Goal: Task Accomplishment & Management: Use online tool/utility

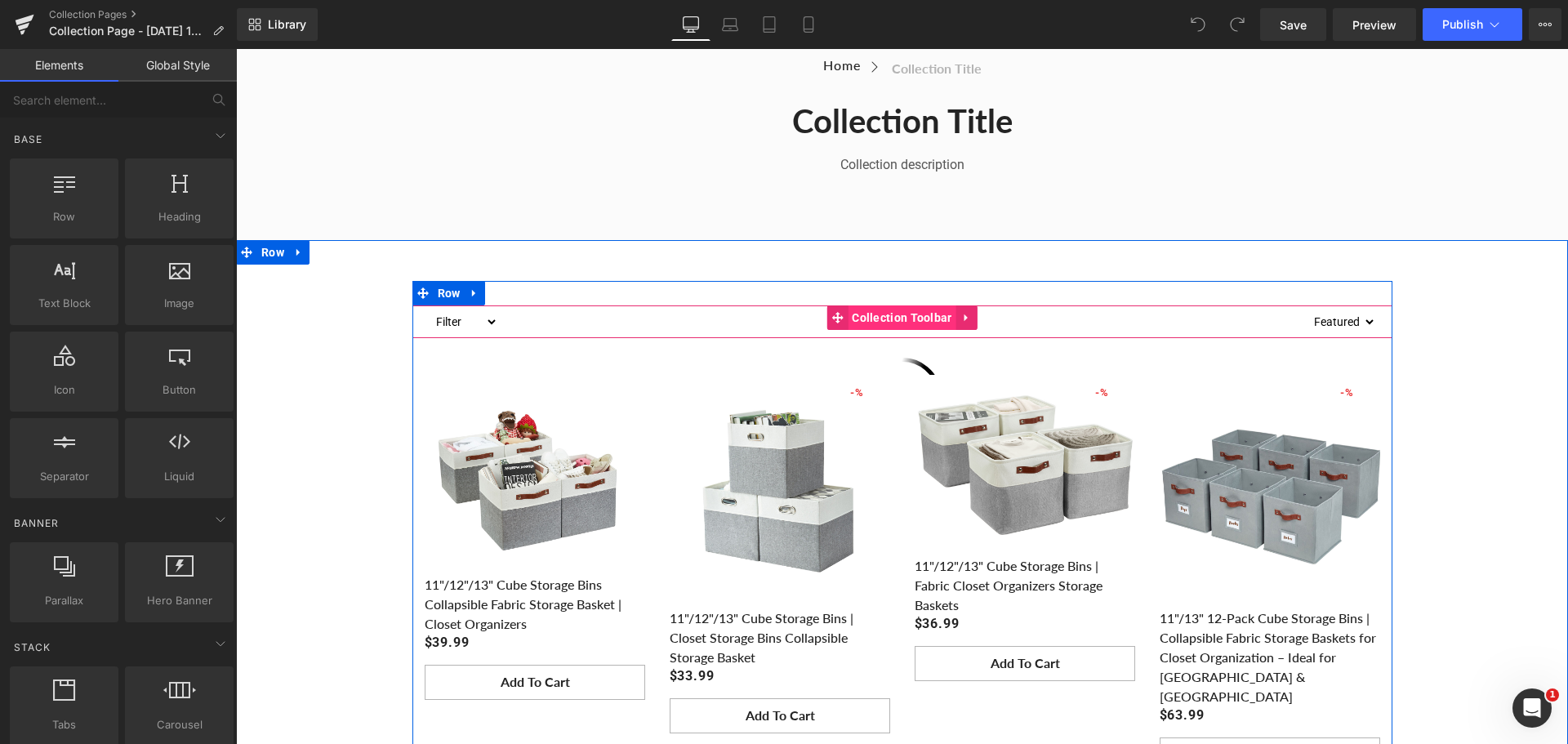
click at [898, 311] on span "Collection Toolbar" at bounding box center [901, 318] width 108 height 24
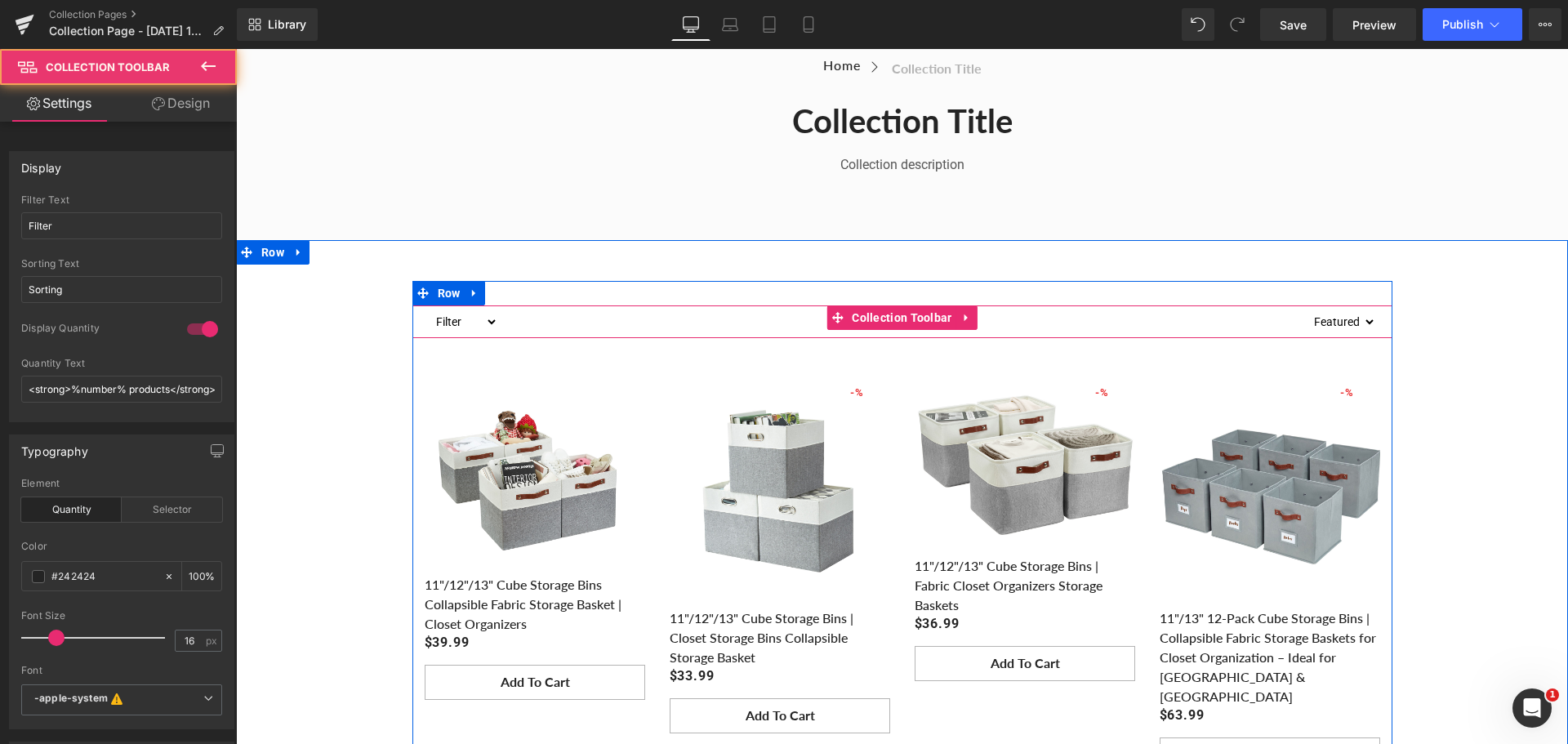
click at [1336, 320] on select "Sorting Best selling Featured Alphabetically, A-Z Alphabetically, Z-A Price, lo…" at bounding box center [1341, 322] width 69 height 19
click at [897, 318] on span "Collection Toolbar" at bounding box center [901, 318] width 108 height 24
click at [965, 317] on icon at bounding box center [967, 317] width 11 height 12
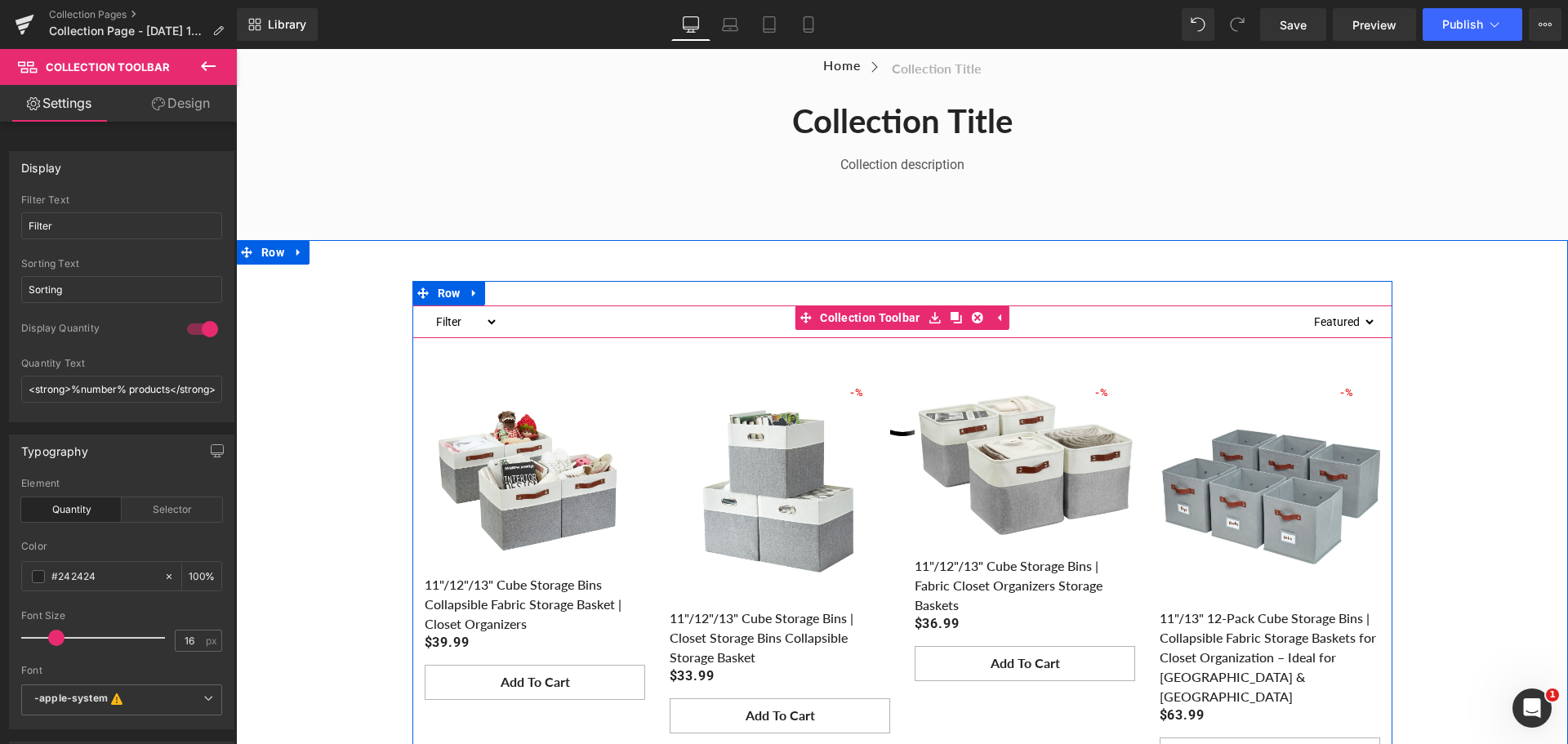
click at [670, 315] on div "8 products" at bounding box center [902, 322] width 808 height 32
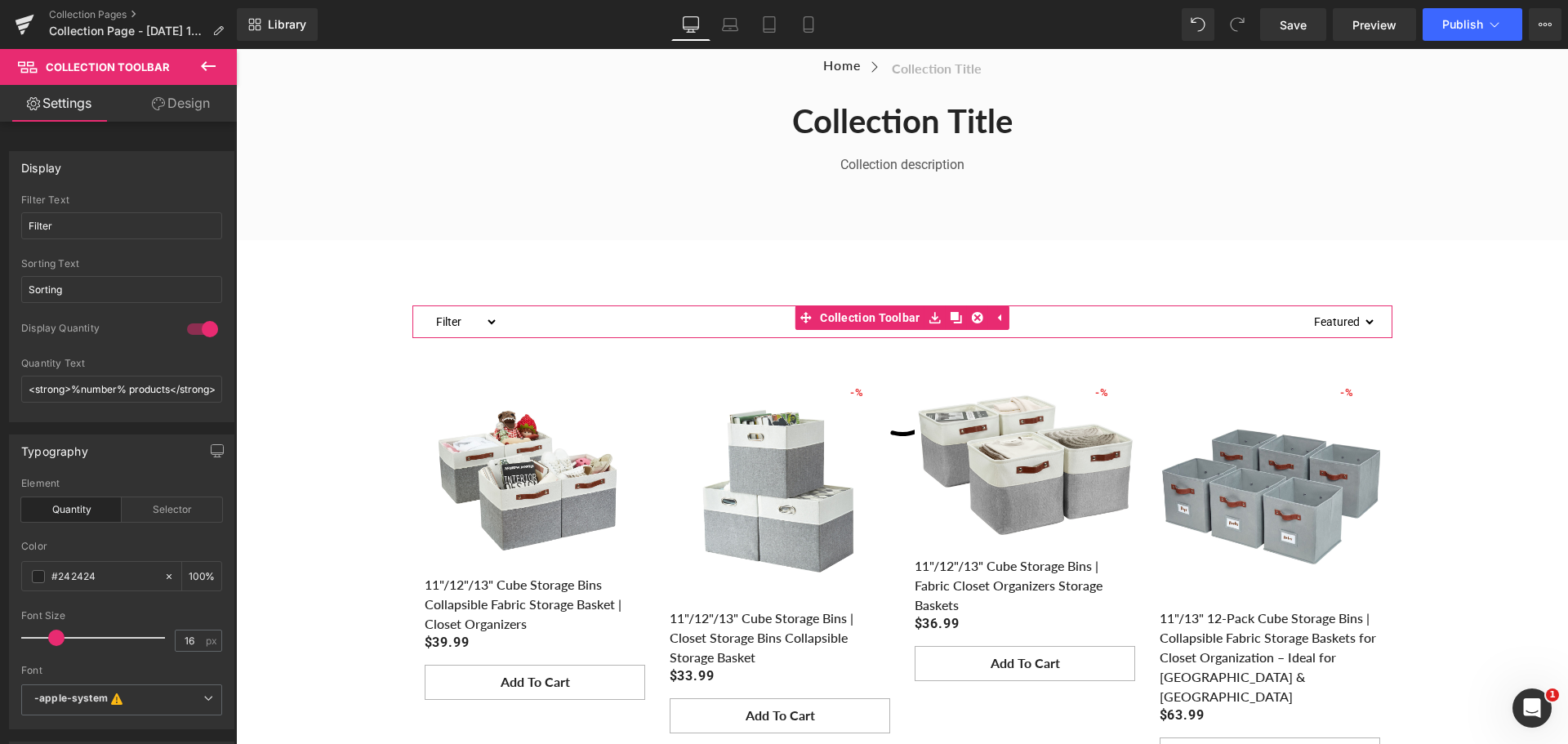
click at [180, 95] on link "Design" at bounding box center [181, 103] width 119 height 37
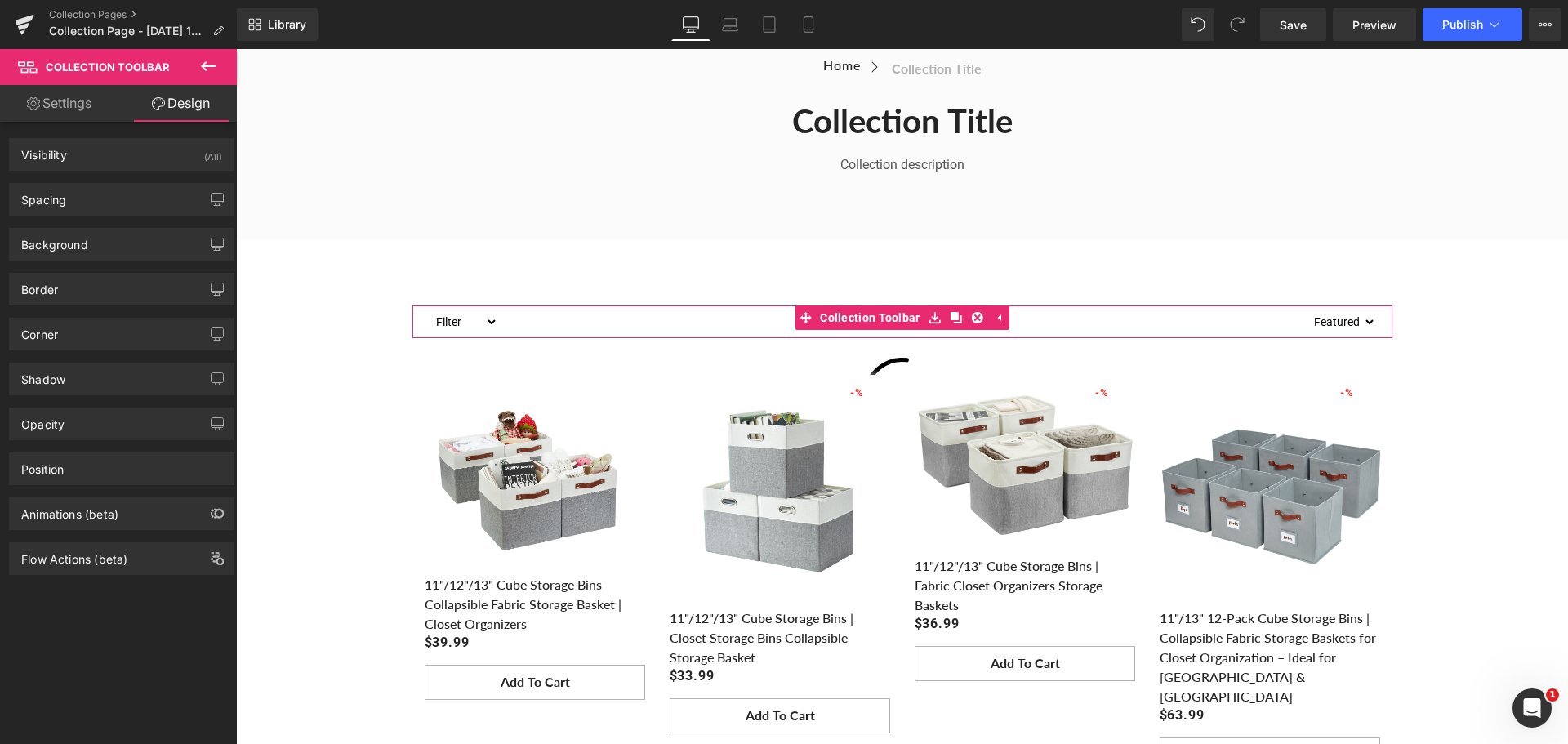
click at [89, 109] on link "Settings" at bounding box center [59, 103] width 119 height 37
type input "100"
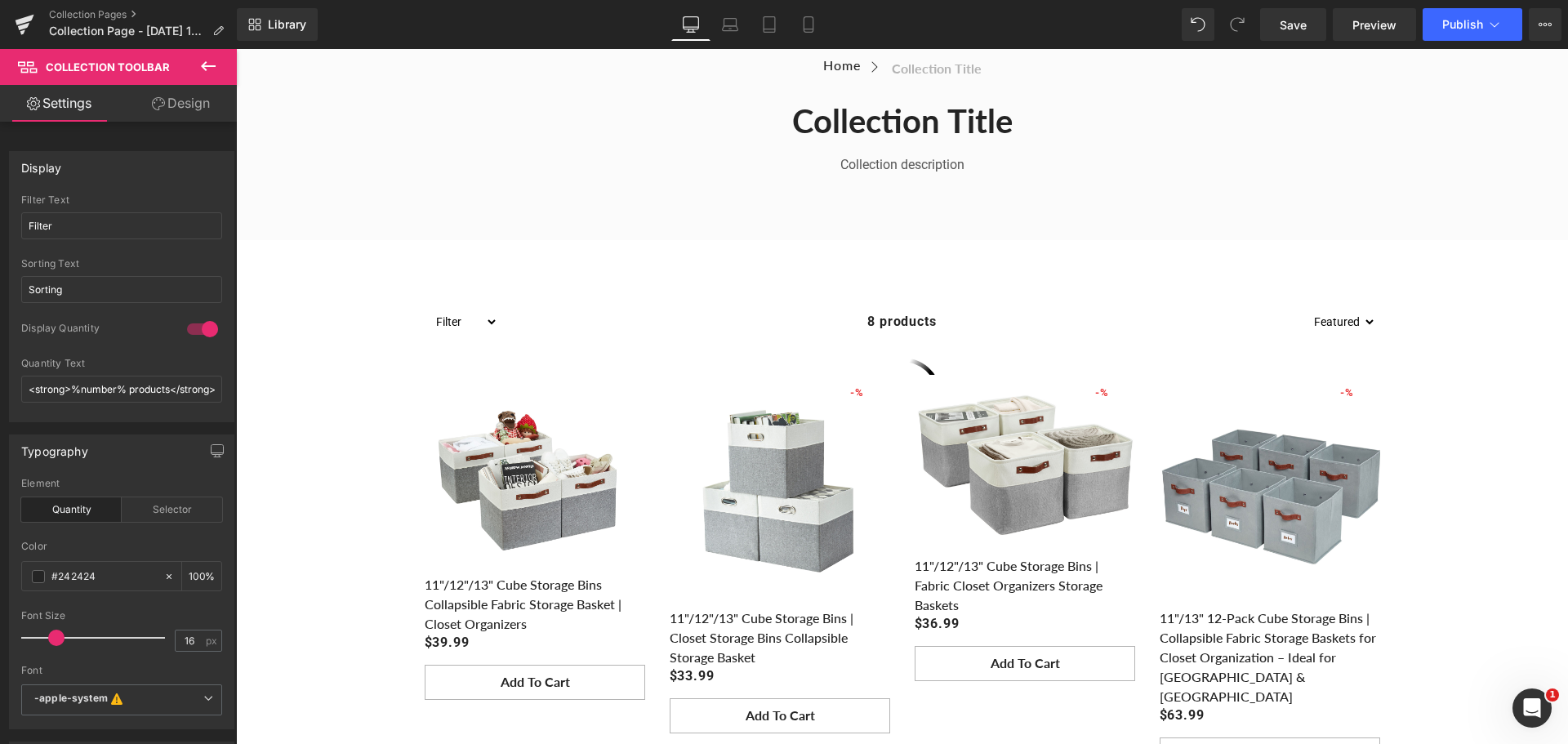
click at [199, 61] on icon at bounding box center [208, 66] width 19 height 19
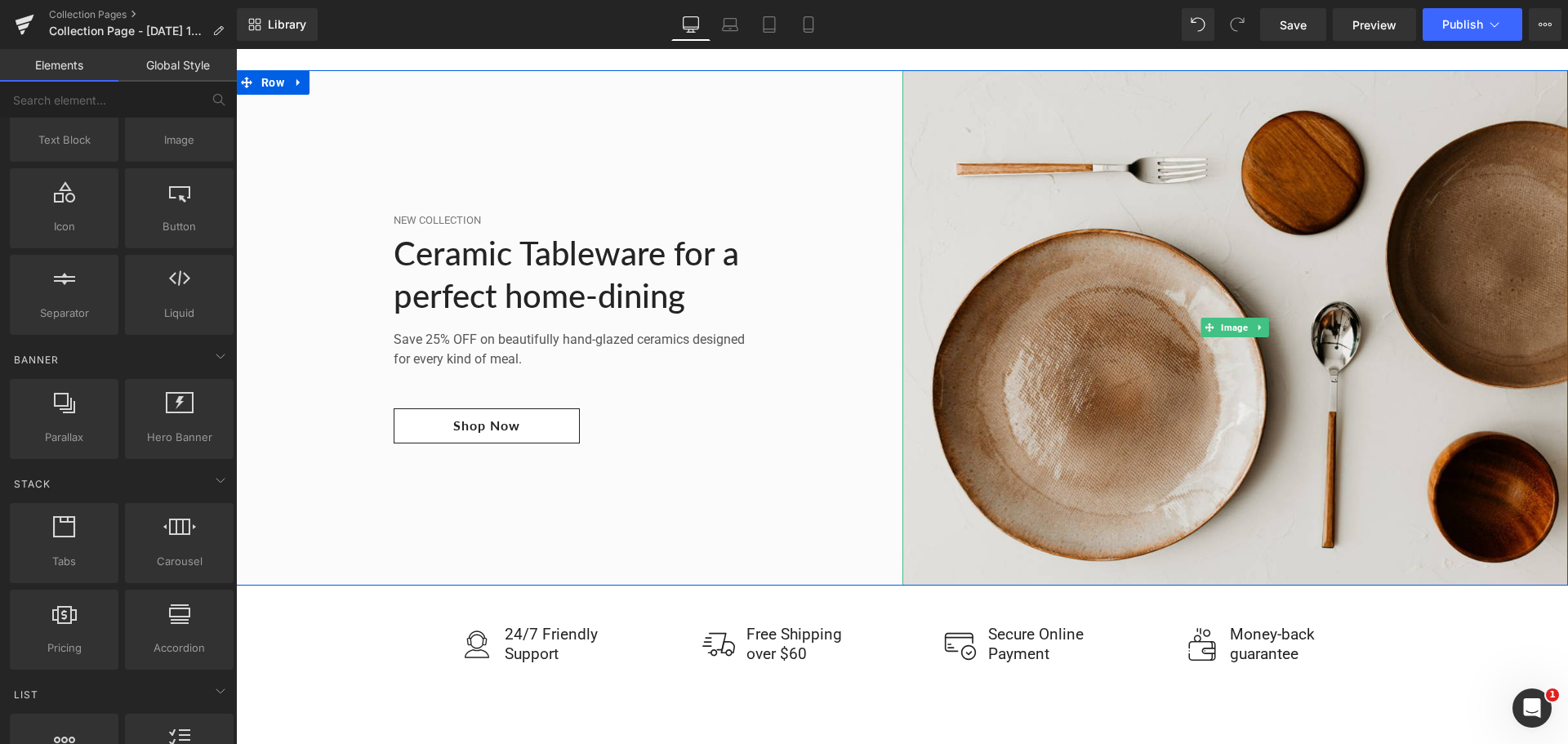
scroll to position [1389, 0]
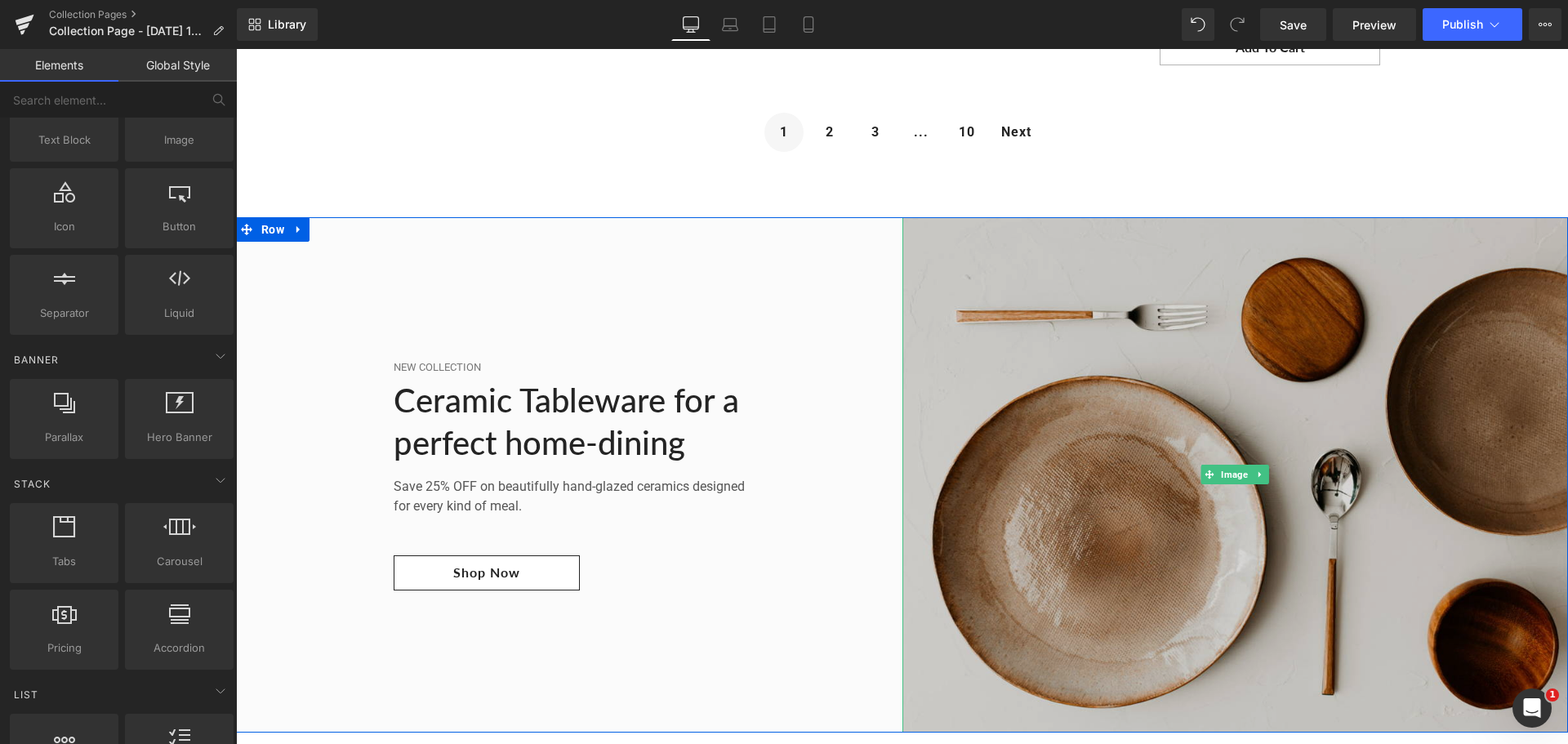
click at [904, 377] on img at bounding box center [1236, 476] width 667 height 516
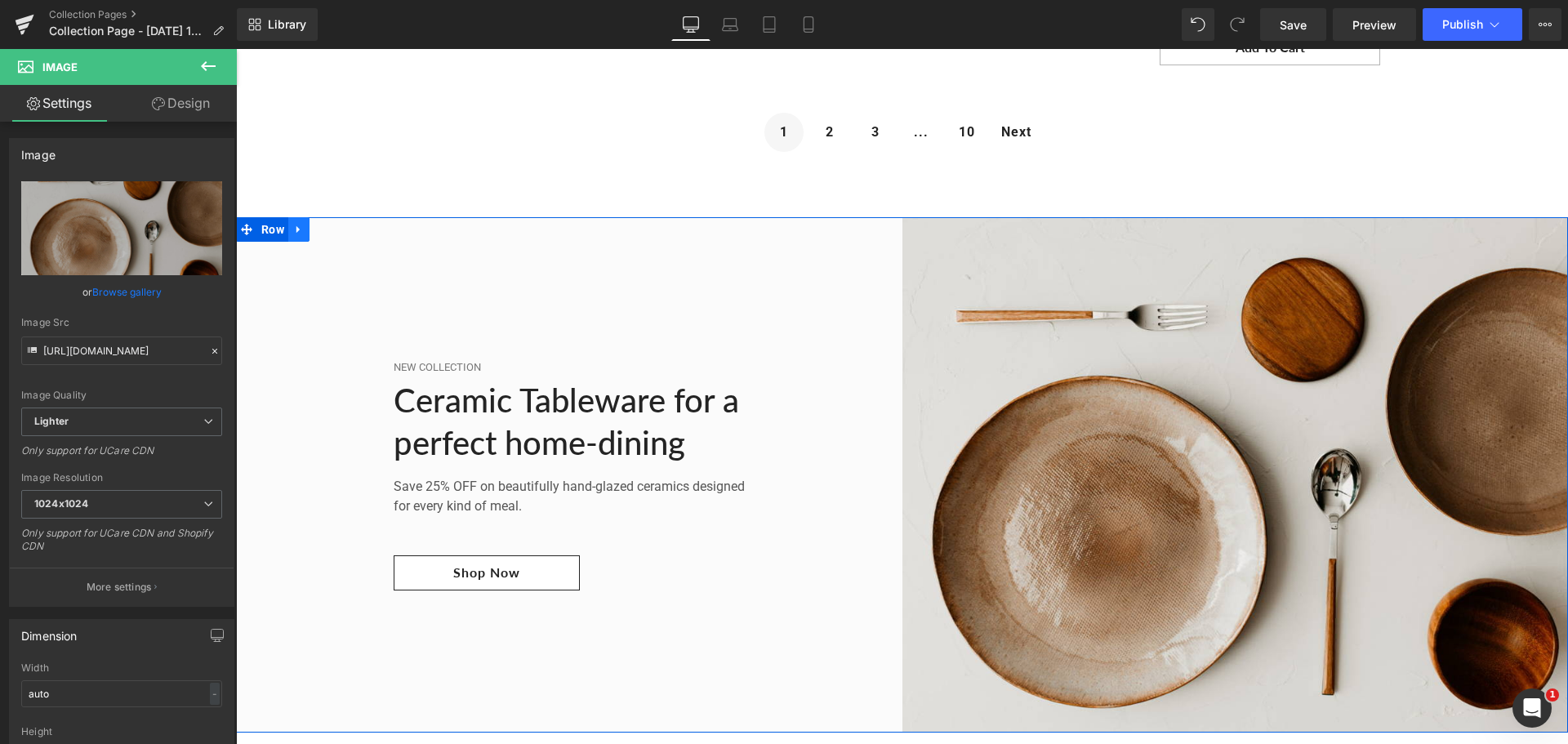
click at [293, 223] on icon at bounding box center [298, 229] width 11 height 12
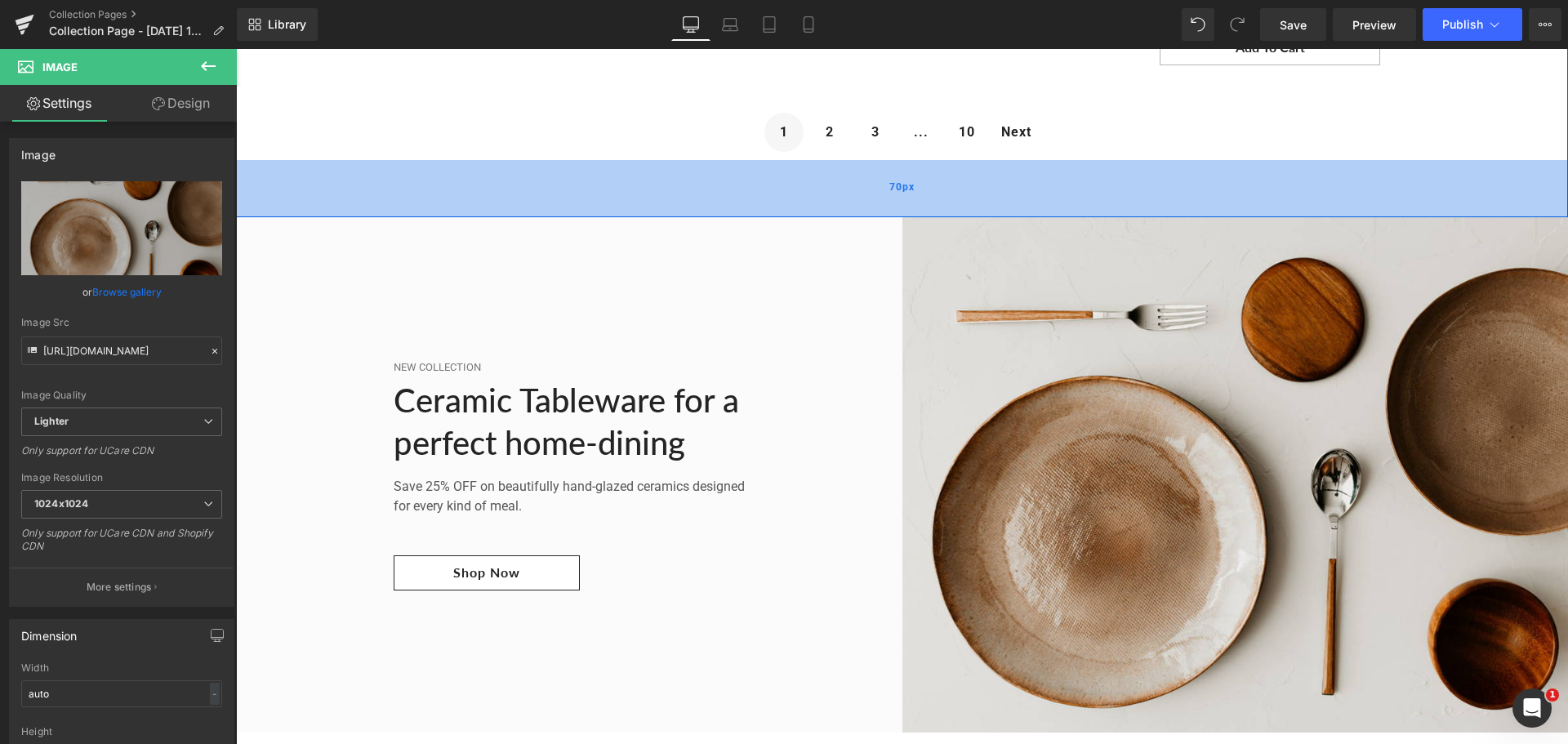
click at [343, 160] on div "70px" at bounding box center [902, 188] width 1332 height 57
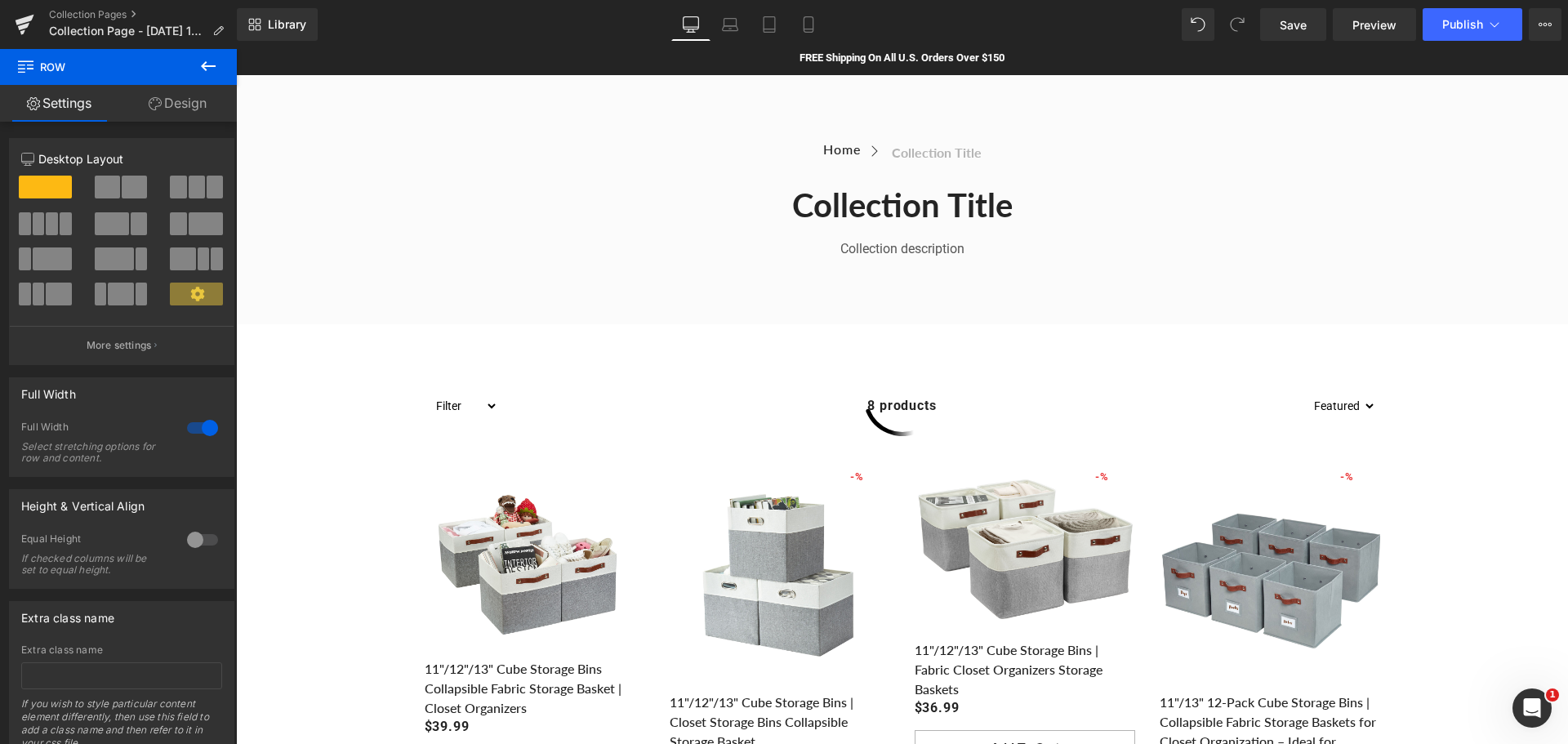
scroll to position [0, 0]
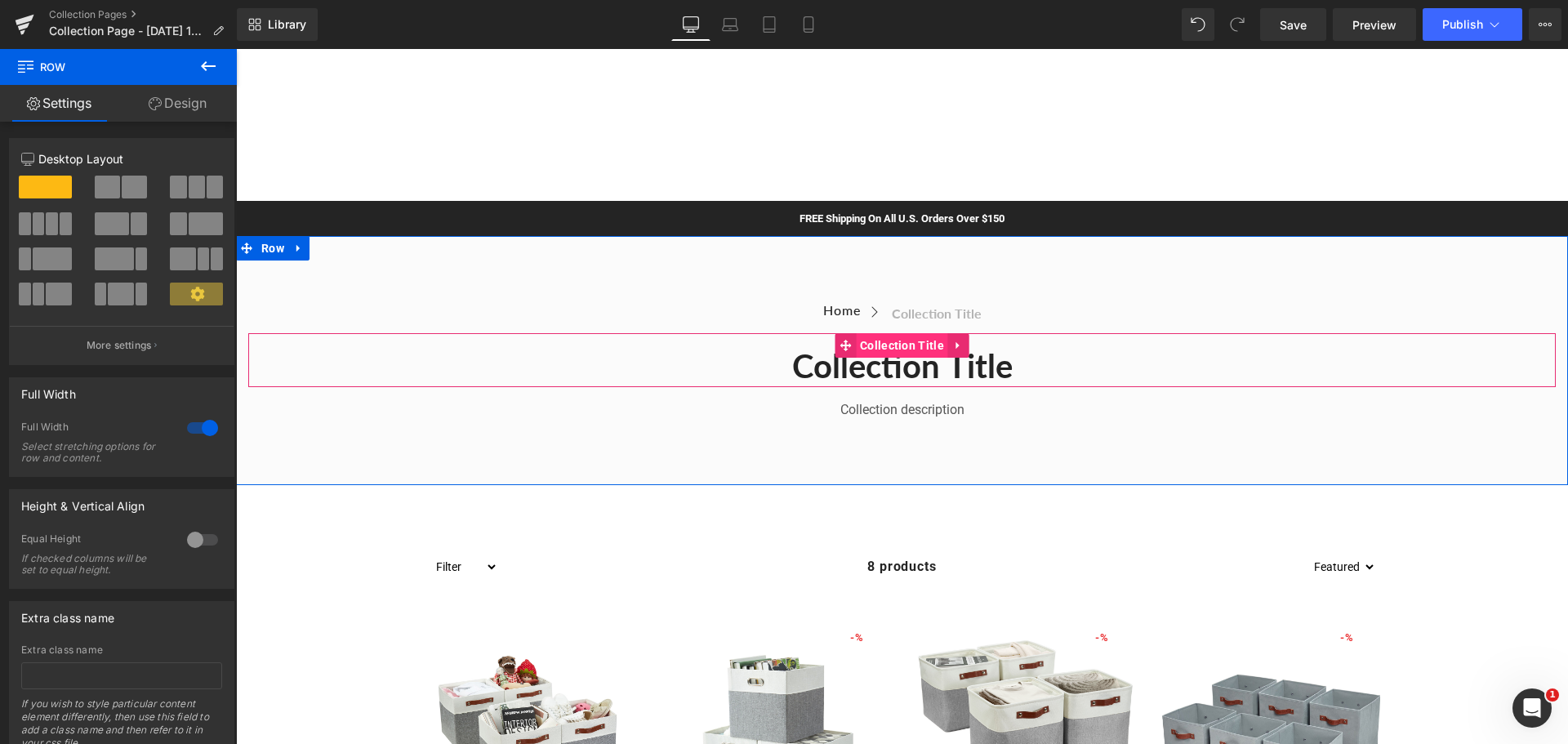
click at [868, 355] on span "Collection Title" at bounding box center [902, 345] width 93 height 24
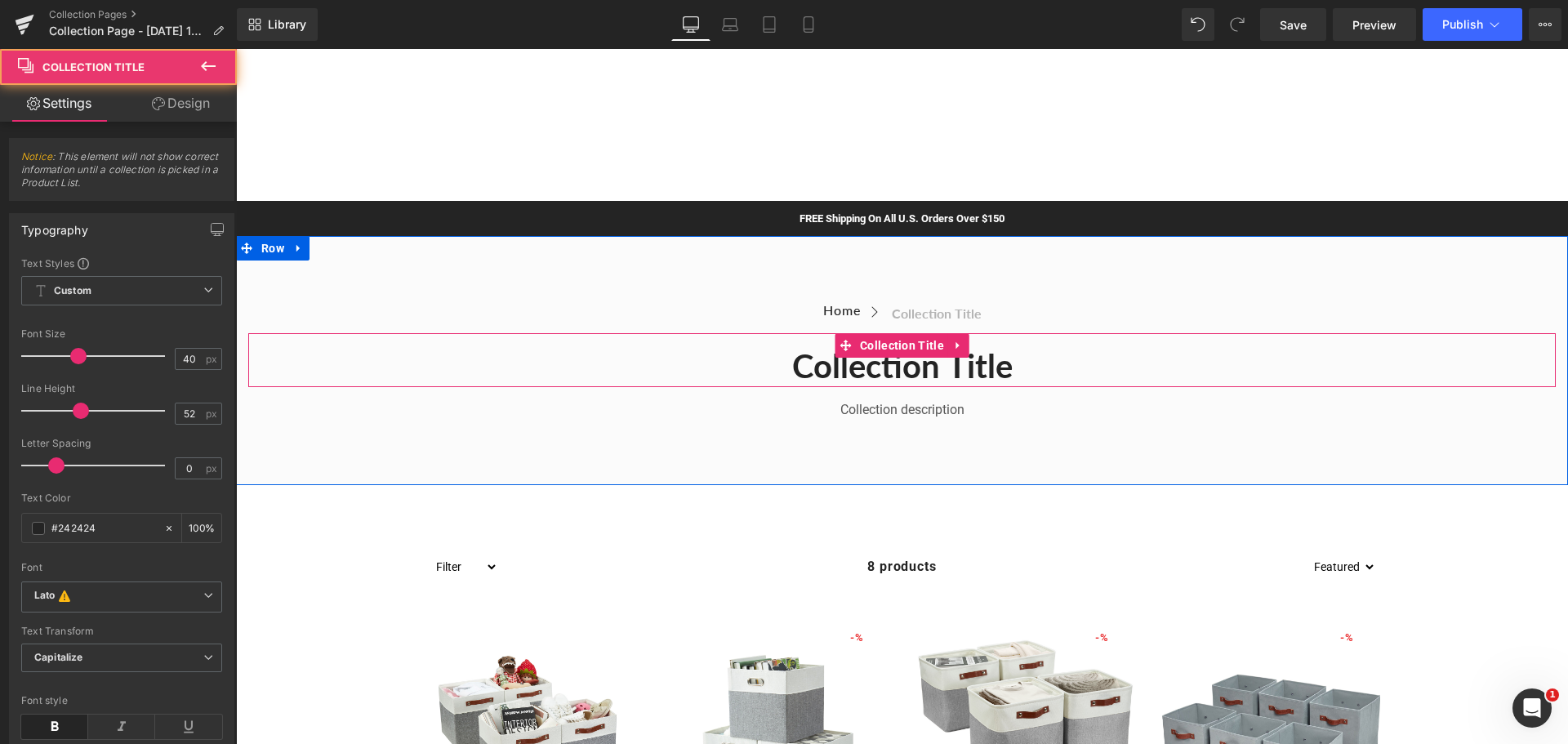
click at [946, 369] on h1 "Collection title" at bounding box center [902, 365] width 1308 height 43
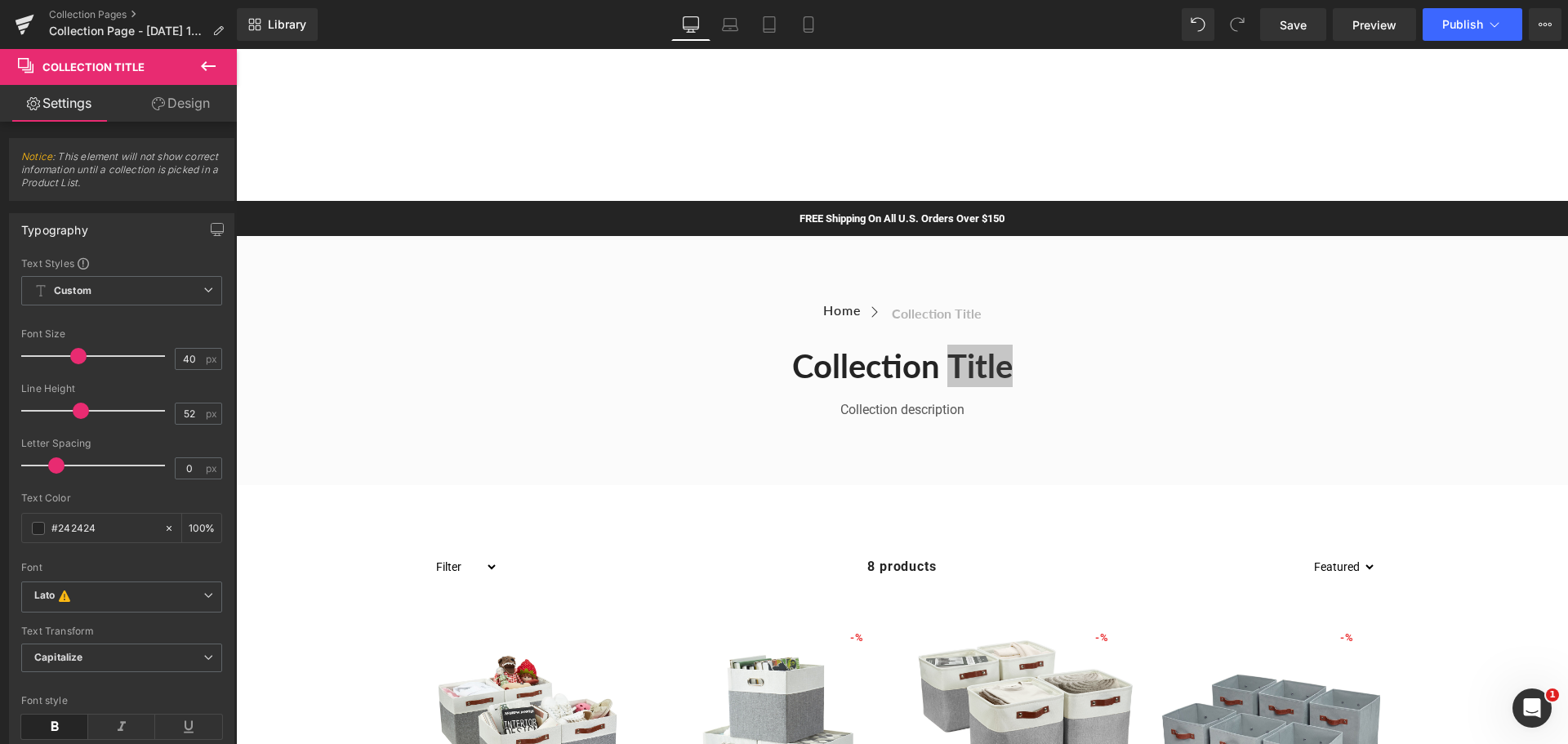
click at [202, 66] on icon at bounding box center [208, 66] width 15 height 10
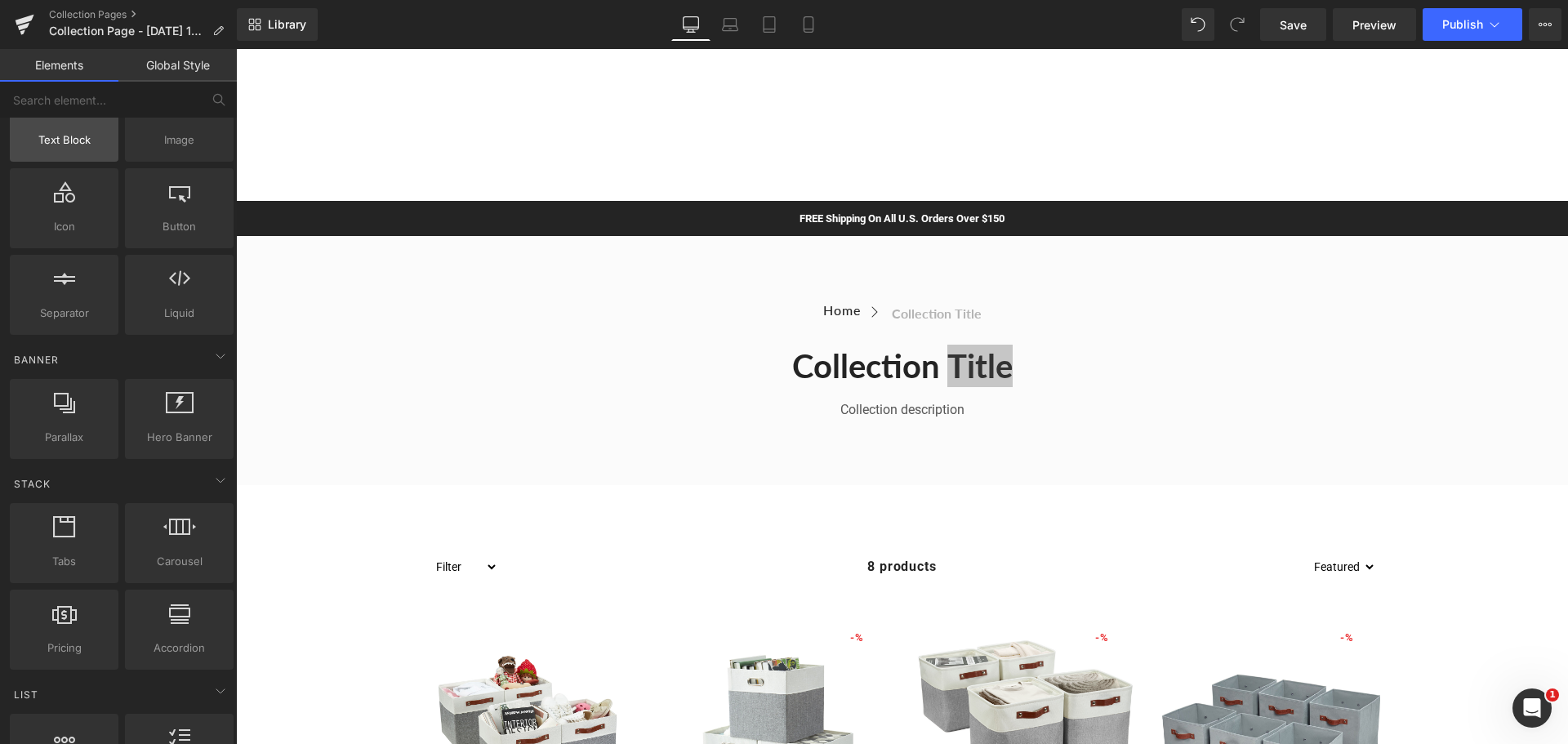
click at [77, 148] on span "Text Block" at bounding box center [64, 140] width 99 height 17
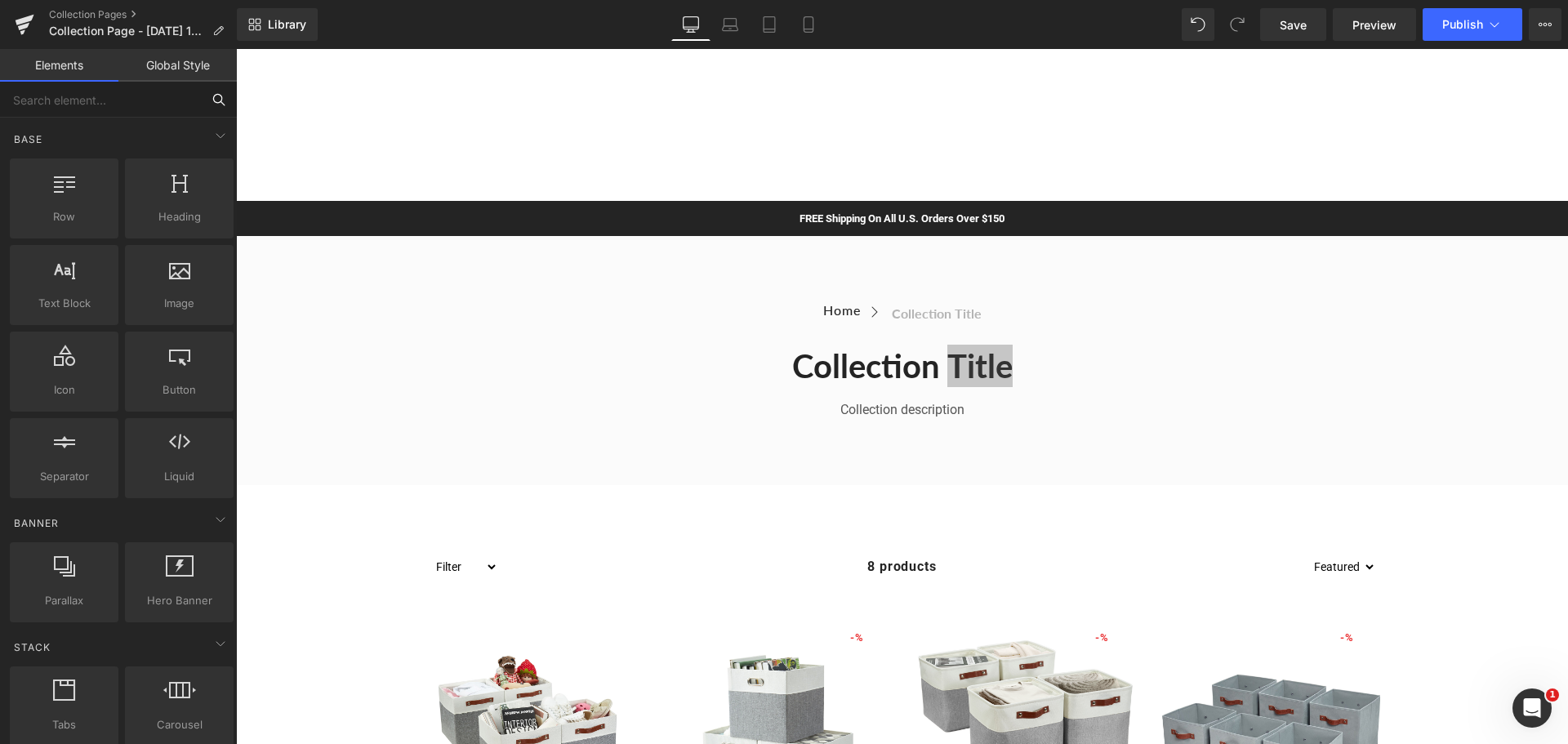
click at [114, 101] on input "text" at bounding box center [101, 99] width 201 height 36
click at [216, 27] on icon at bounding box center [218, 31] width 11 height 11
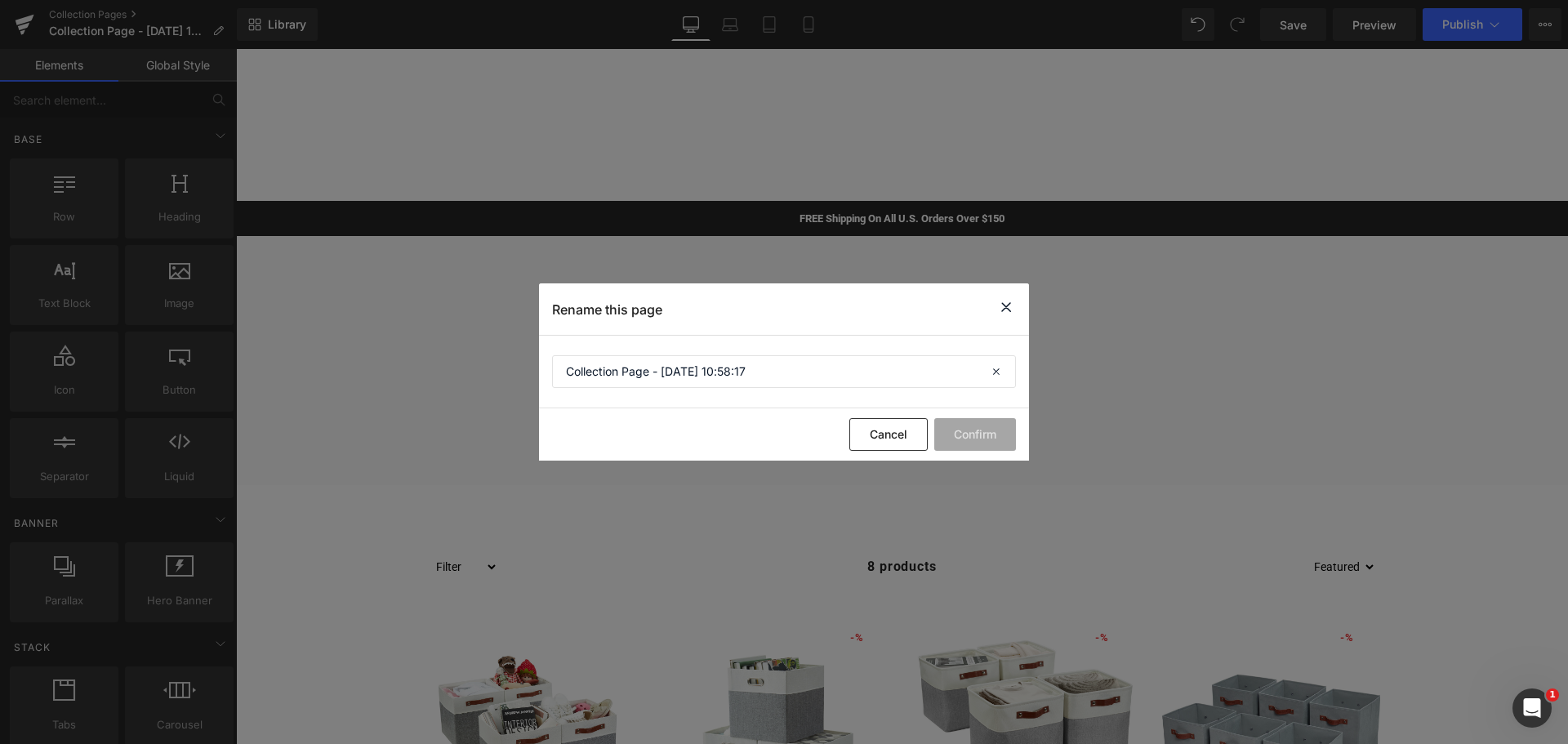
click at [1005, 303] on icon at bounding box center [1006, 307] width 19 height 20
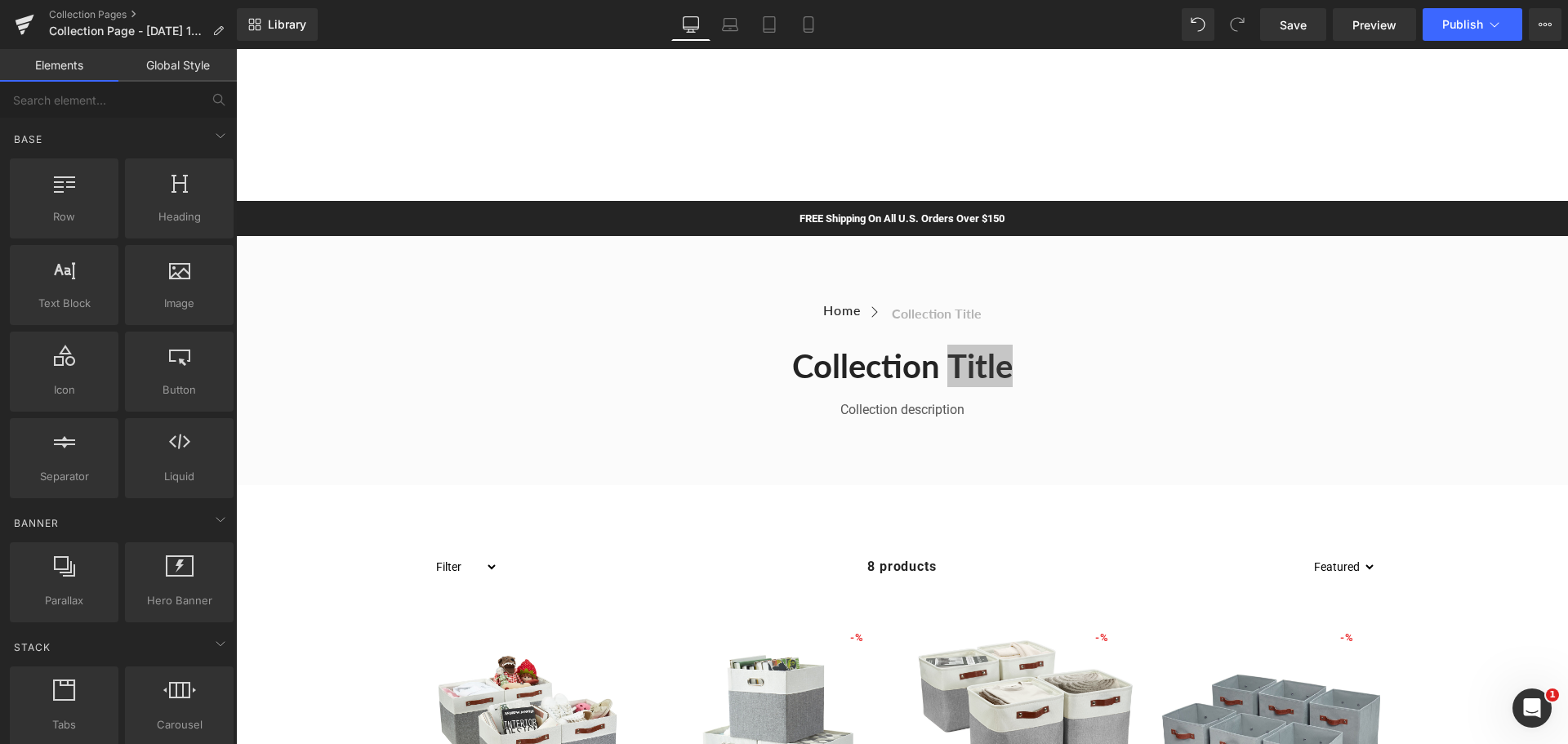
click at [177, 59] on link "Global Style" at bounding box center [178, 65] width 119 height 32
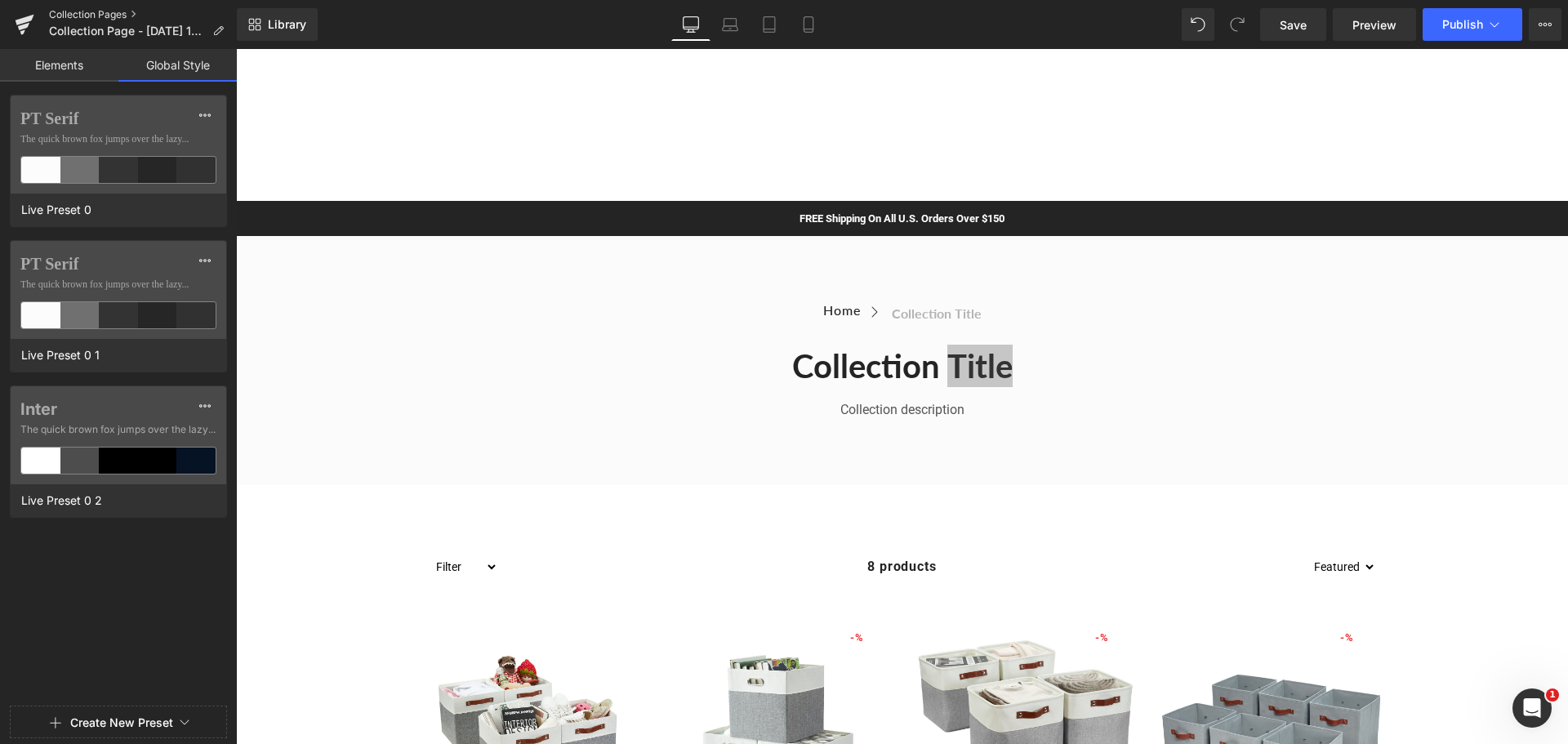
click at [133, 11] on link "Collection Pages" at bounding box center [142, 14] width 188 height 13
click at [224, 31] on p "Collection Page - [DATE] 10:58:17" at bounding box center [136, 31] width 188 height 19
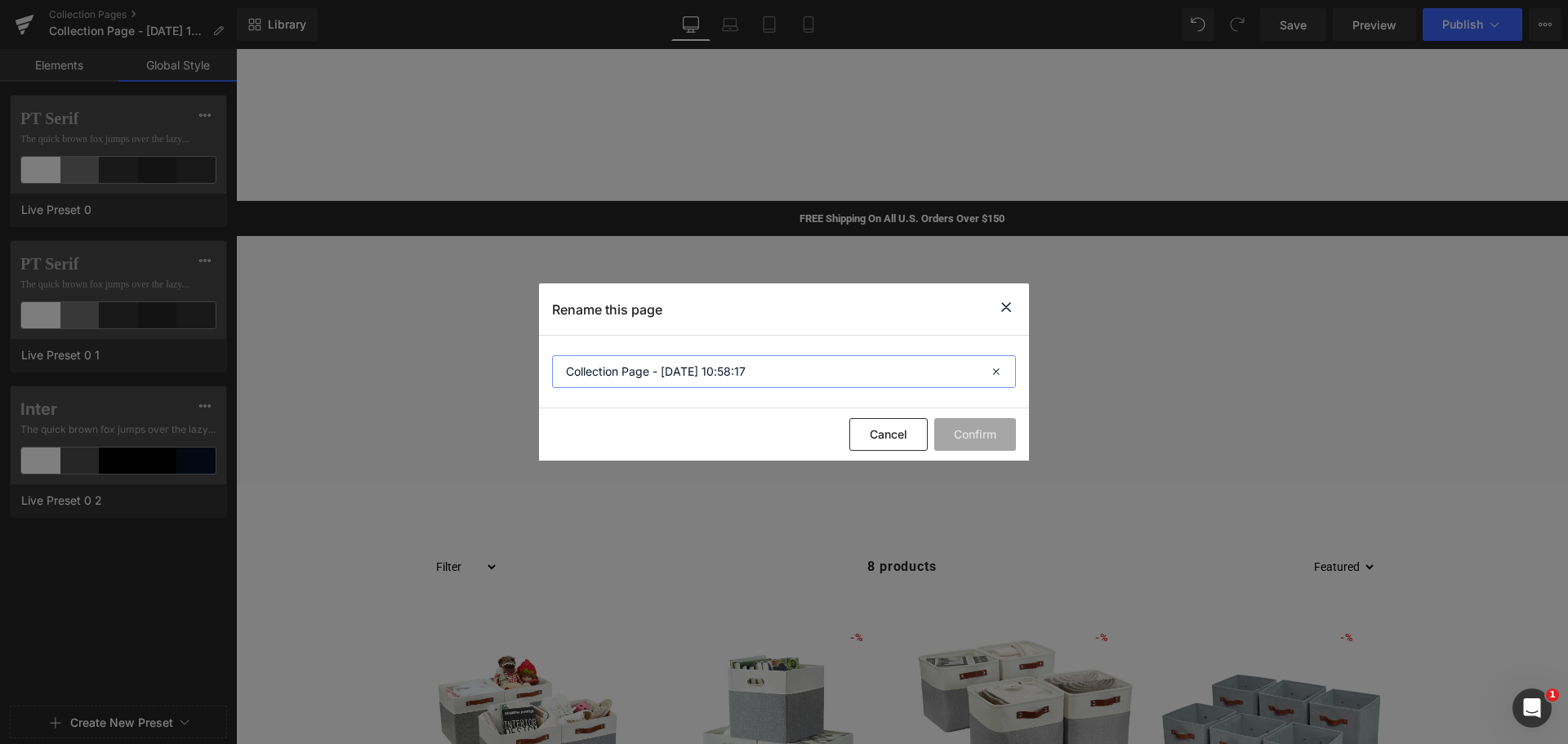
drag, startPoint x: 767, startPoint y: 379, endPoint x: 567, endPoint y: 355, distance: 201.4
click at [567, 355] on section "Collection Page - [DATE] 10:58:17" at bounding box center [784, 372] width 490 height 73
type input "Back To School Sale"
click at [996, 437] on button "Confirm" at bounding box center [975, 434] width 81 height 32
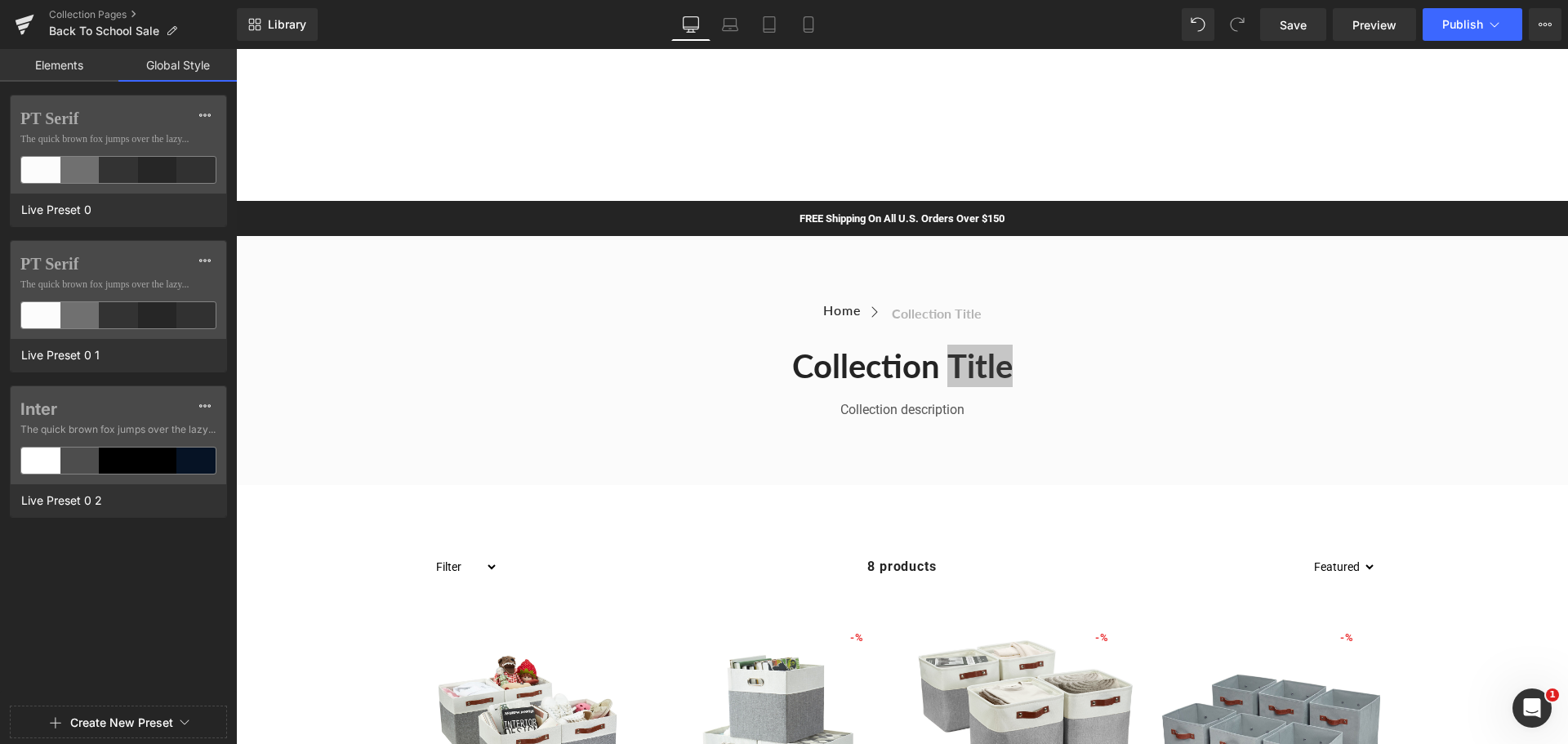
click at [71, 64] on link "Elements" at bounding box center [59, 65] width 119 height 32
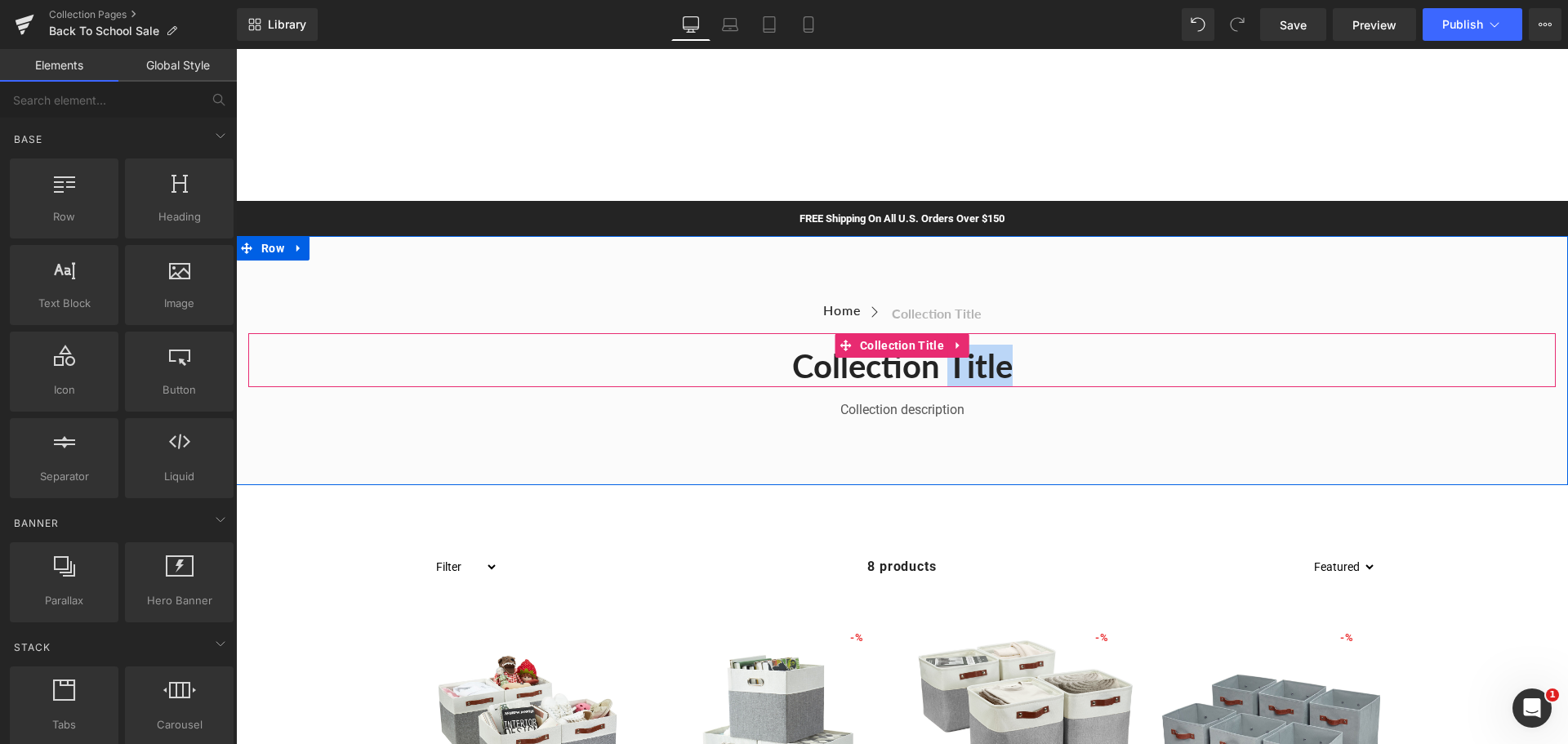
click at [845, 374] on h1 "Collection title" at bounding box center [902, 365] width 1308 height 43
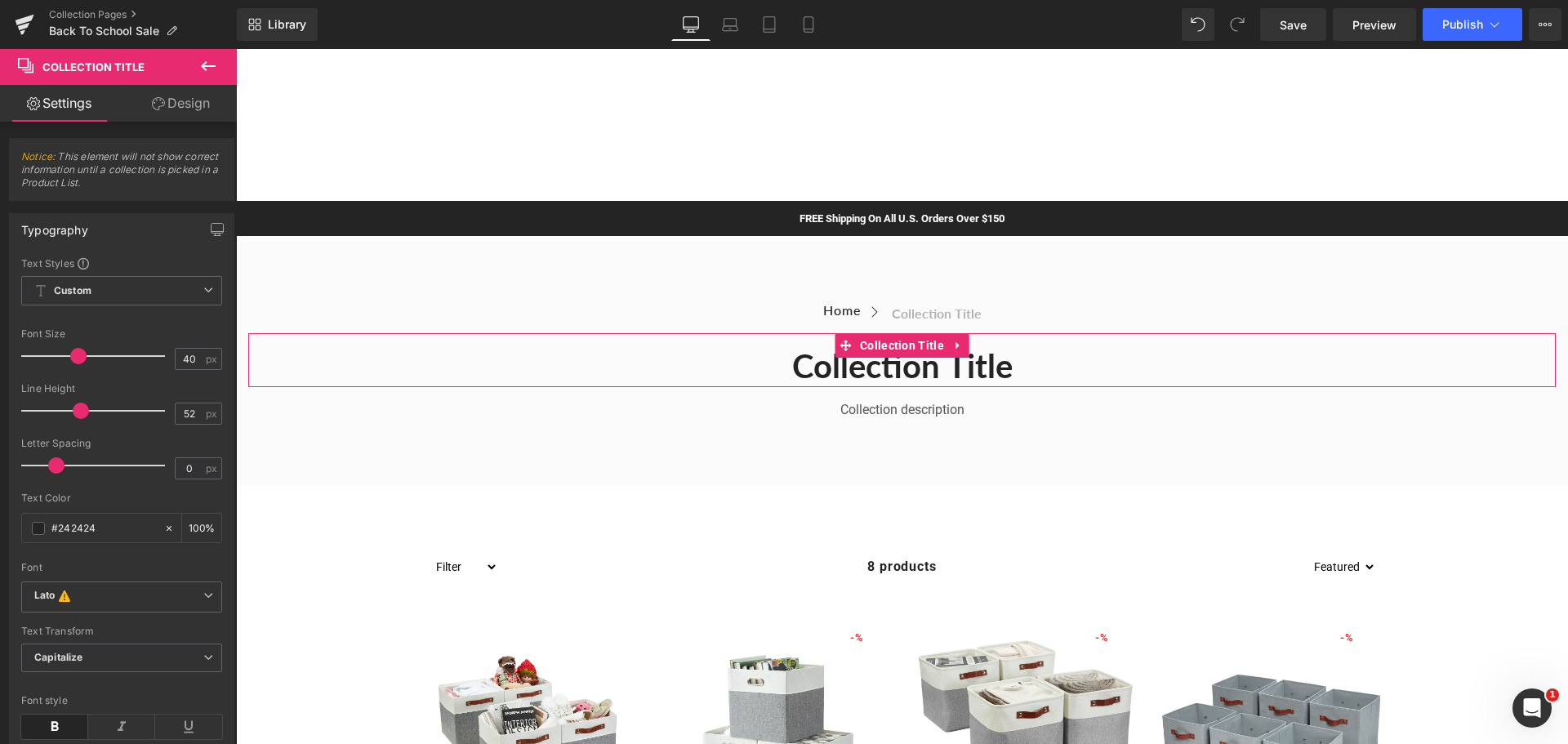
click at [166, 98] on link "Design" at bounding box center [181, 103] width 119 height 37
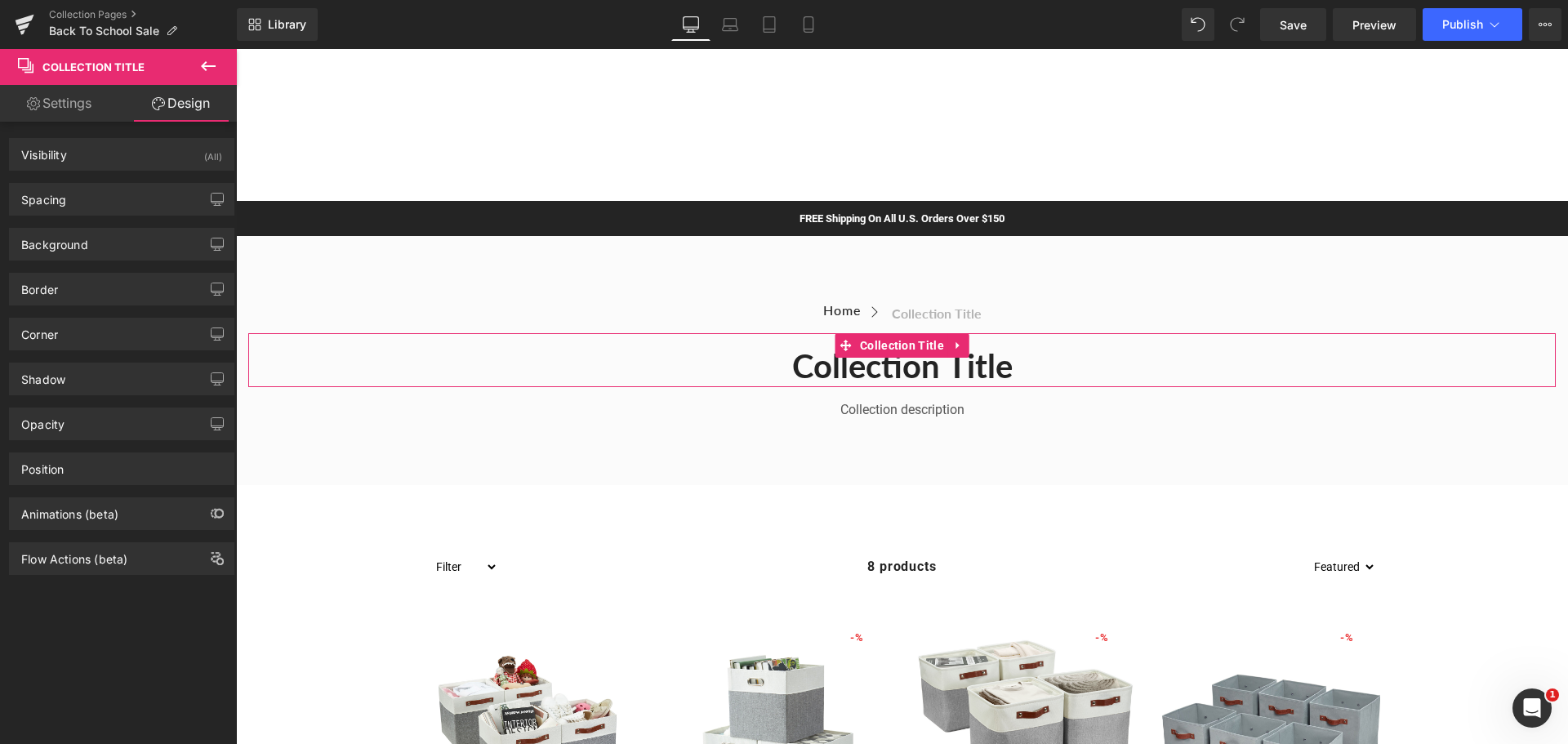
click at [51, 94] on link "Settings" at bounding box center [59, 103] width 119 height 37
type input "100"
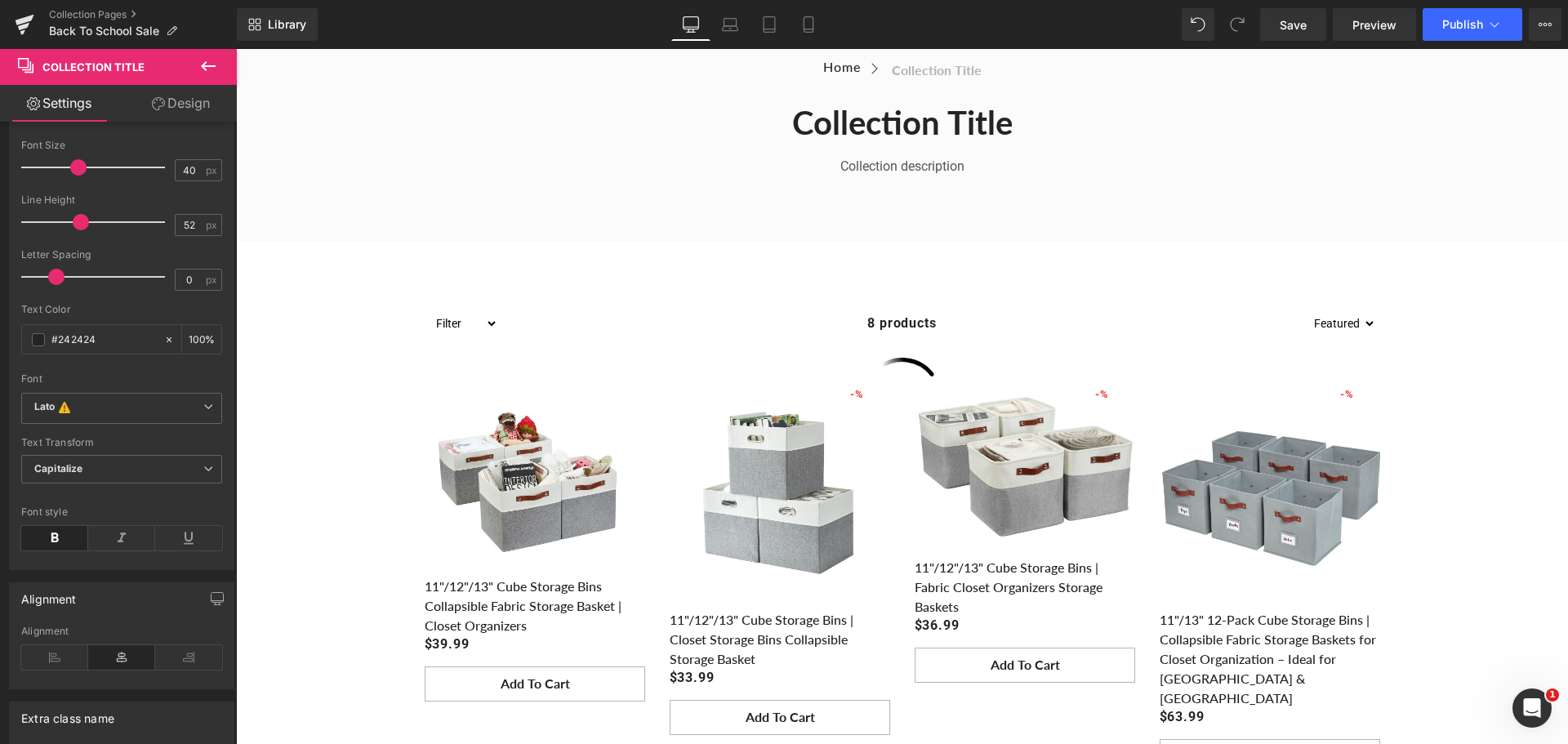
scroll to position [245, 0]
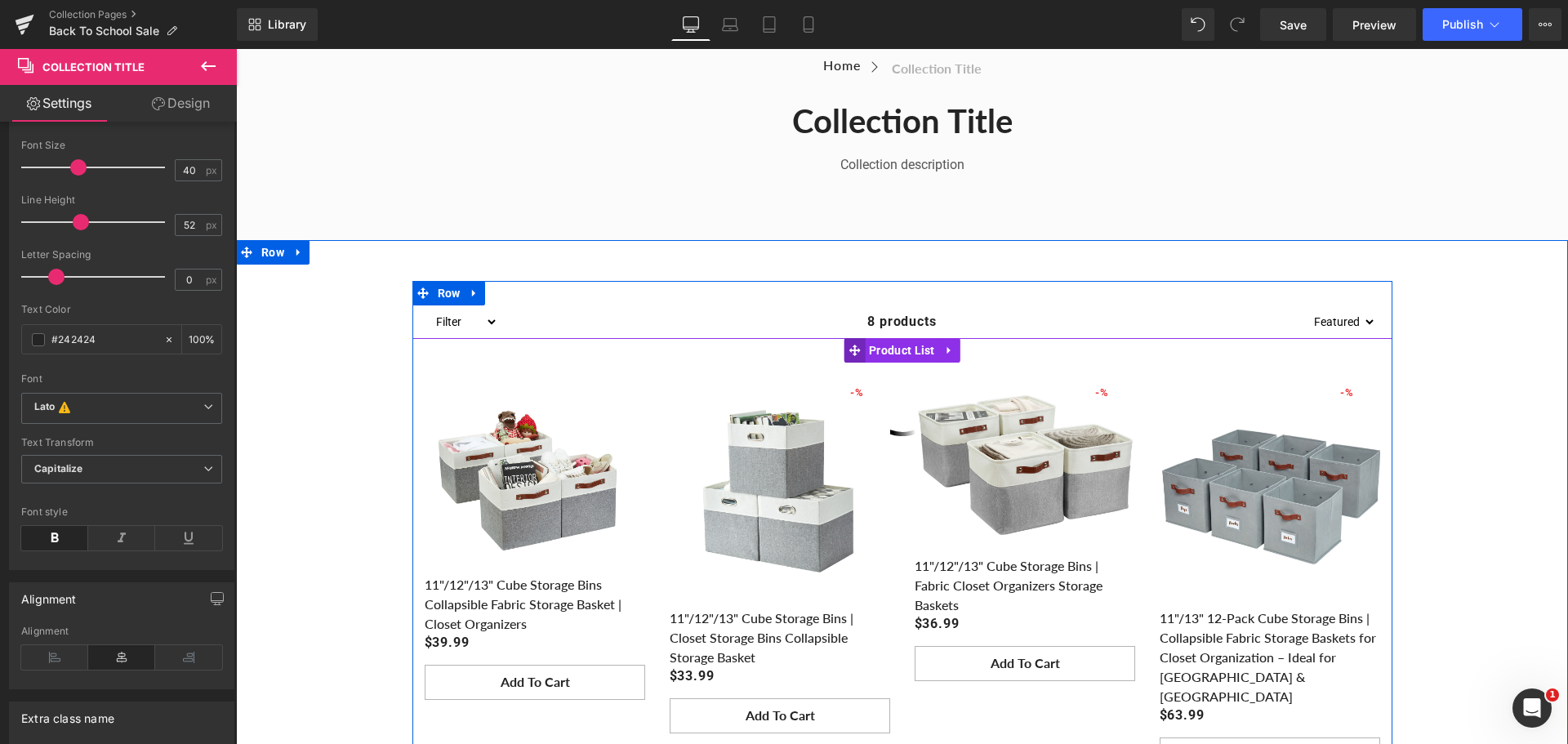
click at [852, 338] on span at bounding box center [854, 351] width 21 height 24
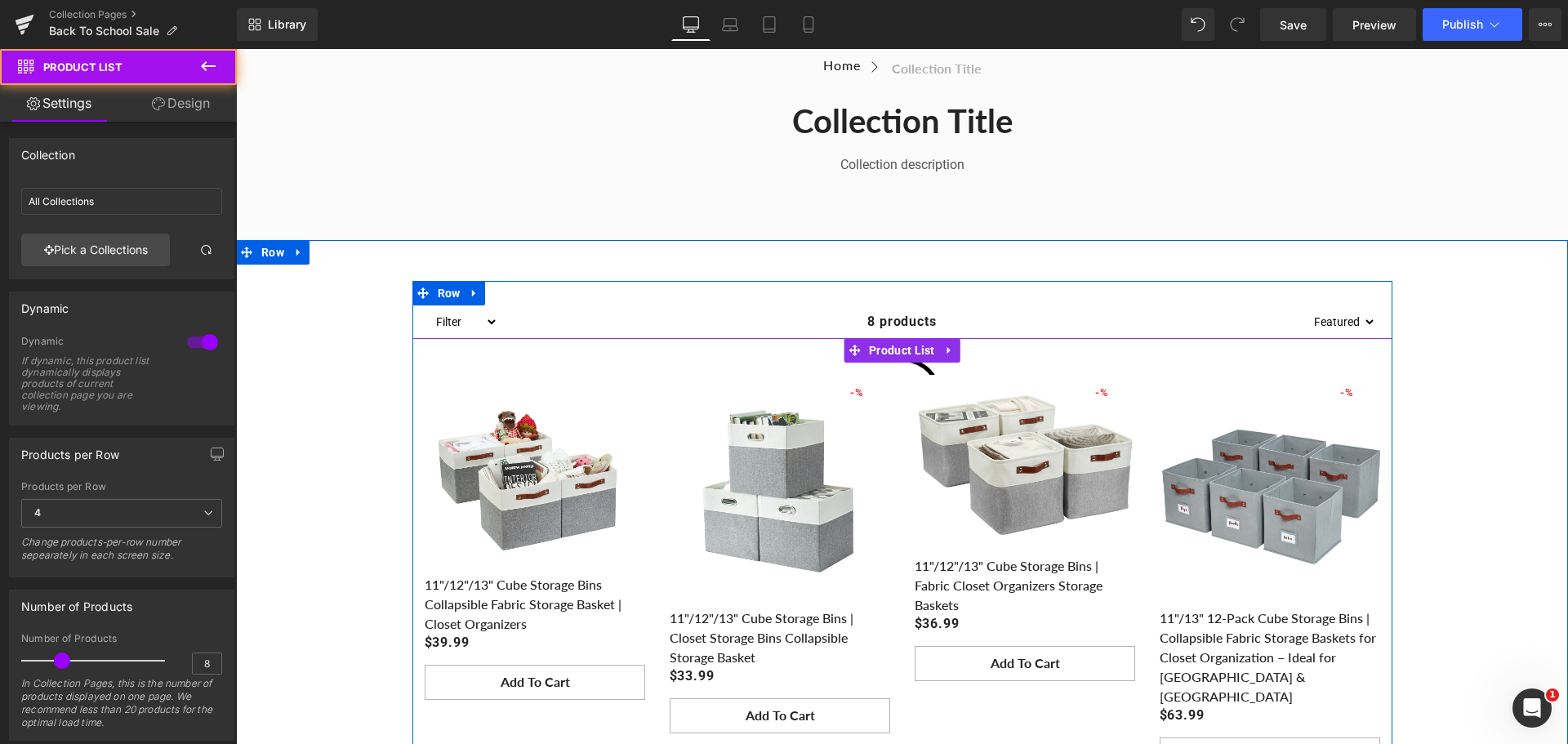
click at [846, 381] on div "- 3399 %" at bounding box center [857, 393] width 49 height 23
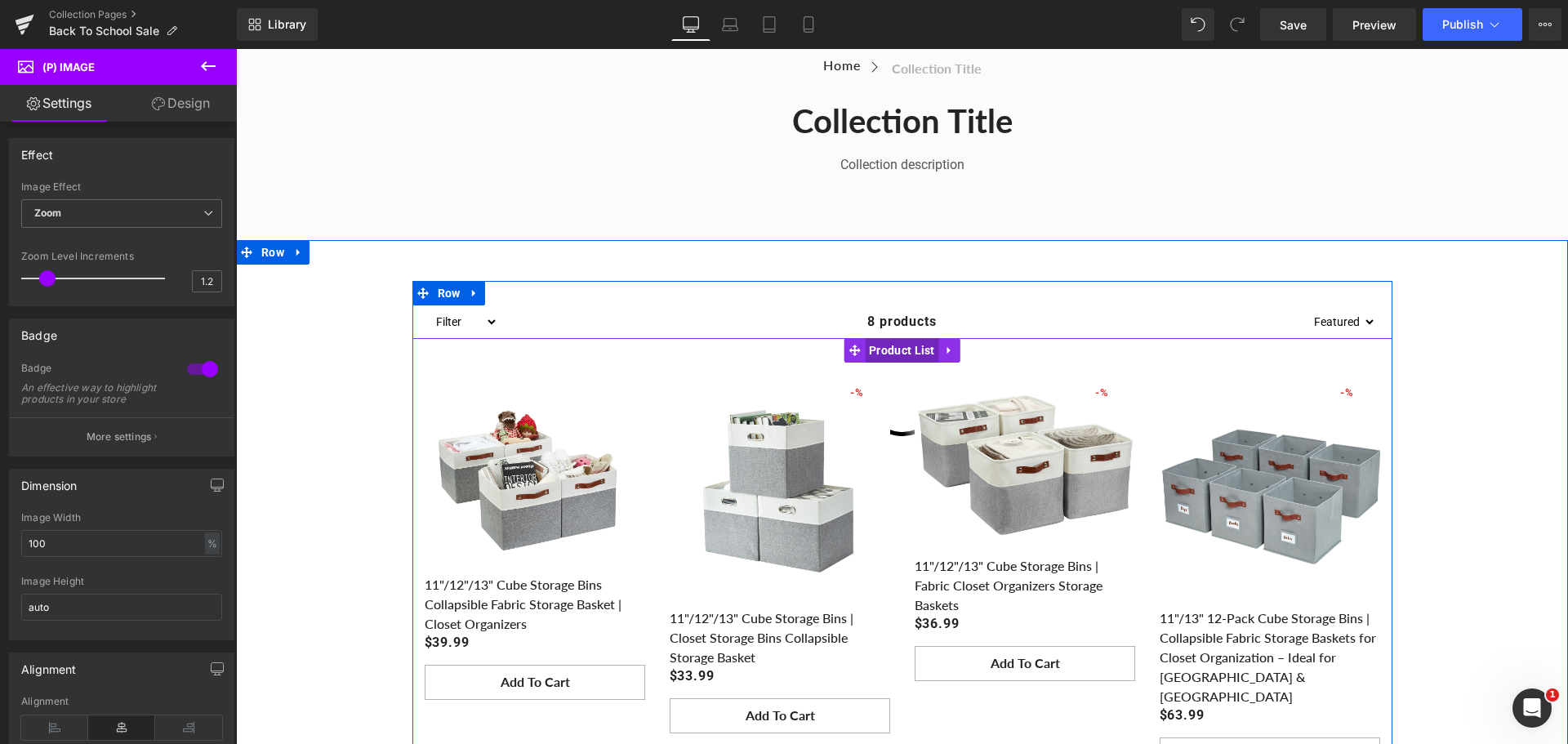
click at [888, 344] on span "Product List" at bounding box center [902, 351] width 74 height 24
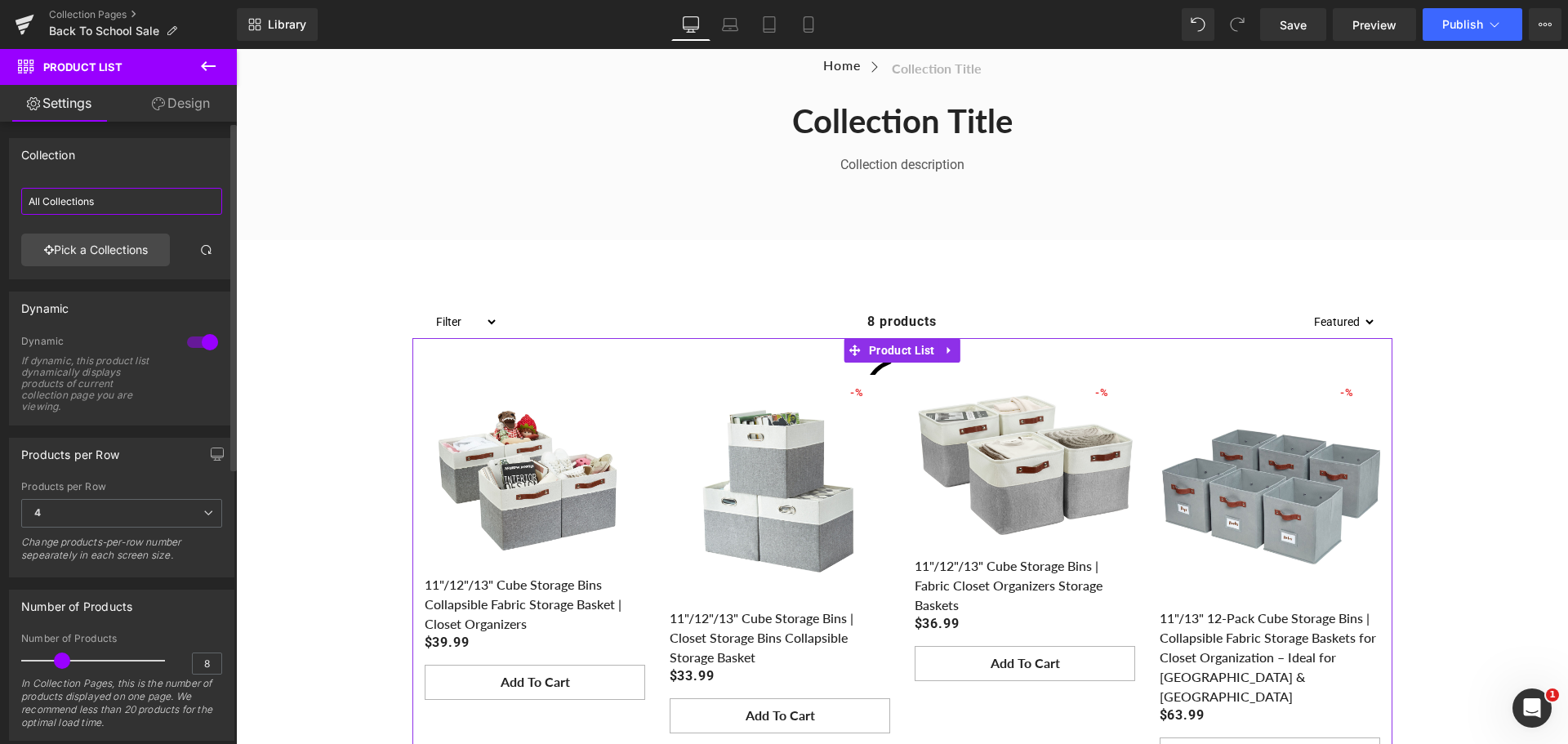
click at [75, 196] on input "All Collections" at bounding box center [121, 201] width 201 height 27
click at [80, 250] on link "Pick a Collections" at bounding box center [95, 249] width 149 height 32
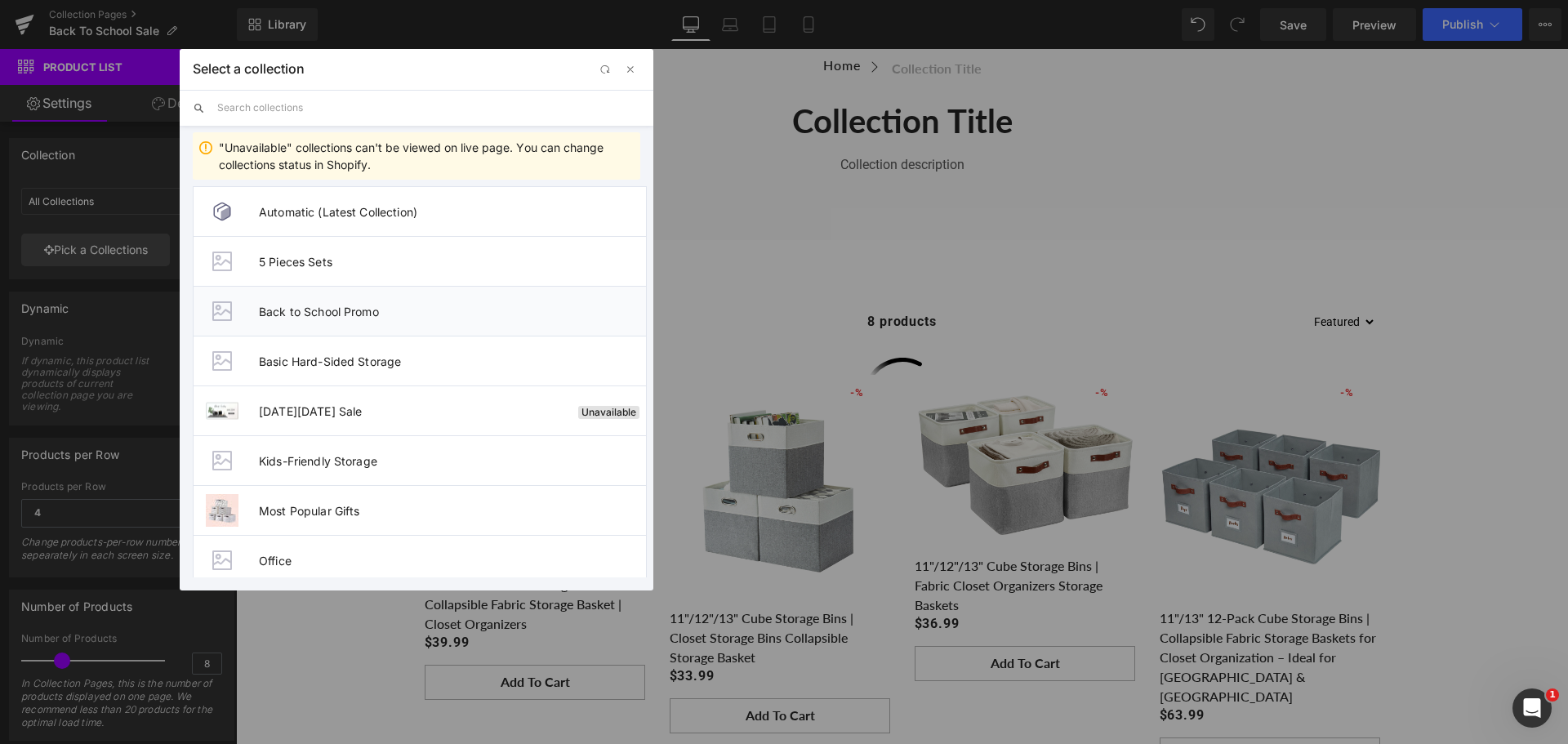
click at [300, 309] on span "Back to School Promo" at bounding box center [452, 312] width 387 height 14
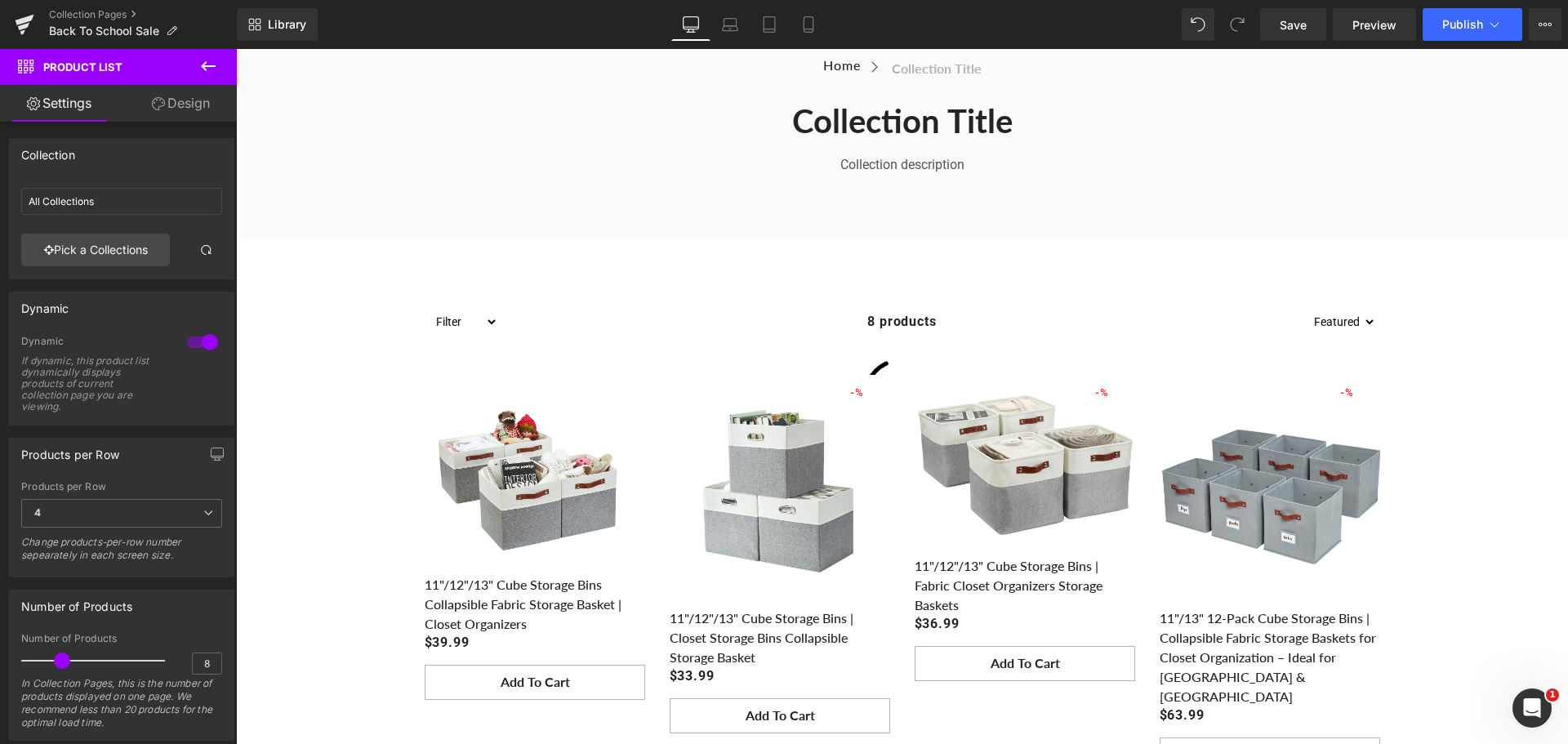
type input "Back to School Promo"
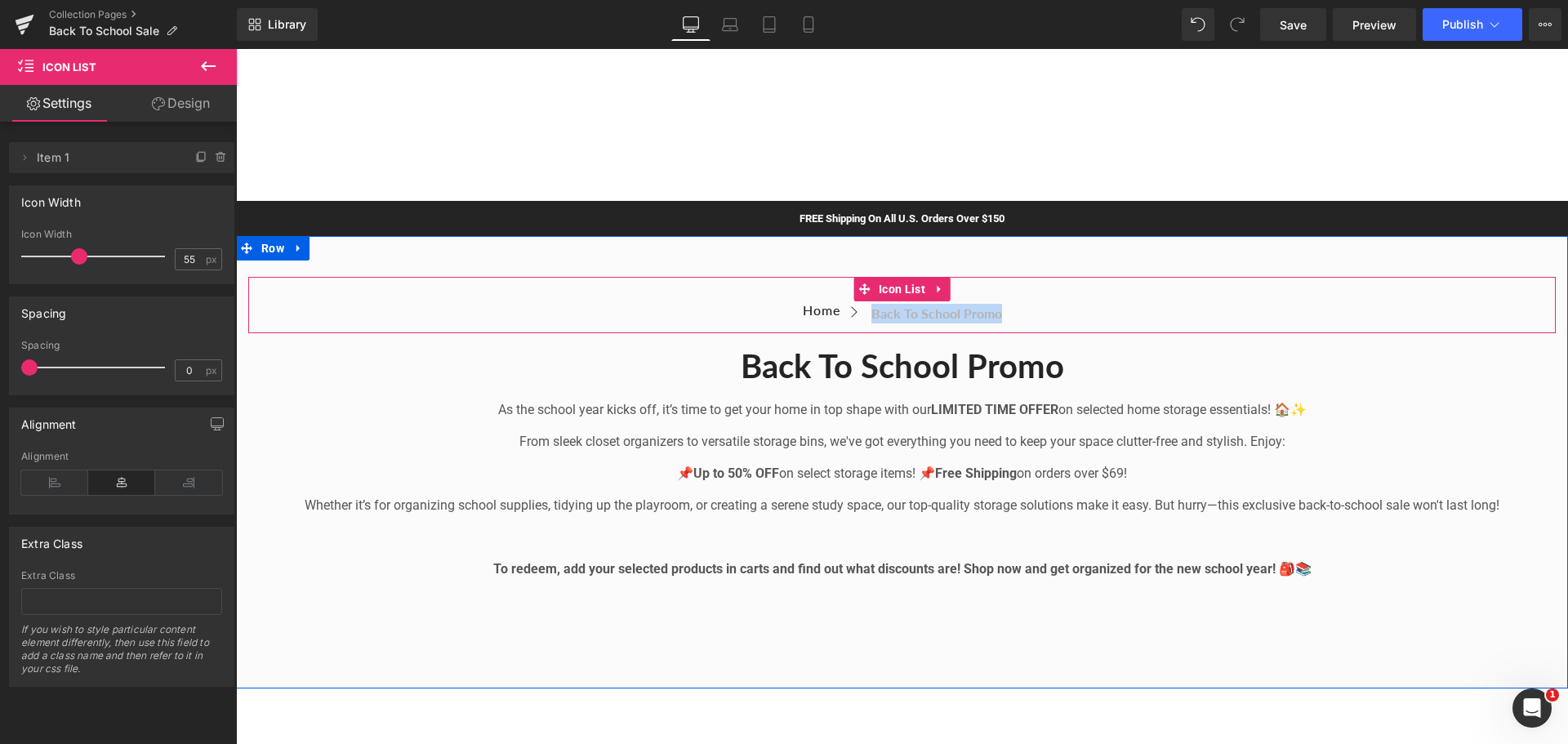
drag, startPoint x: 792, startPoint y: 309, endPoint x: 1011, endPoint y: 325, distance: 219.6
click at [1011, 325] on div "Home Button Icon Back to School Promo Collection Title Icon List Icon List" at bounding box center [902, 305] width 1308 height 56
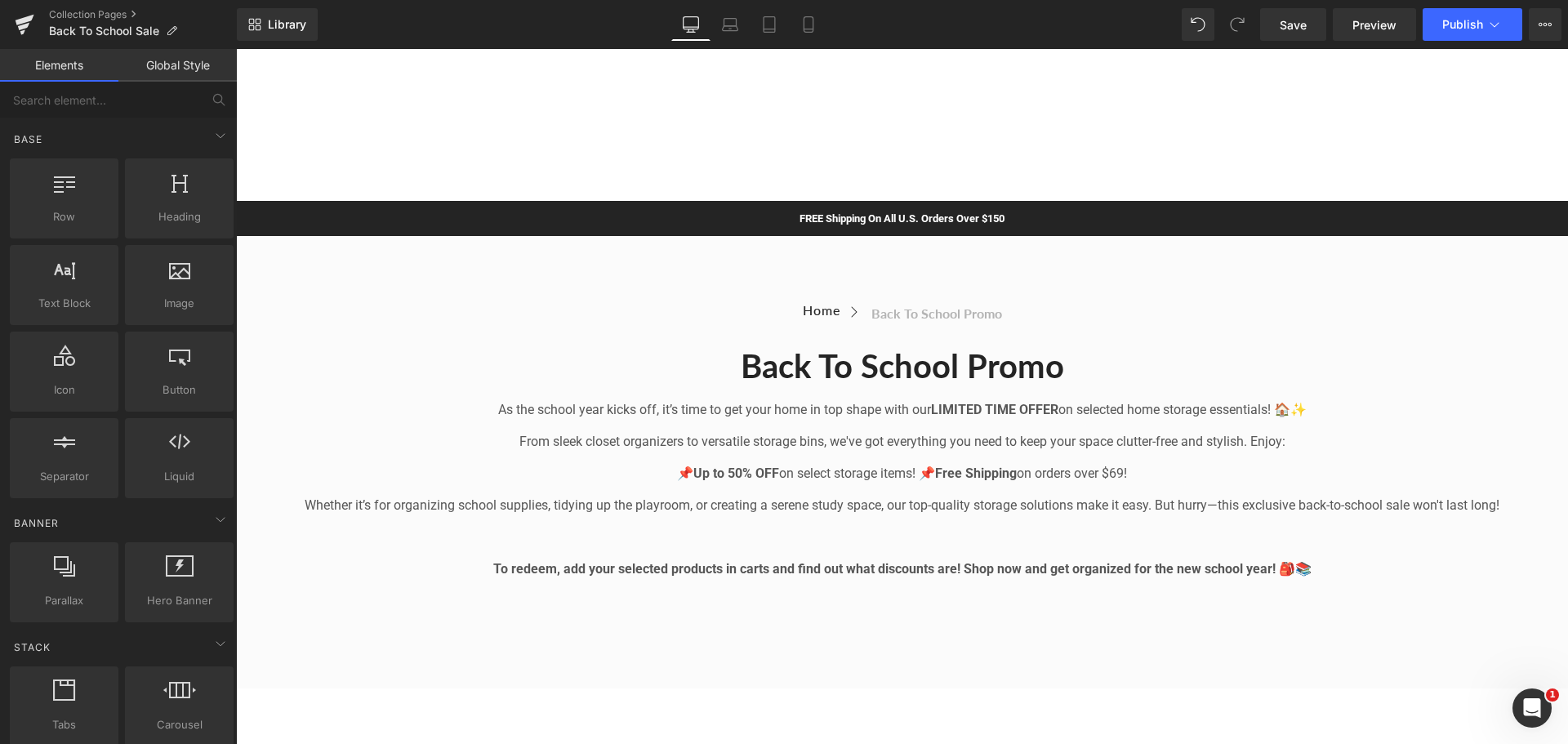
click at [895, 170] on div at bounding box center [902, 396] width 1332 height 695
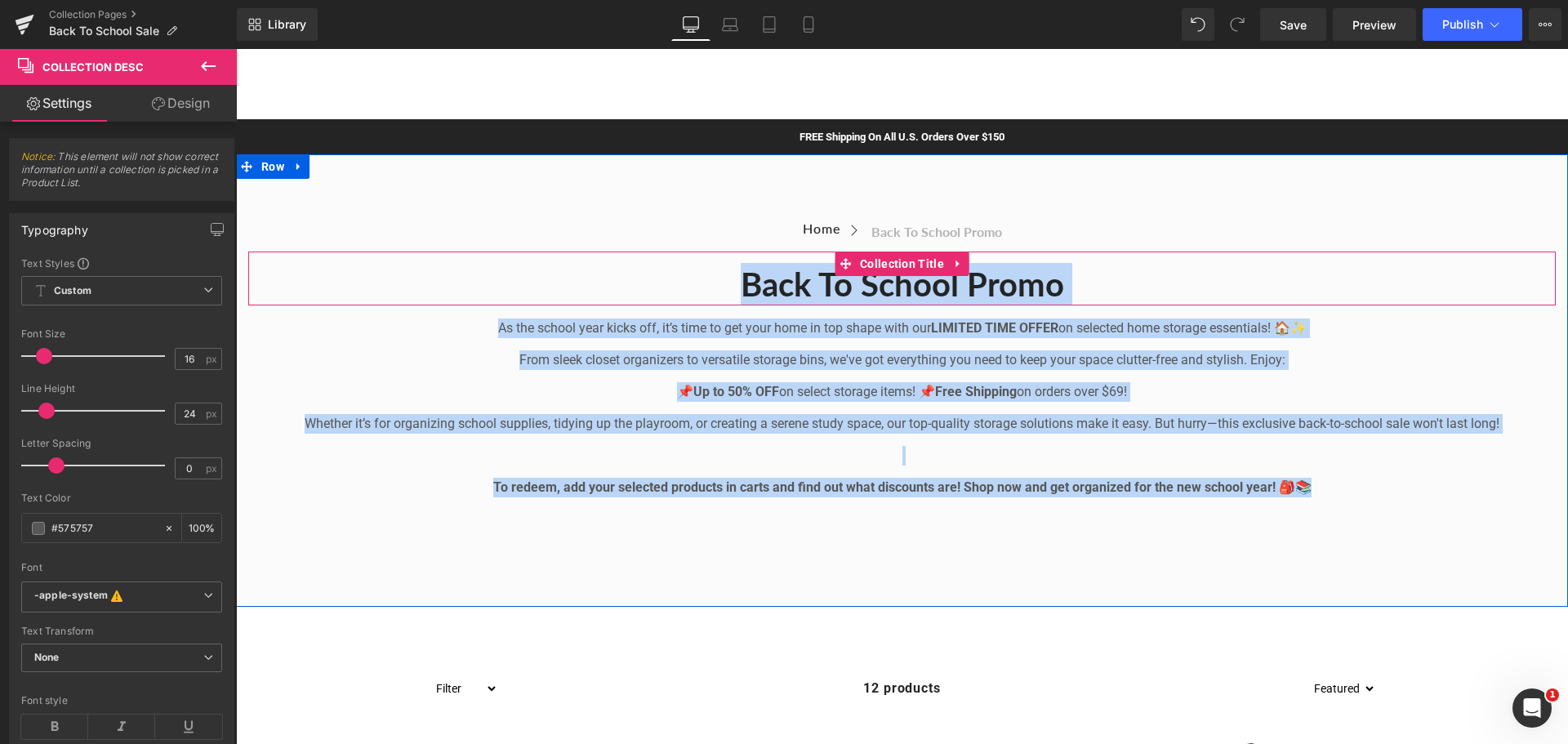
drag, startPoint x: 1341, startPoint y: 490, endPoint x: 721, endPoint y: 275, distance: 656.2
click at [721, 275] on div "Home Button Icon Back to School Promo Collection Title Icon List Icon List Back…" at bounding box center [902, 368] width 1308 height 346
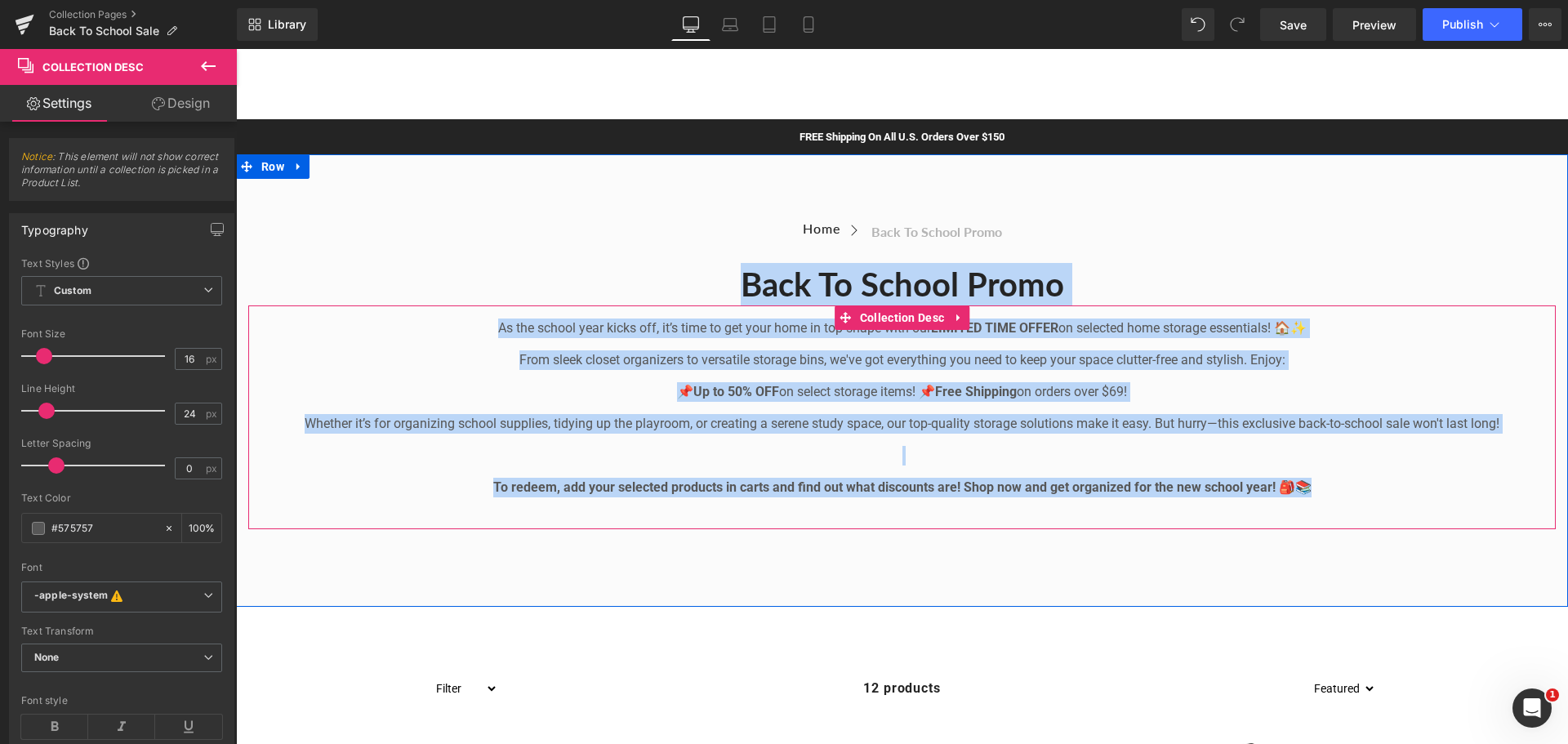
click at [876, 449] on p at bounding box center [902, 455] width 1308 height 19
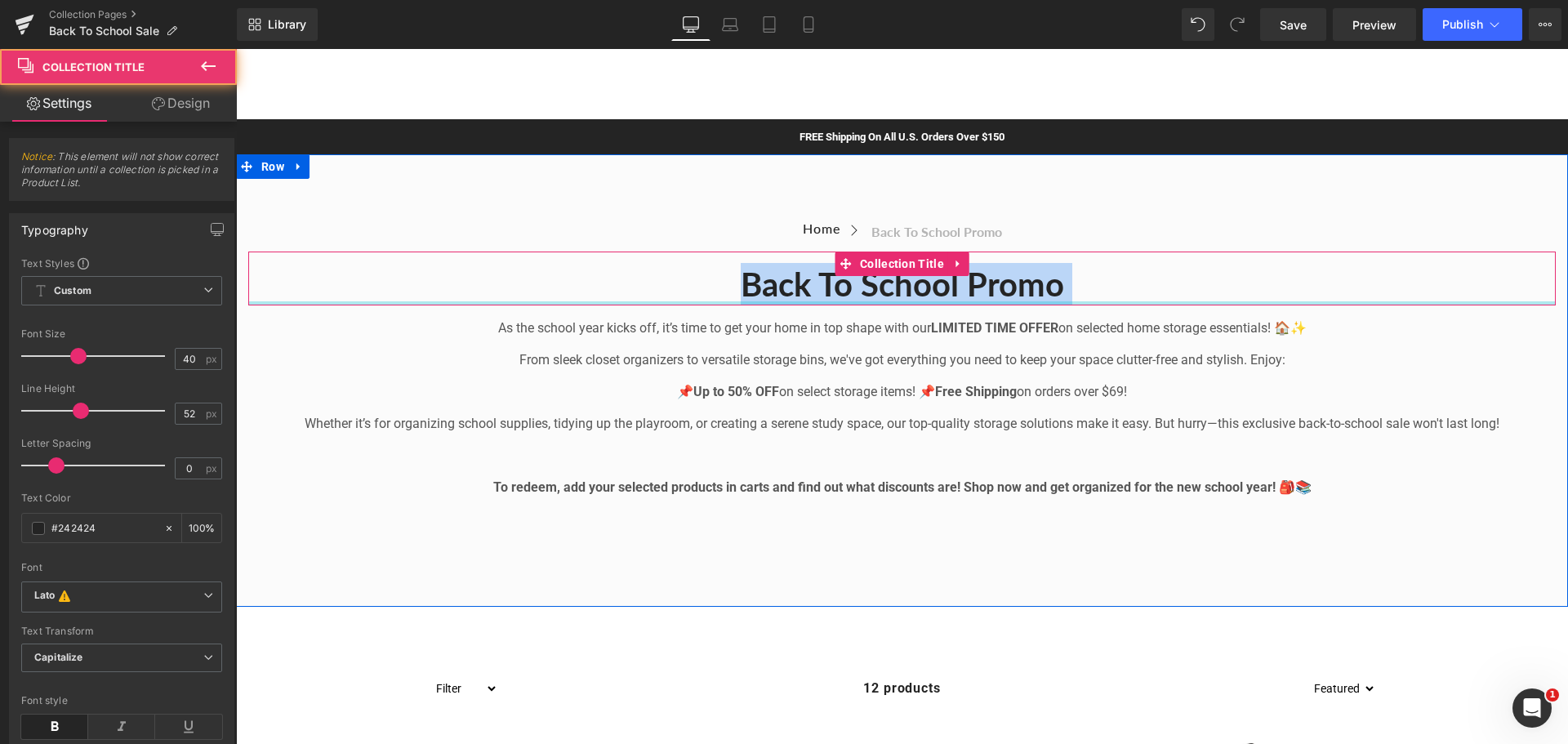
drag, startPoint x: 712, startPoint y: 284, endPoint x: 1085, endPoint y: 302, distance: 373.4
click at [1085, 302] on div "Back to School Promo Collection Title" at bounding box center [902, 279] width 1308 height 54
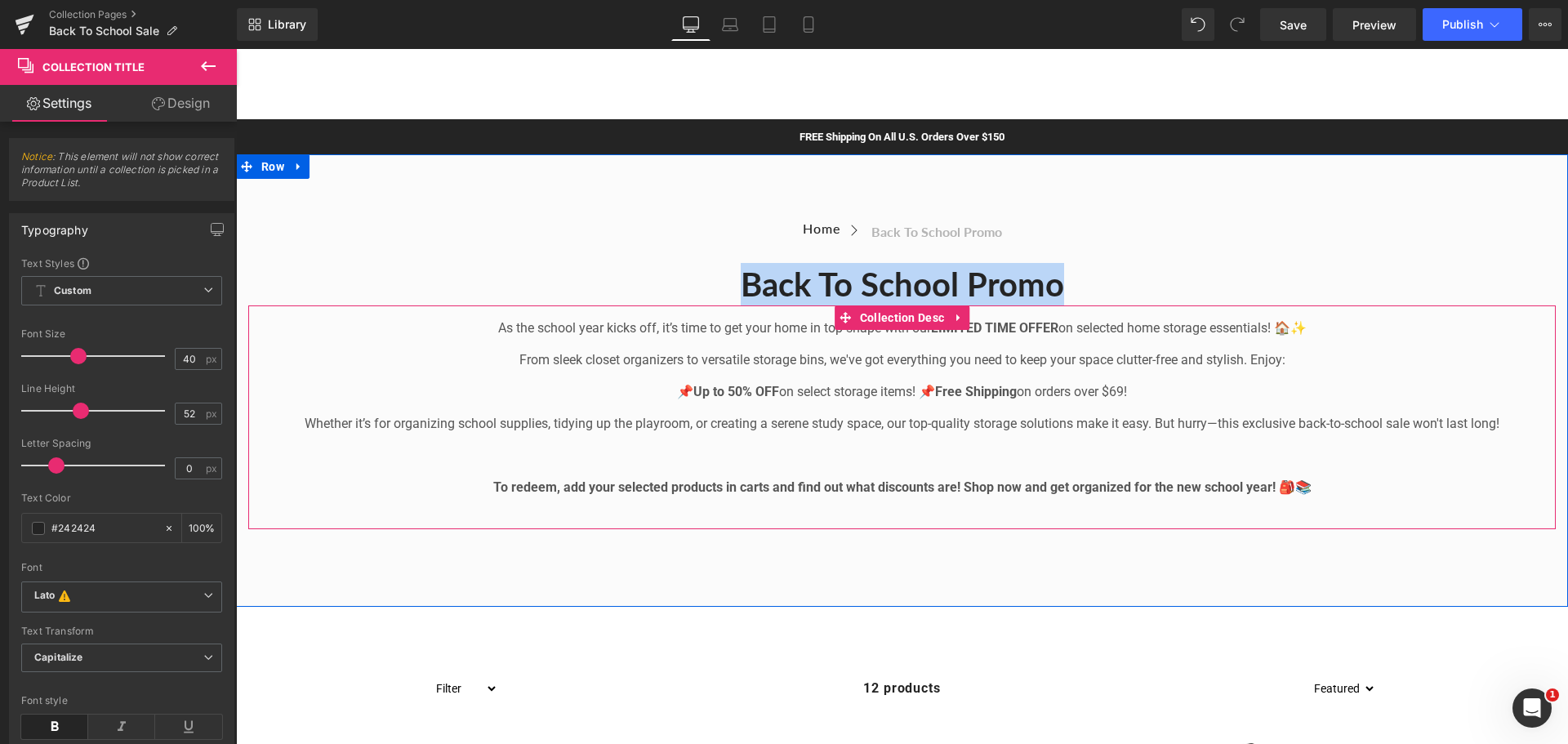
click at [856, 333] on p "As the school year kicks off, it’s time to get your home in top shape with our …" at bounding box center [902, 328] width 1308 height 19
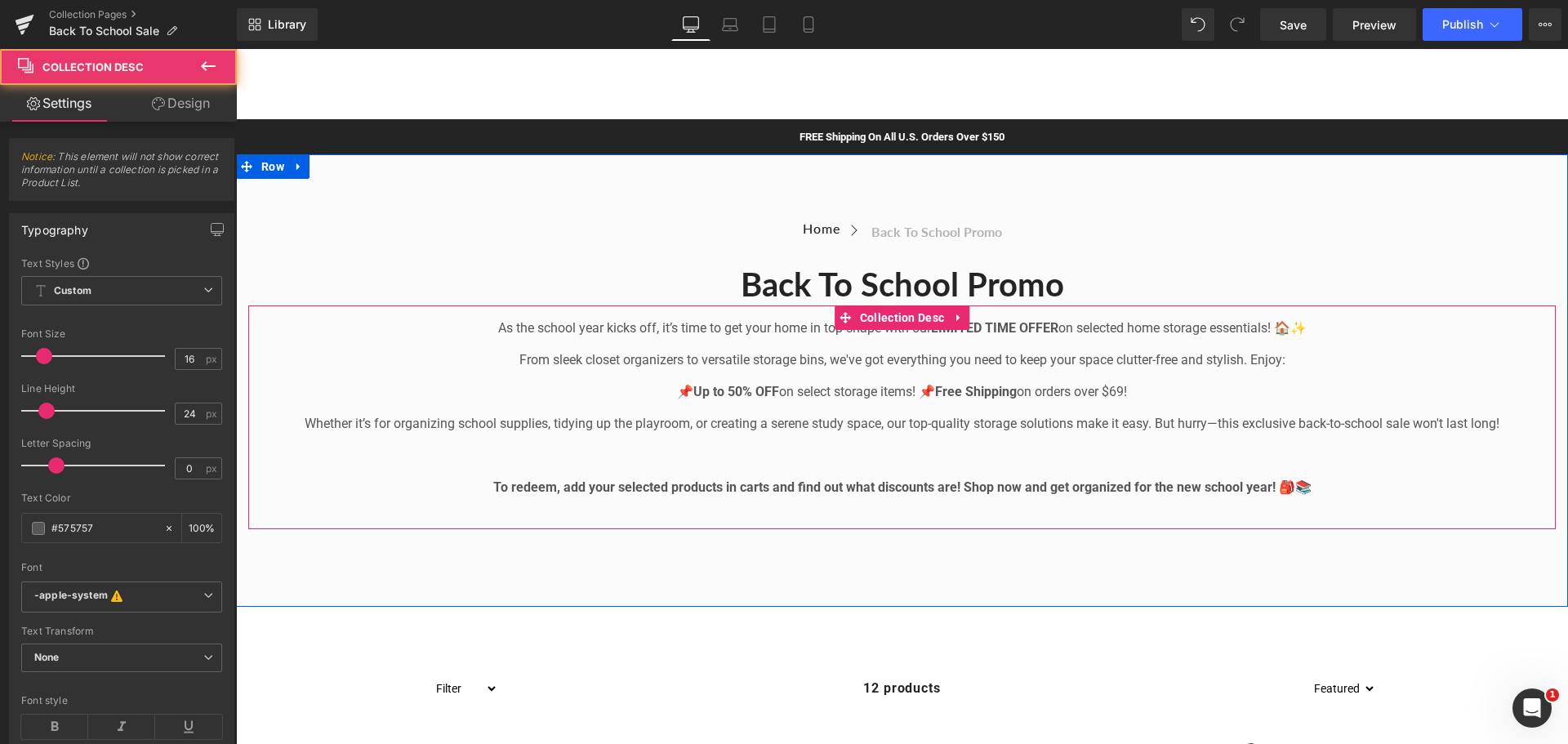
click at [890, 356] on p "From sleek closet organizers to versatile storage bins, we've got everything yo…" at bounding box center [902, 360] width 1308 height 19
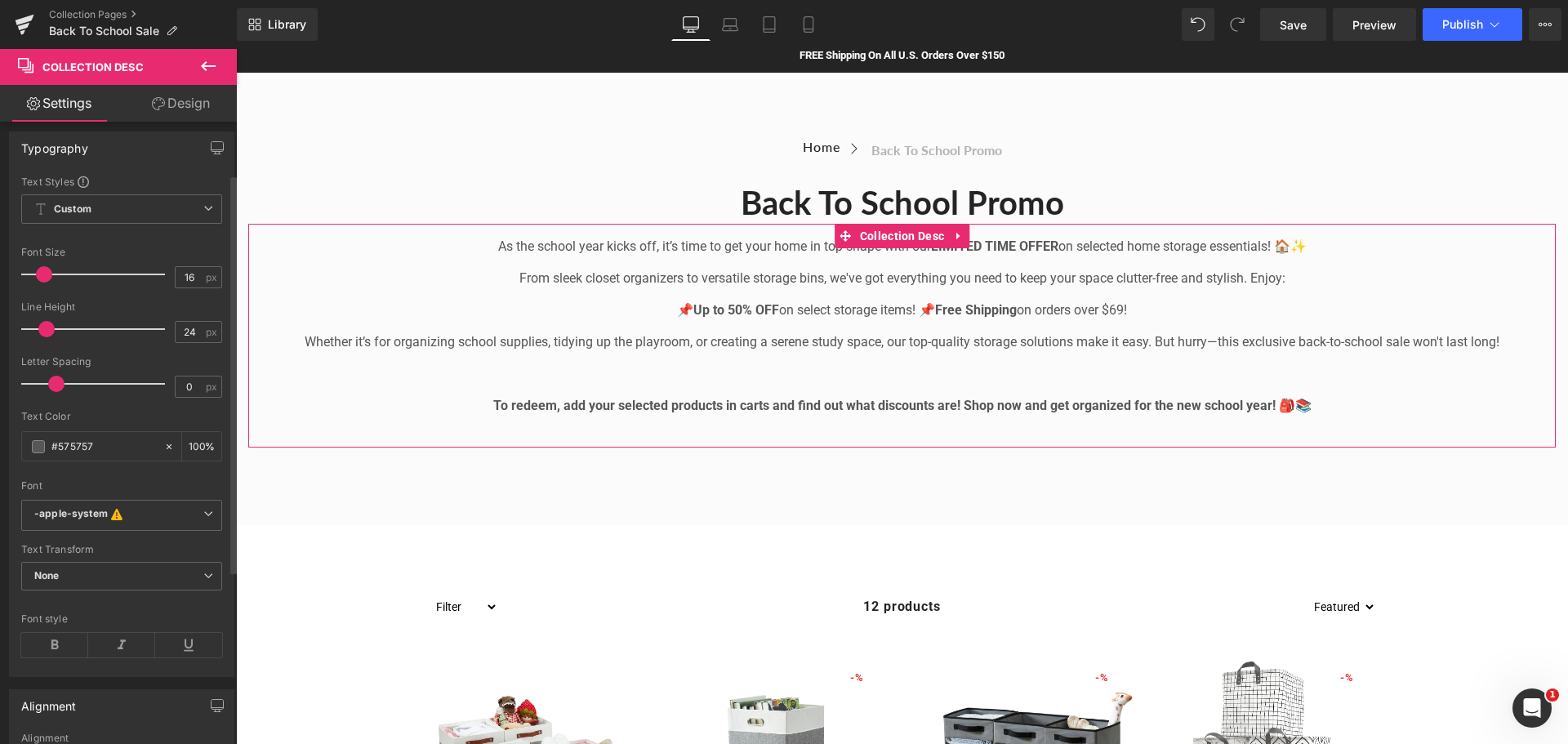
scroll to position [0, 0]
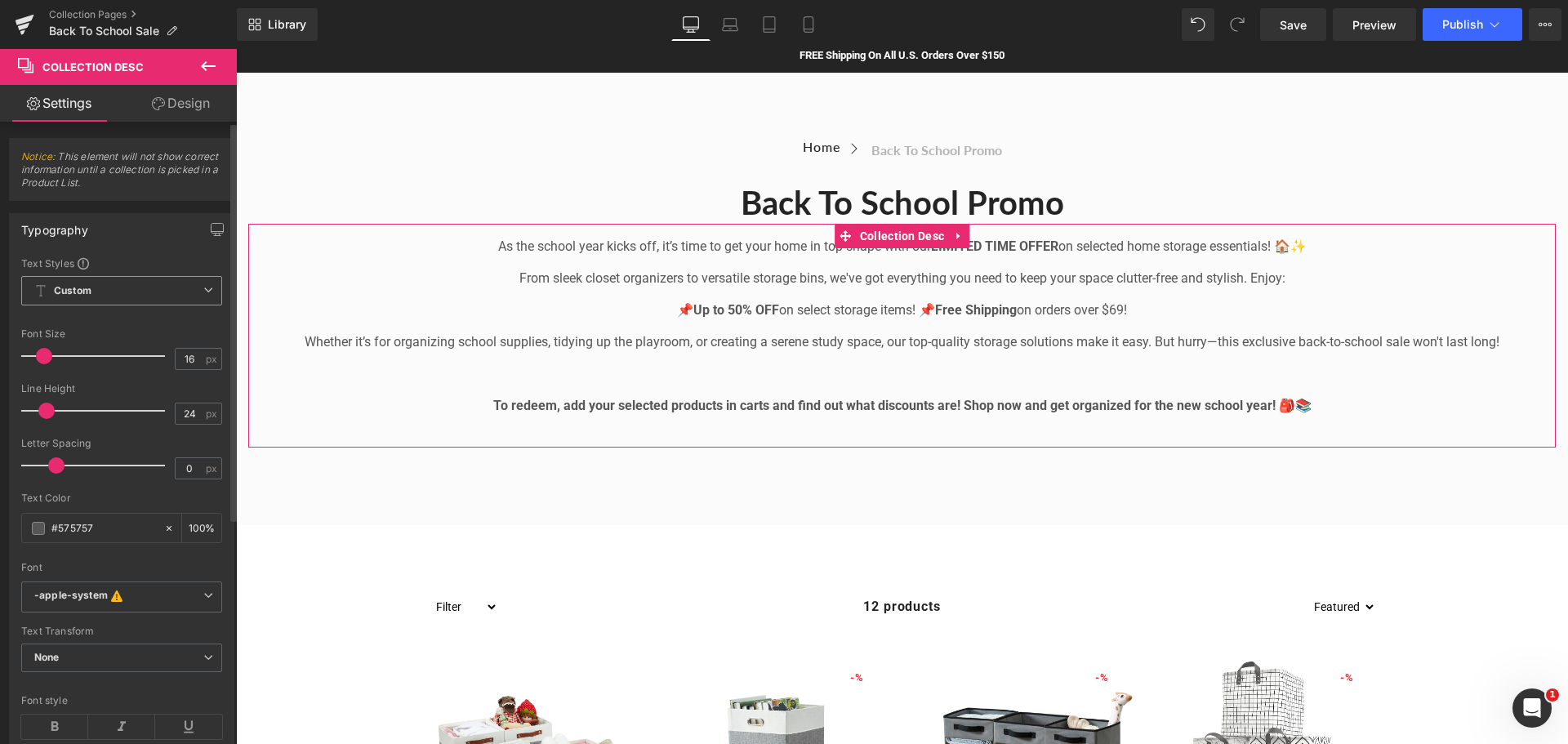
click at [92, 290] on b "Custom" at bounding box center [73, 291] width 38 height 14
click at [78, 95] on link "Settings" at bounding box center [59, 103] width 119 height 37
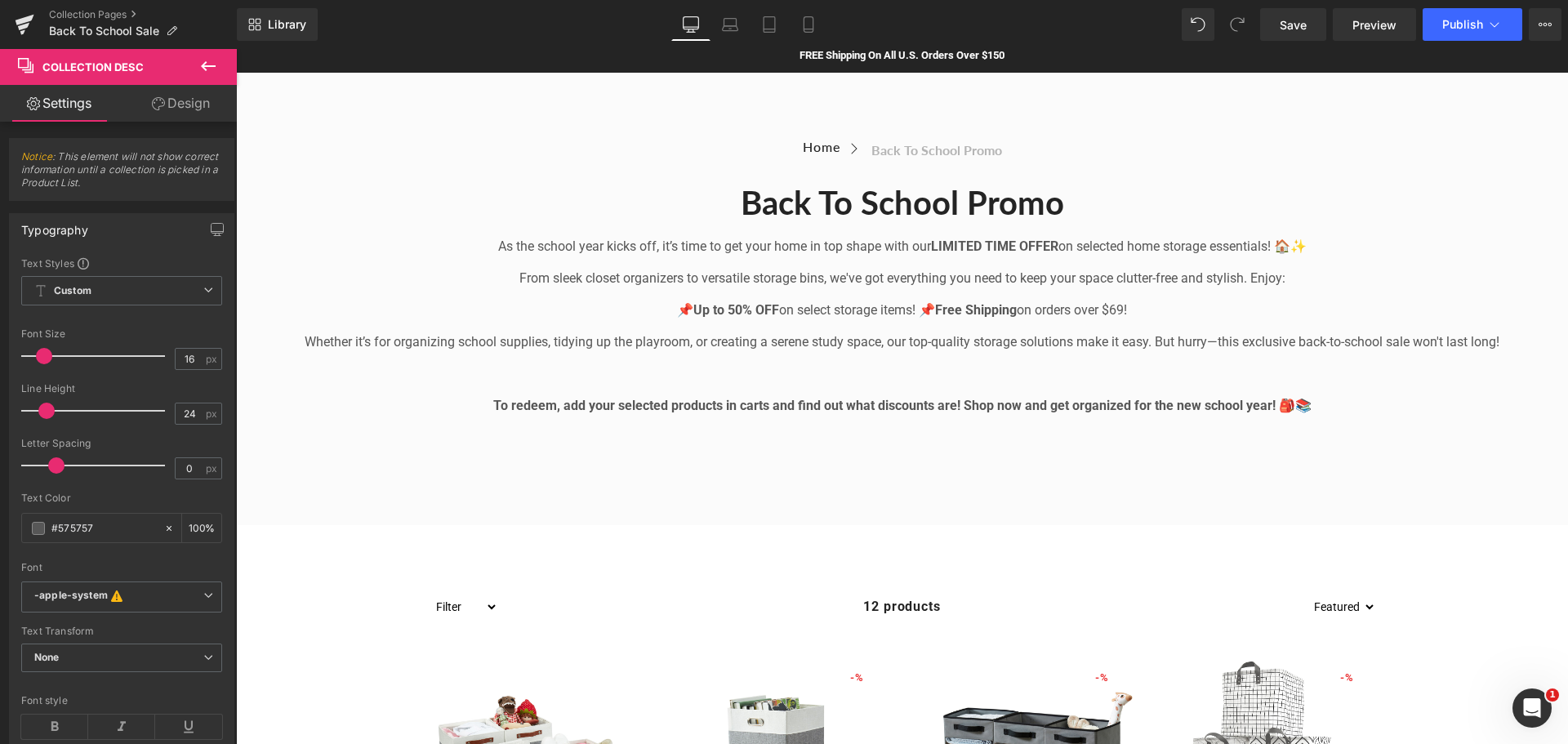
click at [201, 64] on icon at bounding box center [208, 66] width 19 height 19
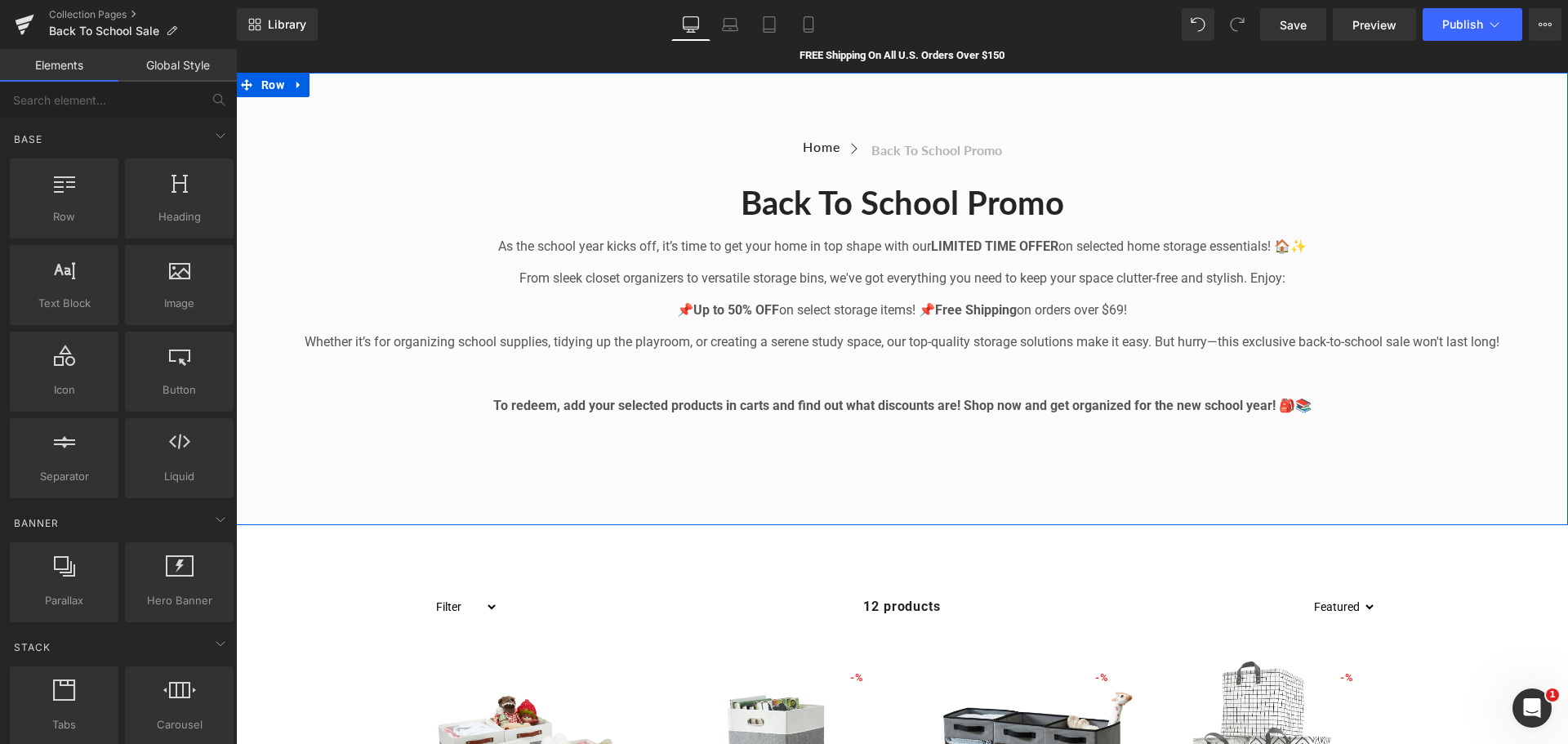
click at [861, 247] on p "As the school year kicks off, it’s time to get your home in top shape with our …" at bounding box center [902, 247] width 1308 height 19
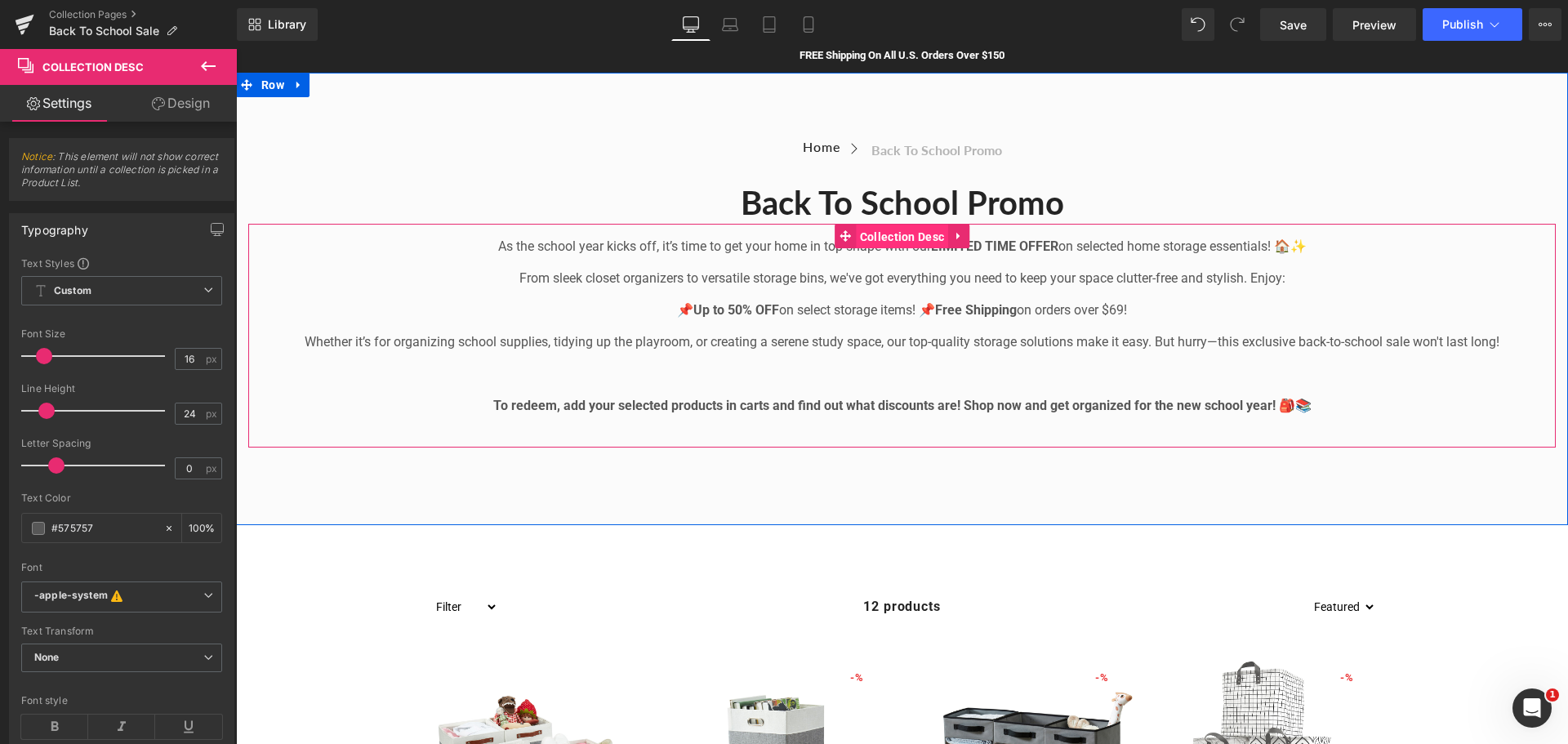
click at [885, 225] on span "Collection Desc" at bounding box center [902, 237] width 94 height 24
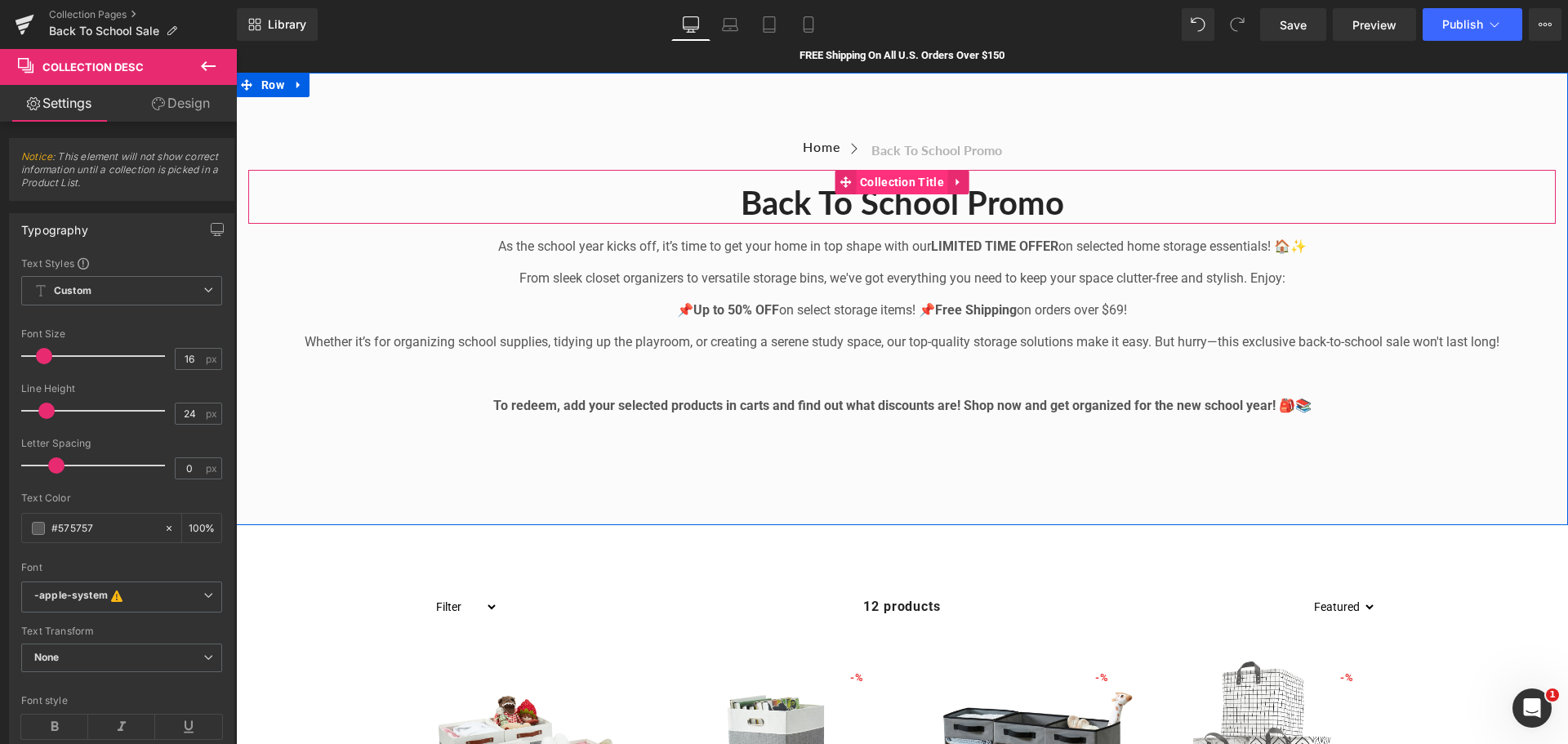
click at [883, 184] on span "Collection Title" at bounding box center [902, 182] width 93 height 24
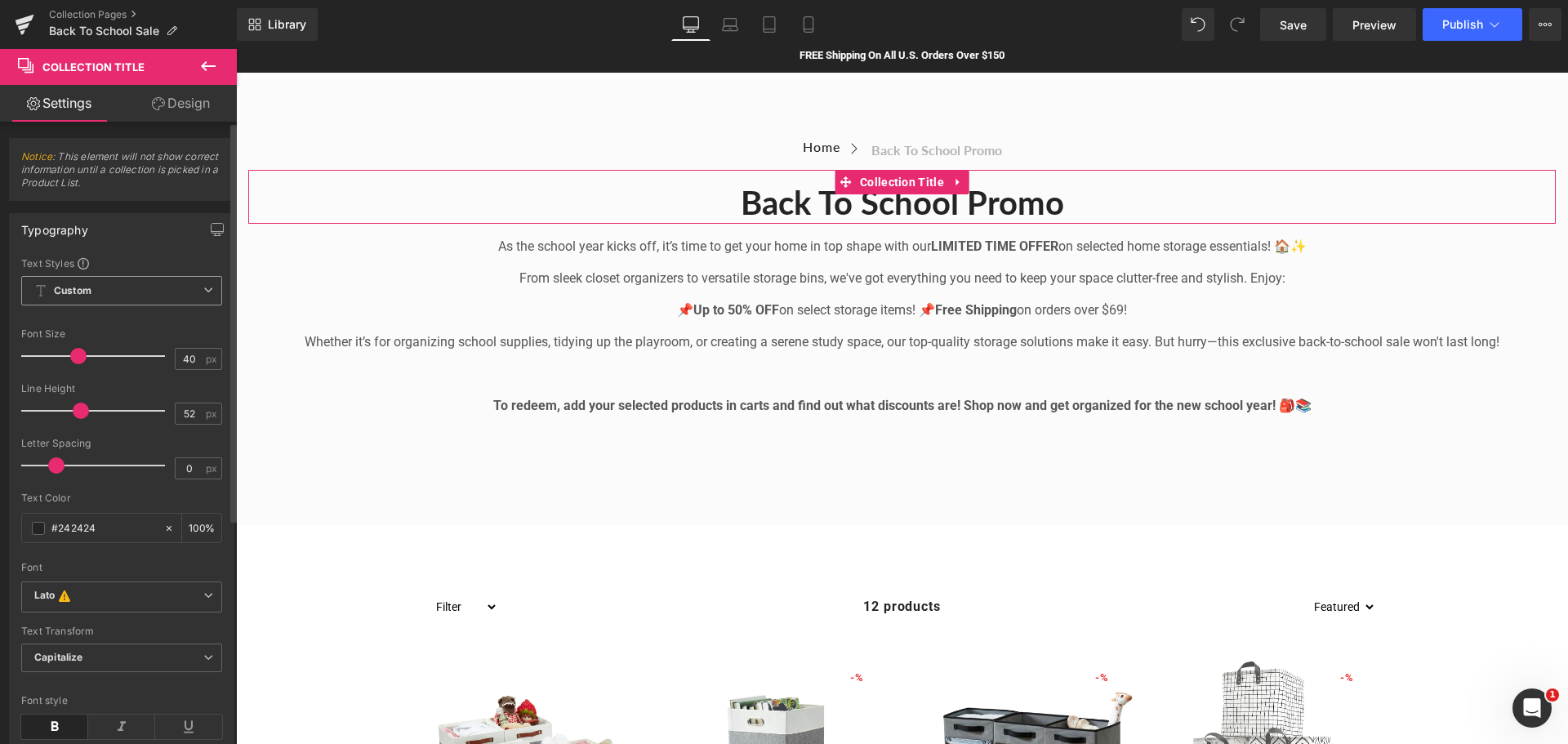
click at [108, 296] on span "Custom Setup Global Style" at bounding box center [121, 291] width 201 height 30
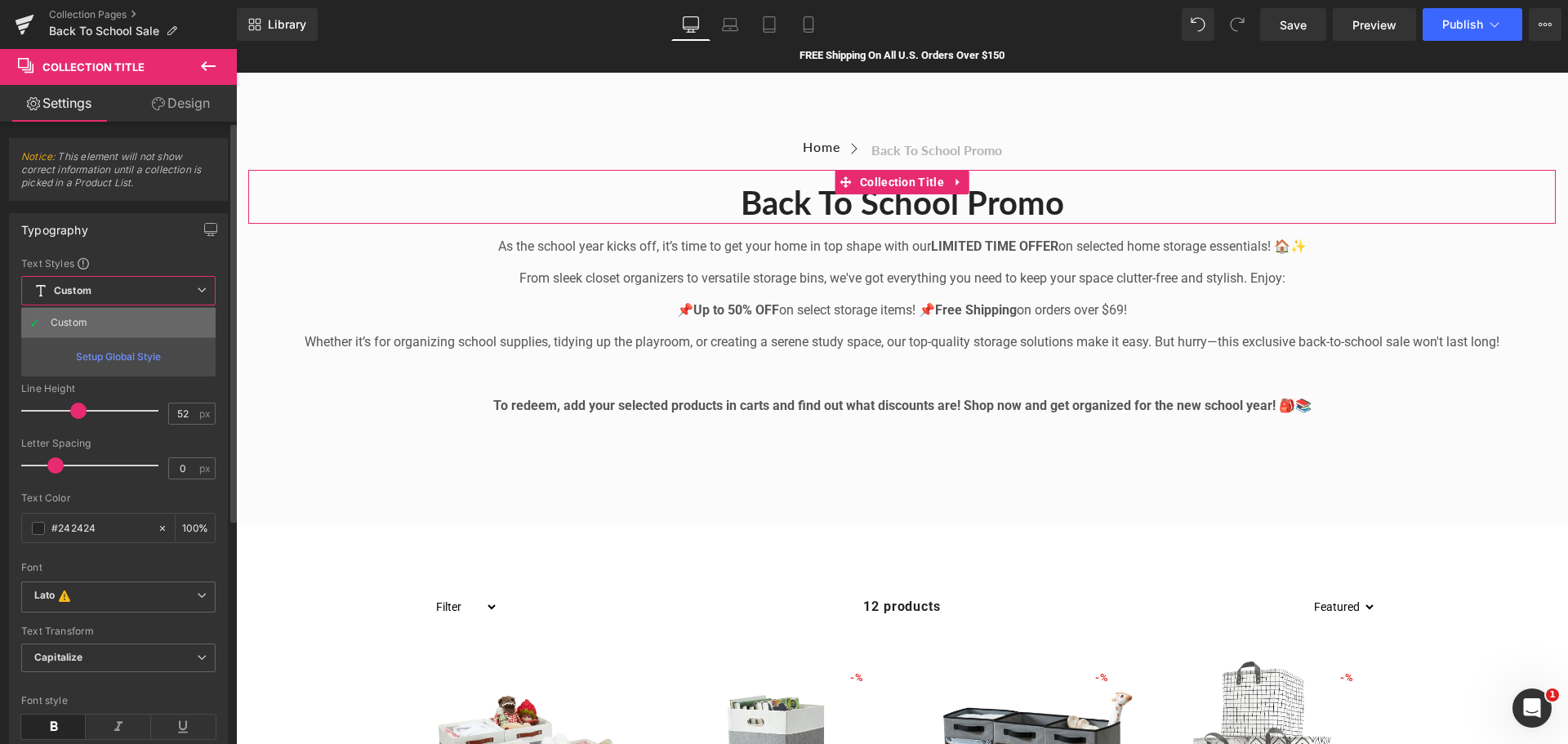
click at [77, 318] on div "Custom" at bounding box center [69, 323] width 37 height 11
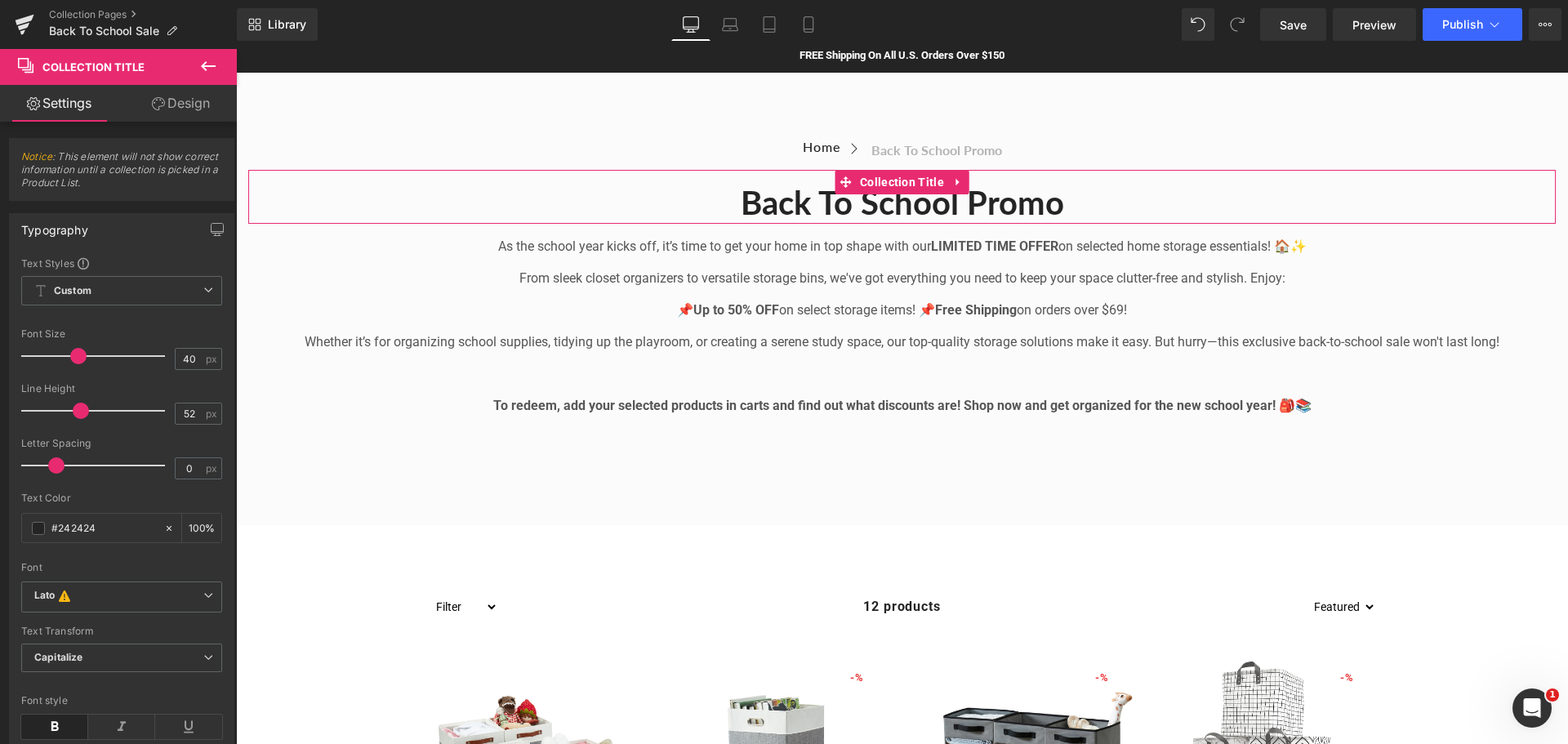
click at [198, 97] on link "Design" at bounding box center [181, 103] width 119 height 37
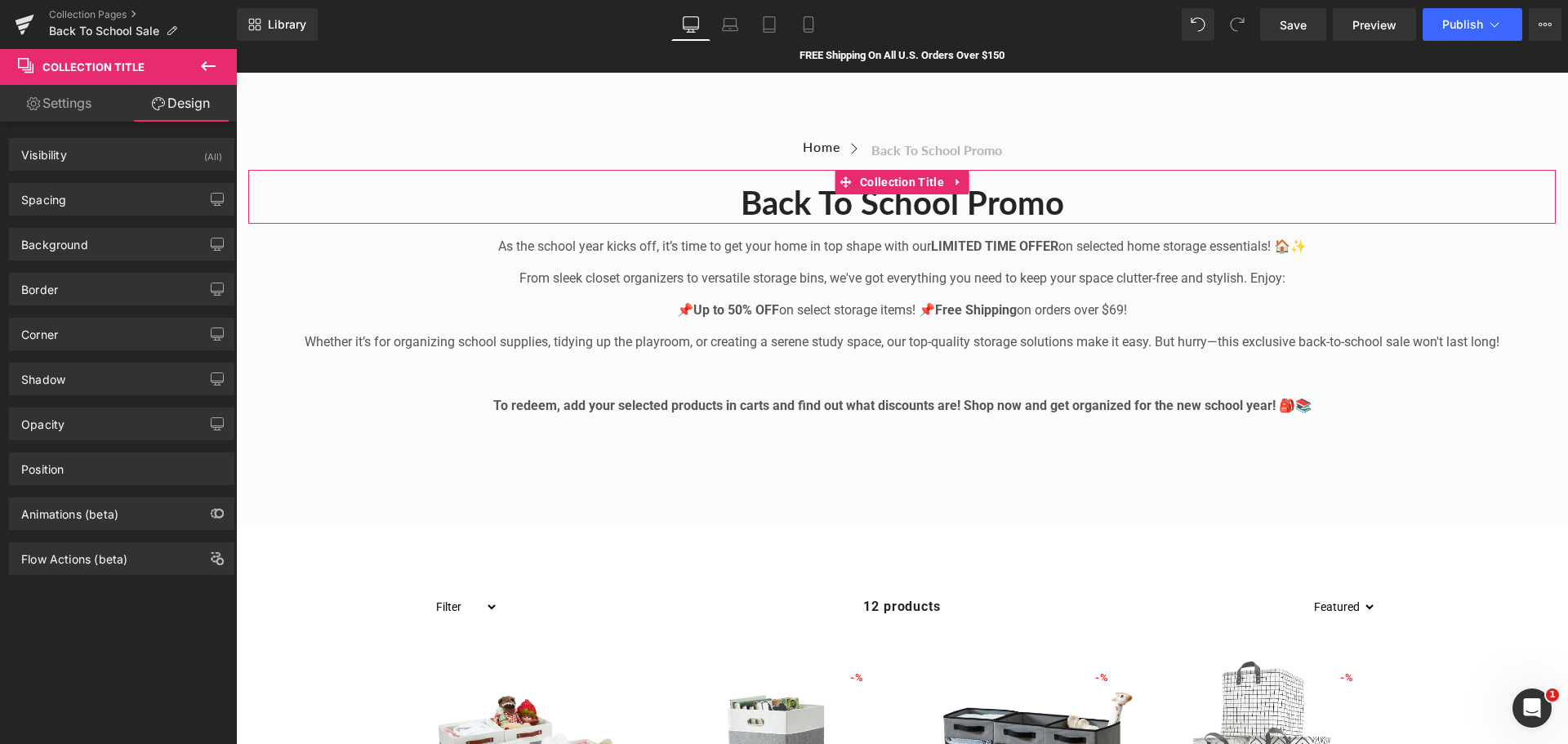
click at [56, 101] on link "Settings" at bounding box center [59, 103] width 119 height 37
type input "100"
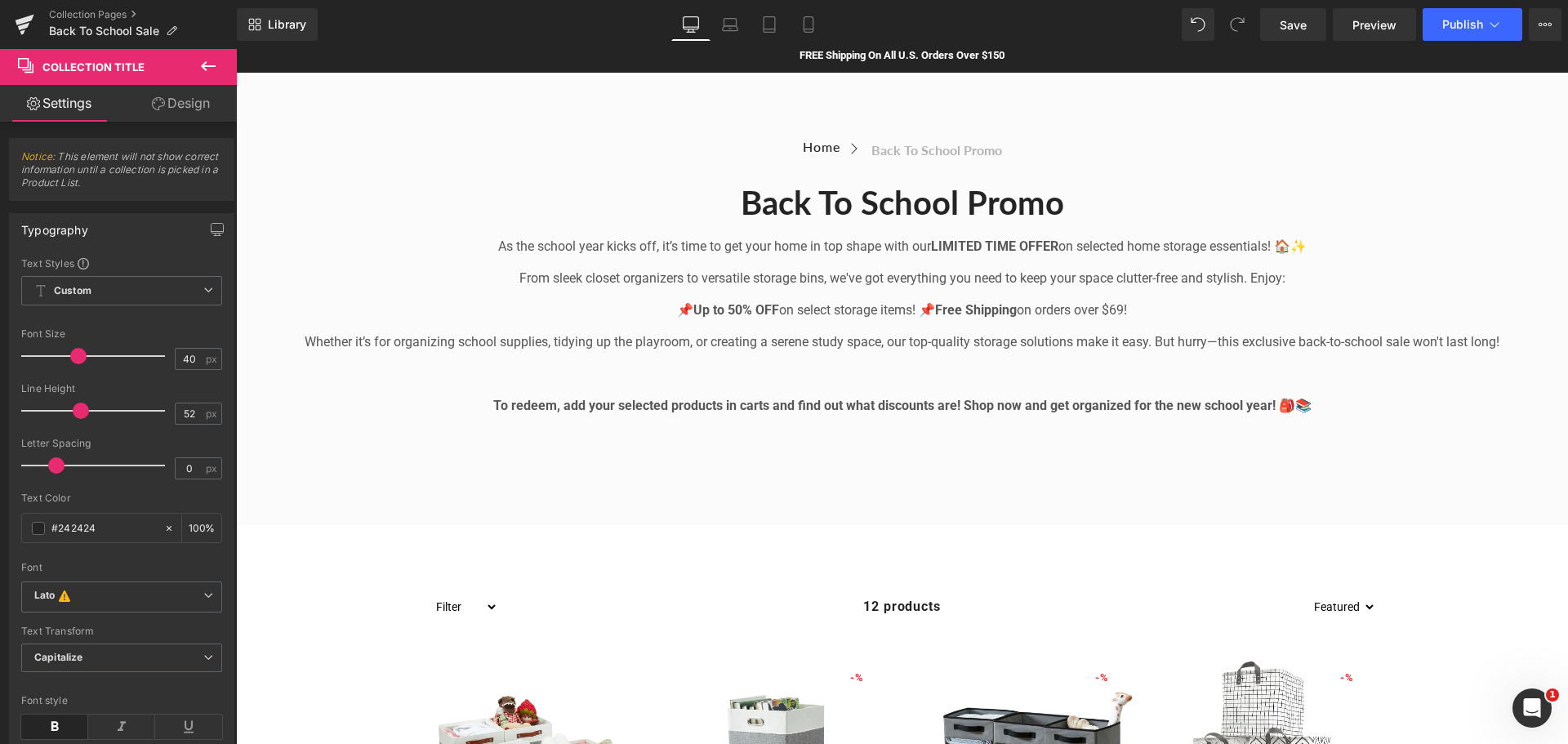
click at [208, 66] on icon at bounding box center [208, 66] width 15 height 10
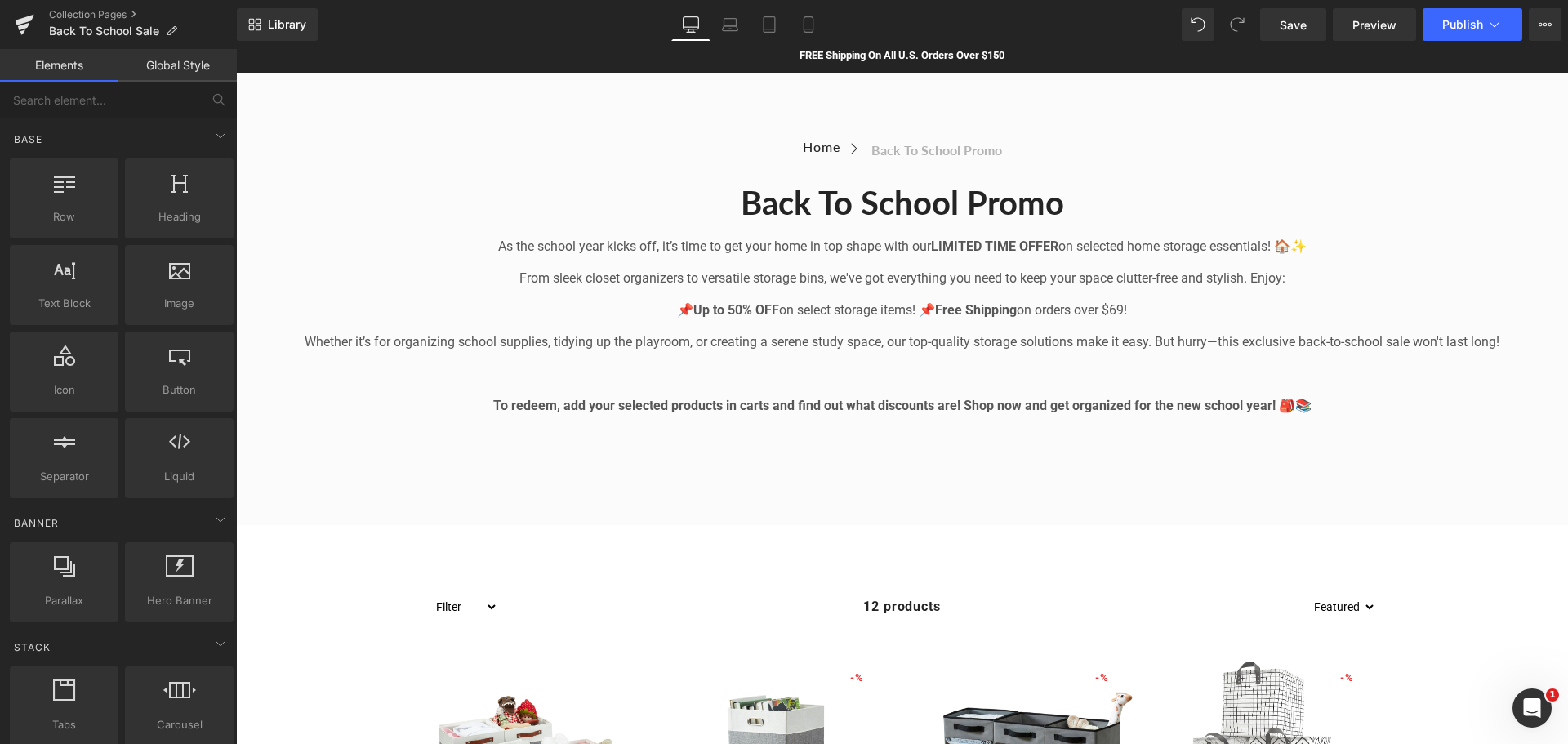
click at [156, 66] on link "Global Style" at bounding box center [178, 65] width 119 height 32
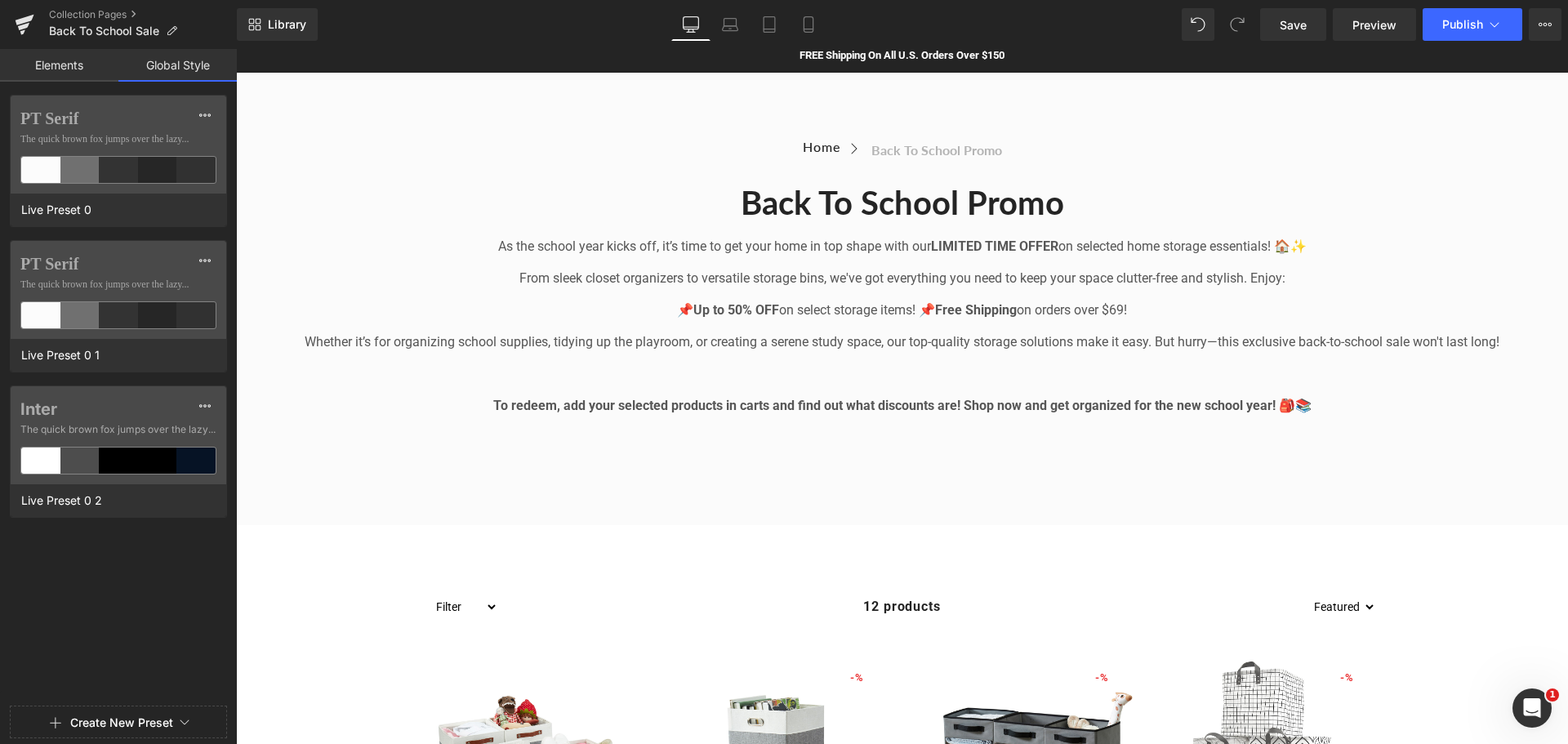
click at [66, 61] on link "Elements" at bounding box center [59, 65] width 119 height 32
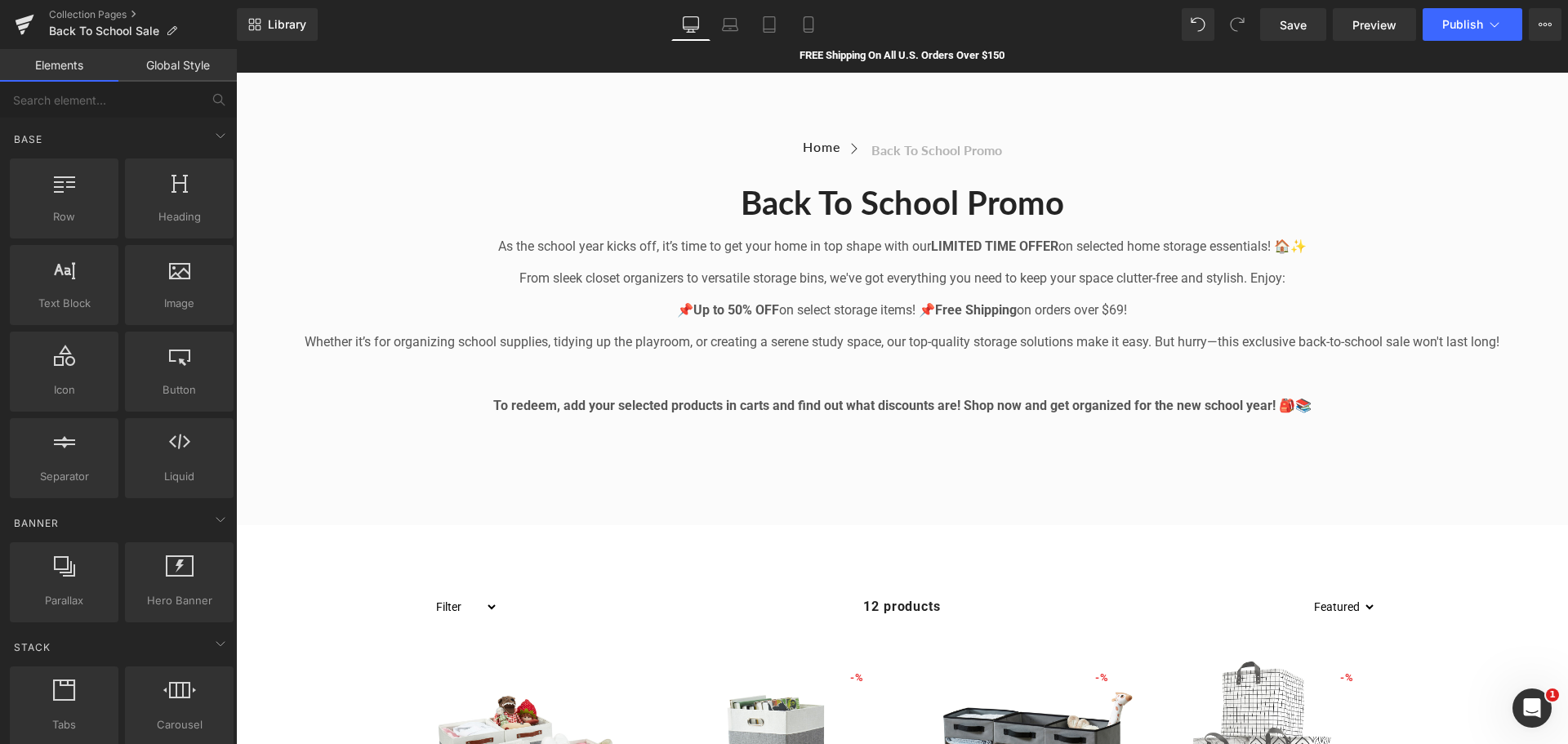
click at [45, 60] on link "Elements" at bounding box center [59, 65] width 119 height 32
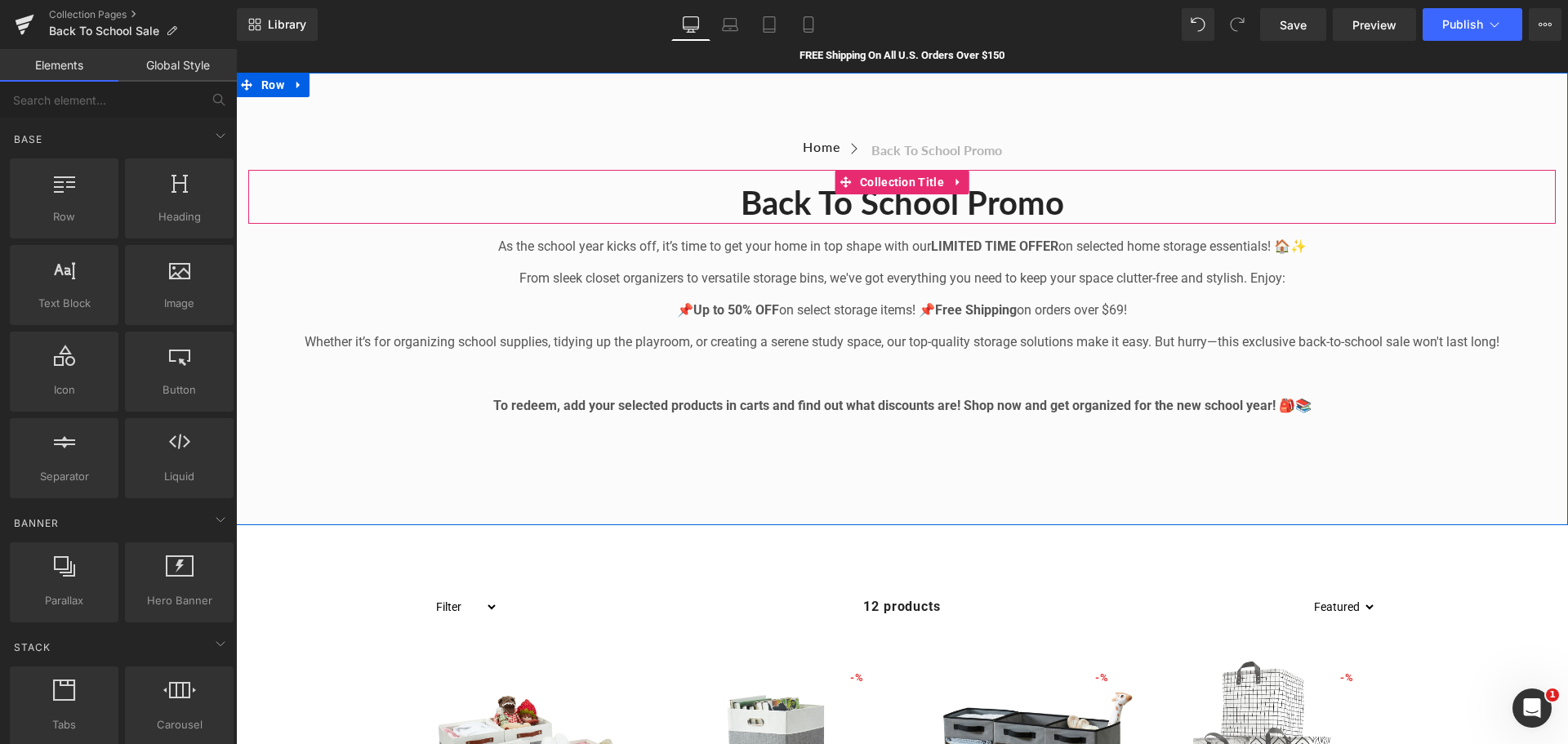
click at [716, 198] on h1 "Back to School Promo" at bounding box center [902, 202] width 1308 height 43
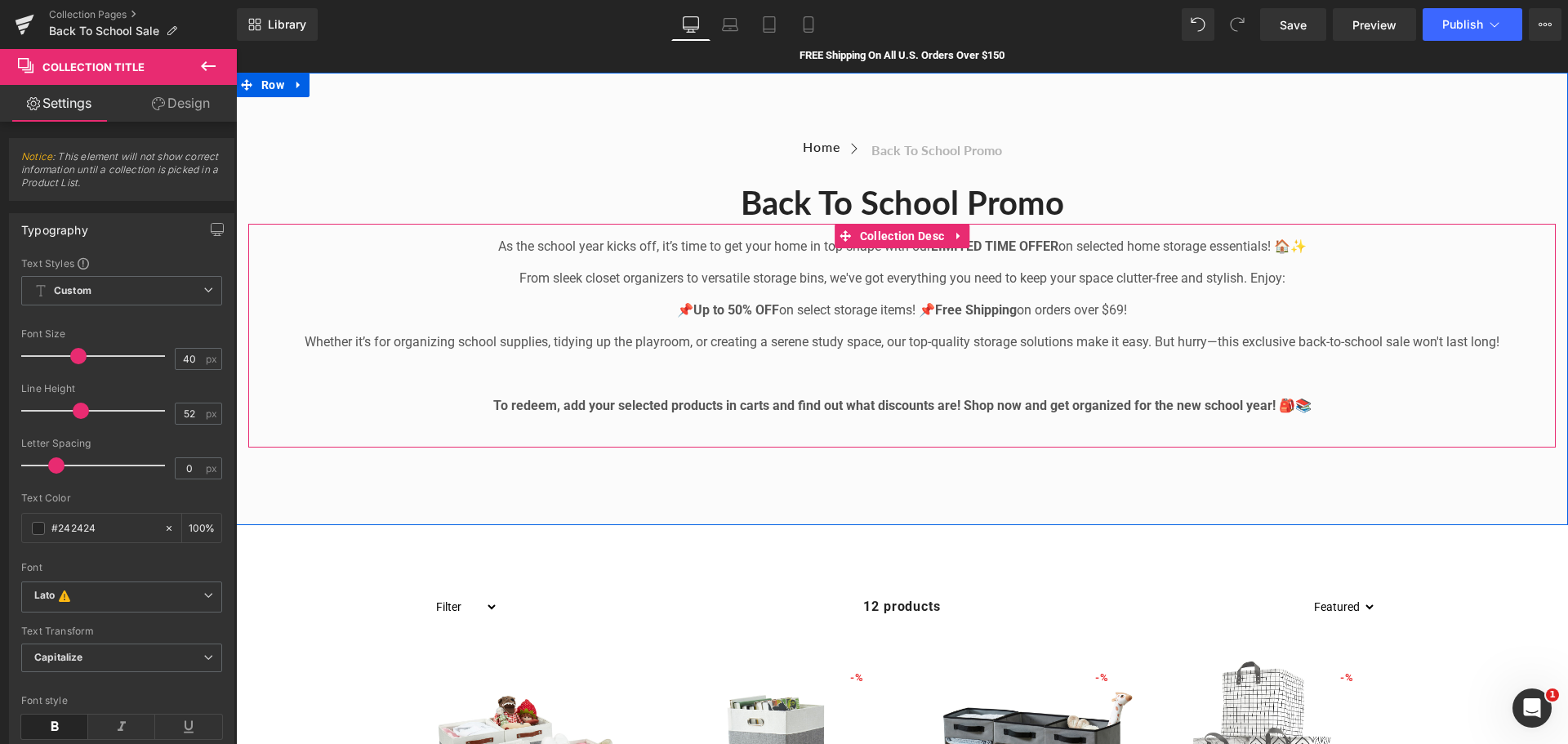
click at [711, 281] on p "From sleek closet organizers to versatile storage bins, we've got everything yo…" at bounding box center [902, 278] width 1308 height 19
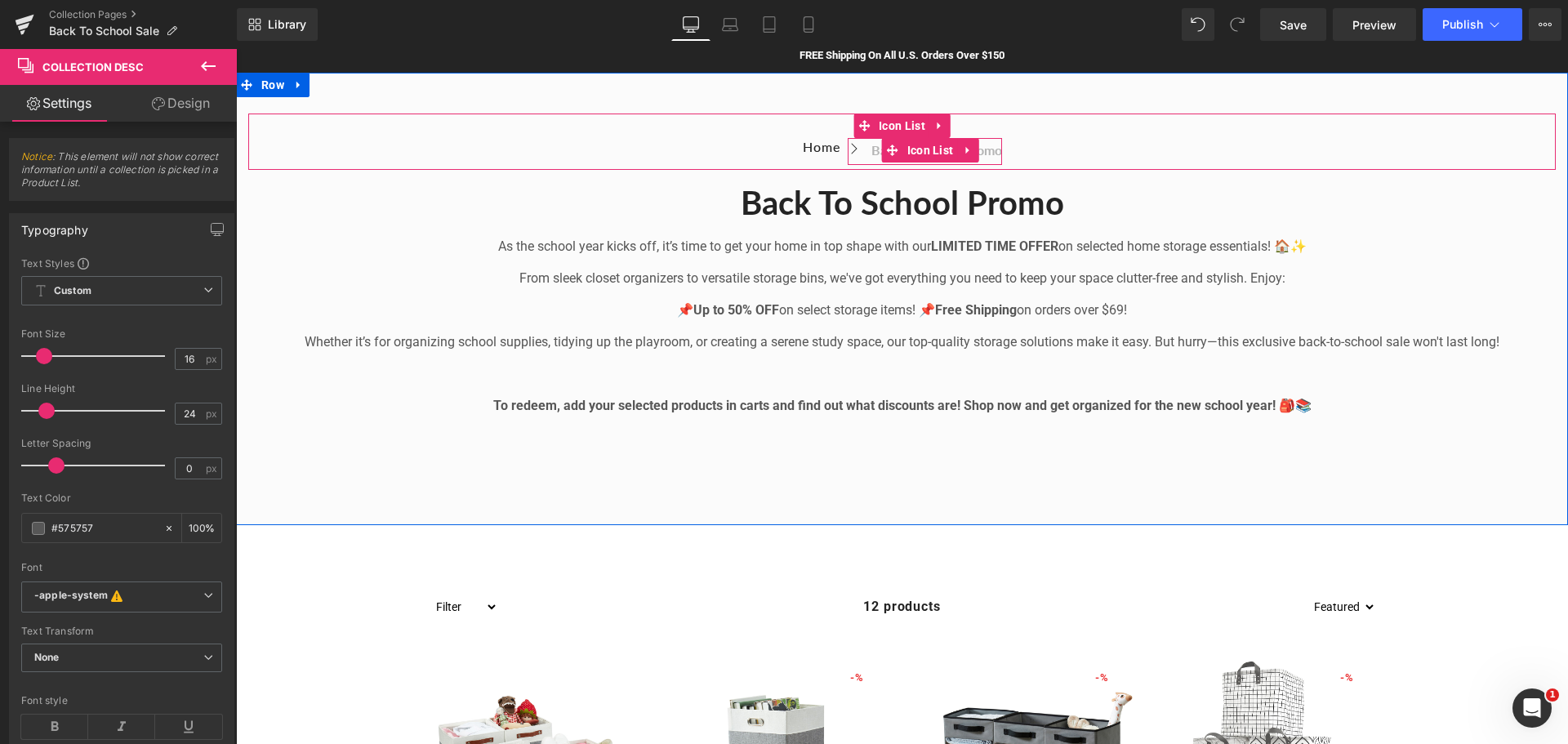
click at [887, 149] on icon at bounding box center [892, 149] width 11 height 11
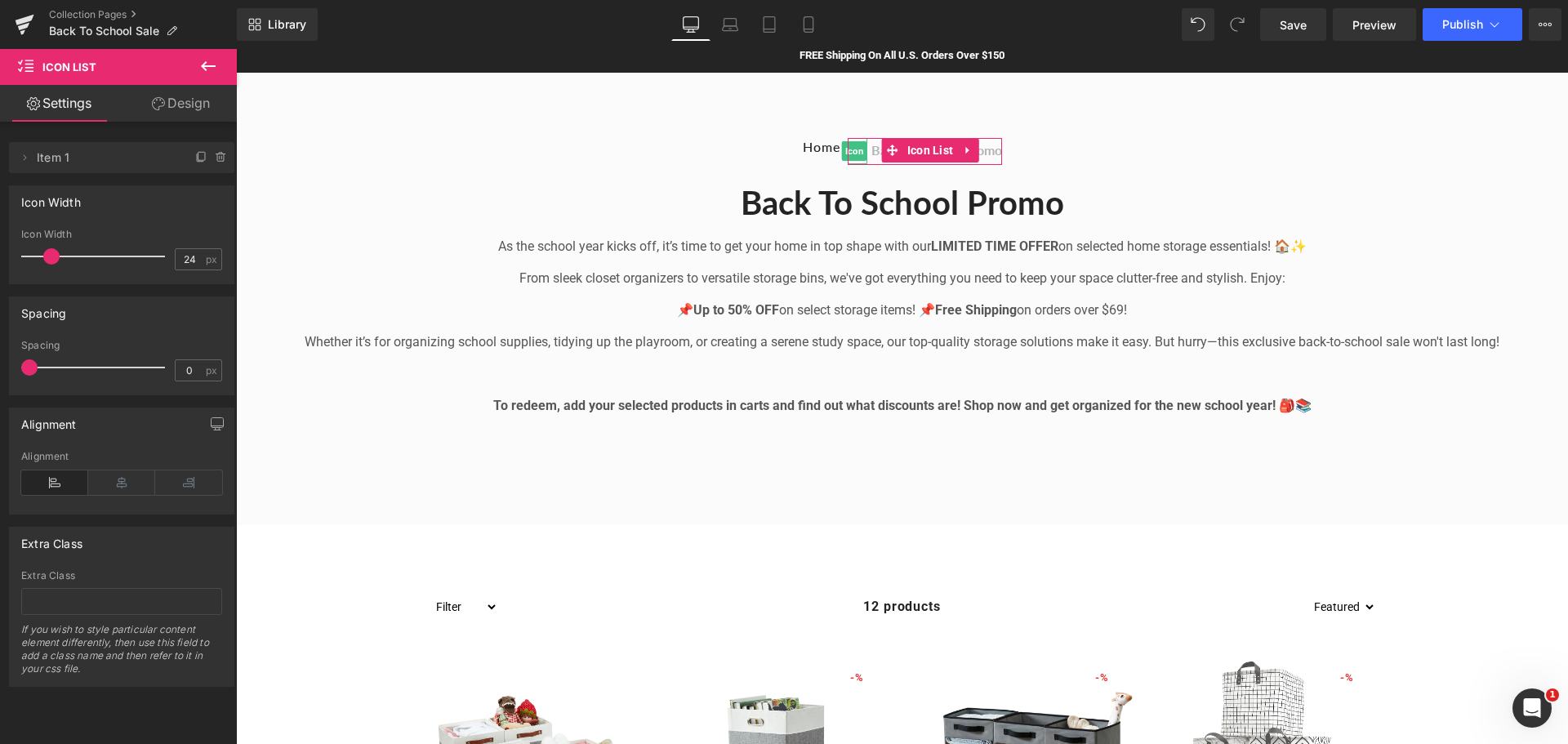
click at [35, 159] on li "Delete Cancel Item 1 Item 1 Name Item 1" at bounding box center [121, 158] width 225 height 31
click at [29, 156] on icon at bounding box center [24, 157] width 13 height 13
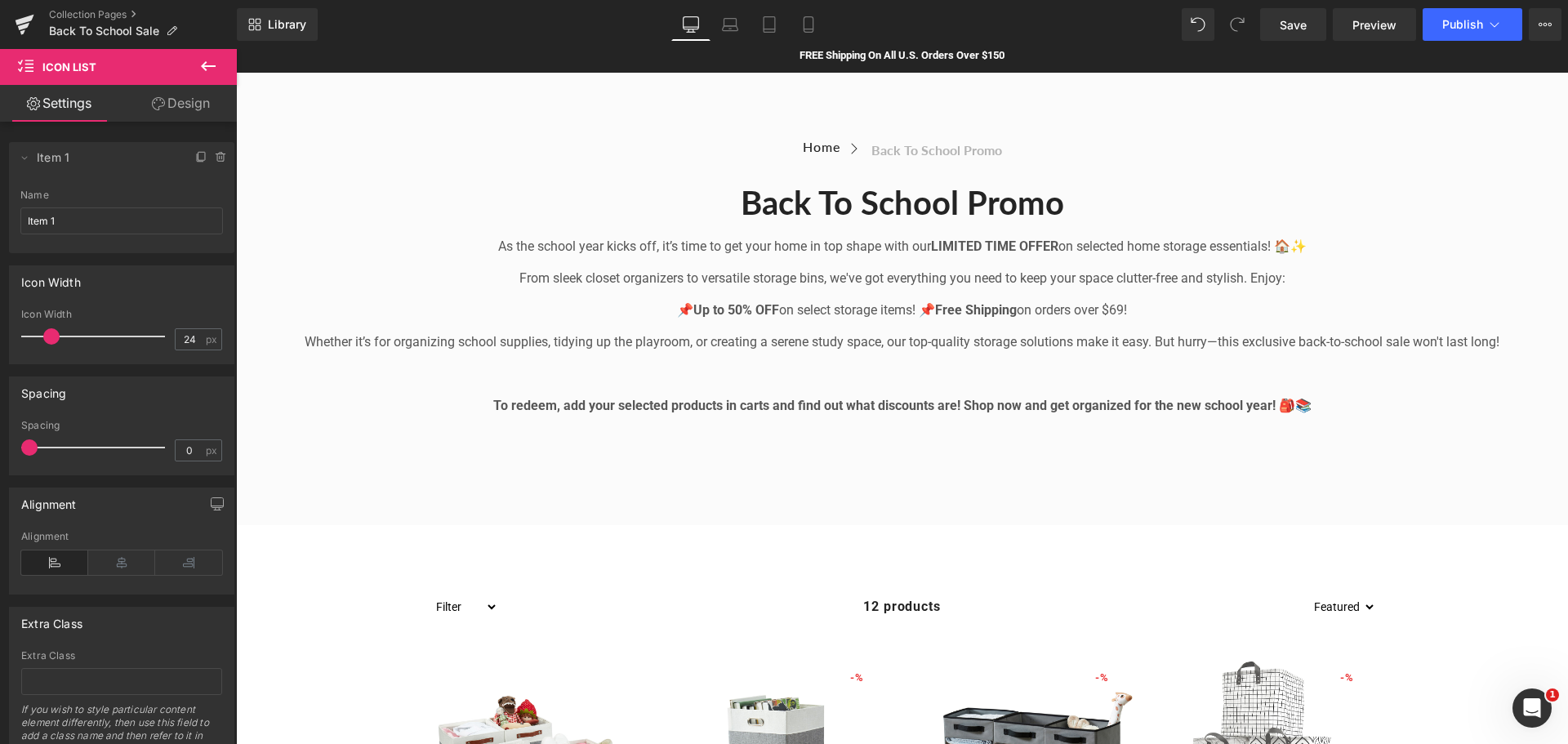
click at [640, 177] on div "Back to School Promo Collection Title" at bounding box center [902, 197] width 1308 height 54
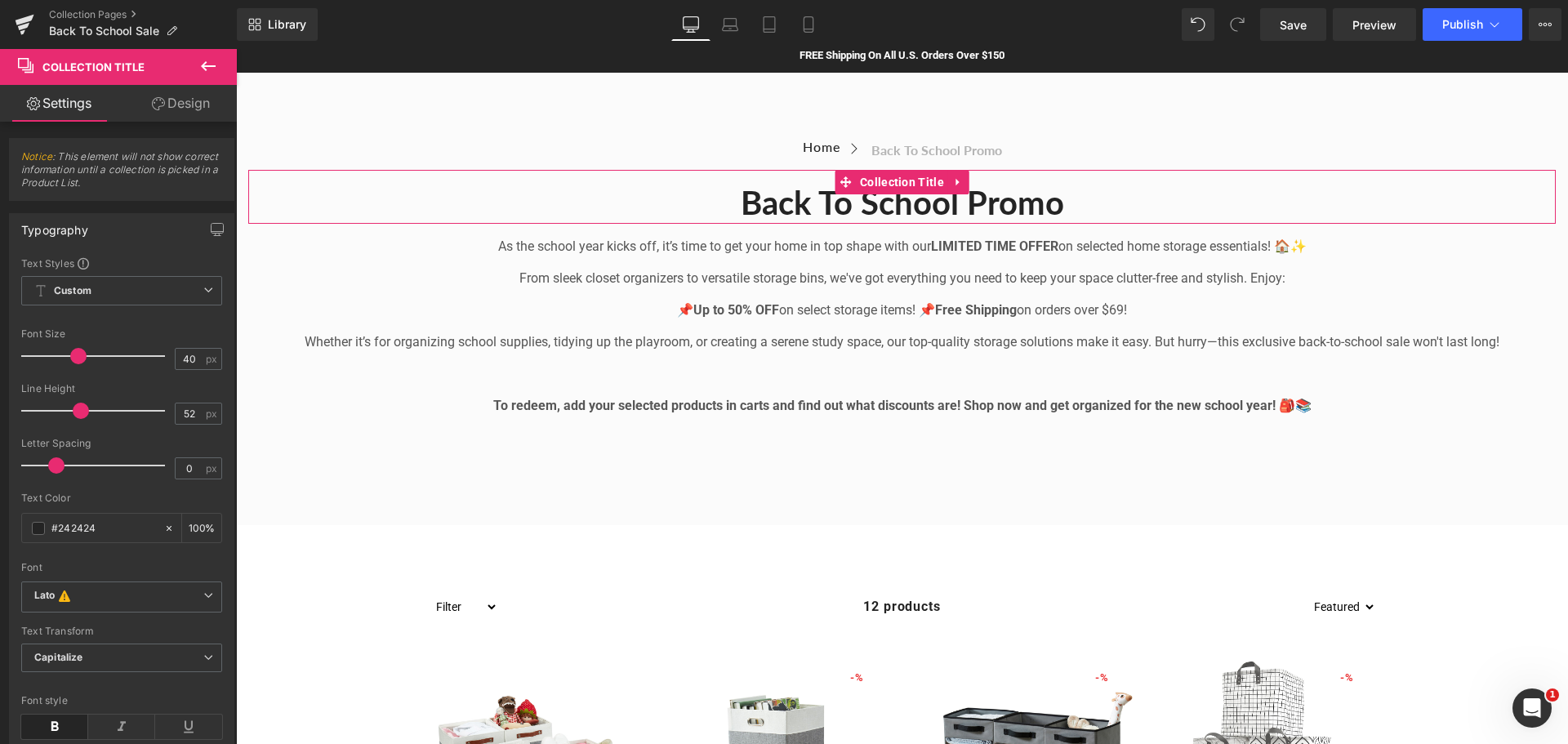
click at [164, 95] on link "Design" at bounding box center [181, 103] width 119 height 37
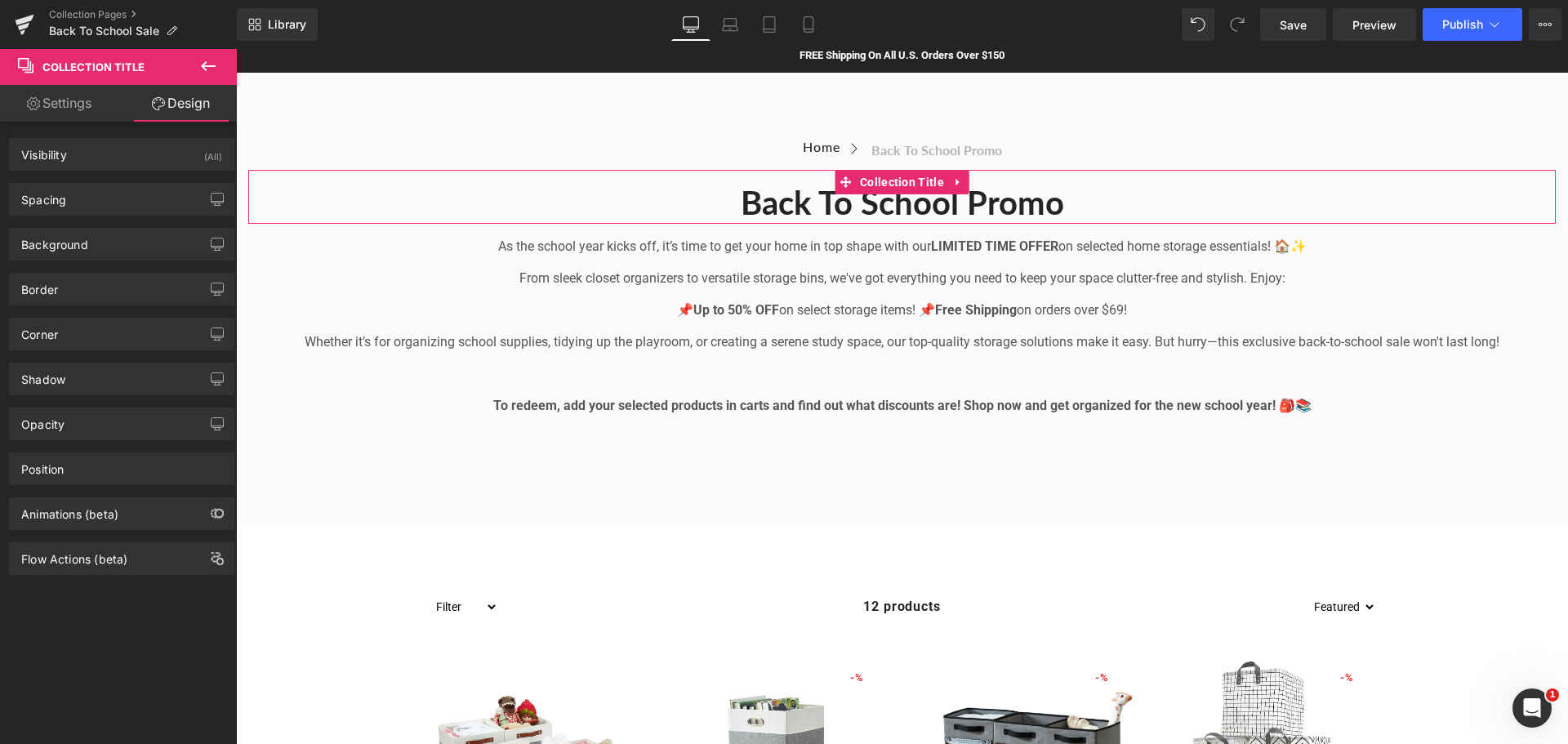
type input "0"
type input "14"
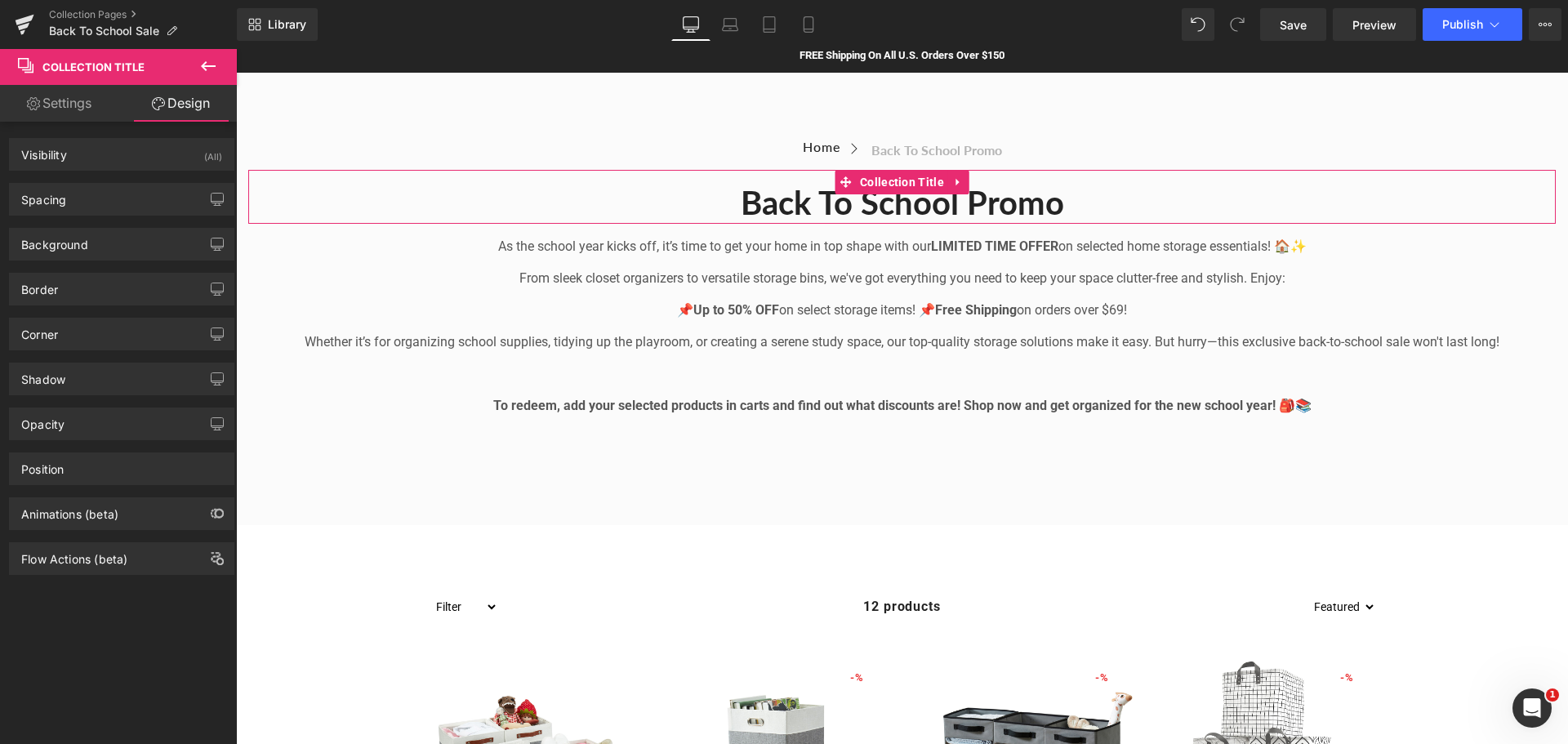
type input "0"
type input "transparent"
type input "0"
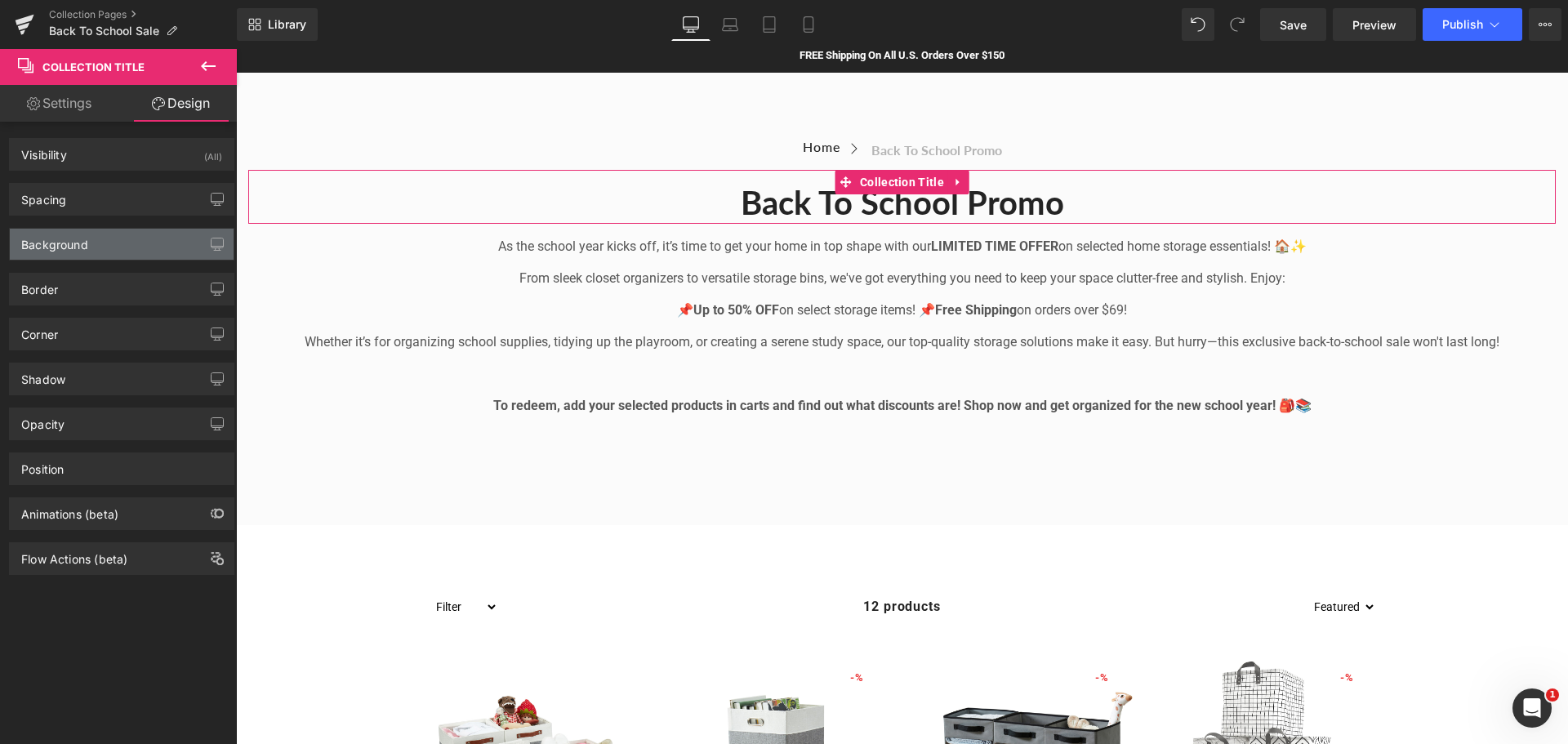
click at [90, 241] on div "Background" at bounding box center [121, 245] width 224 height 31
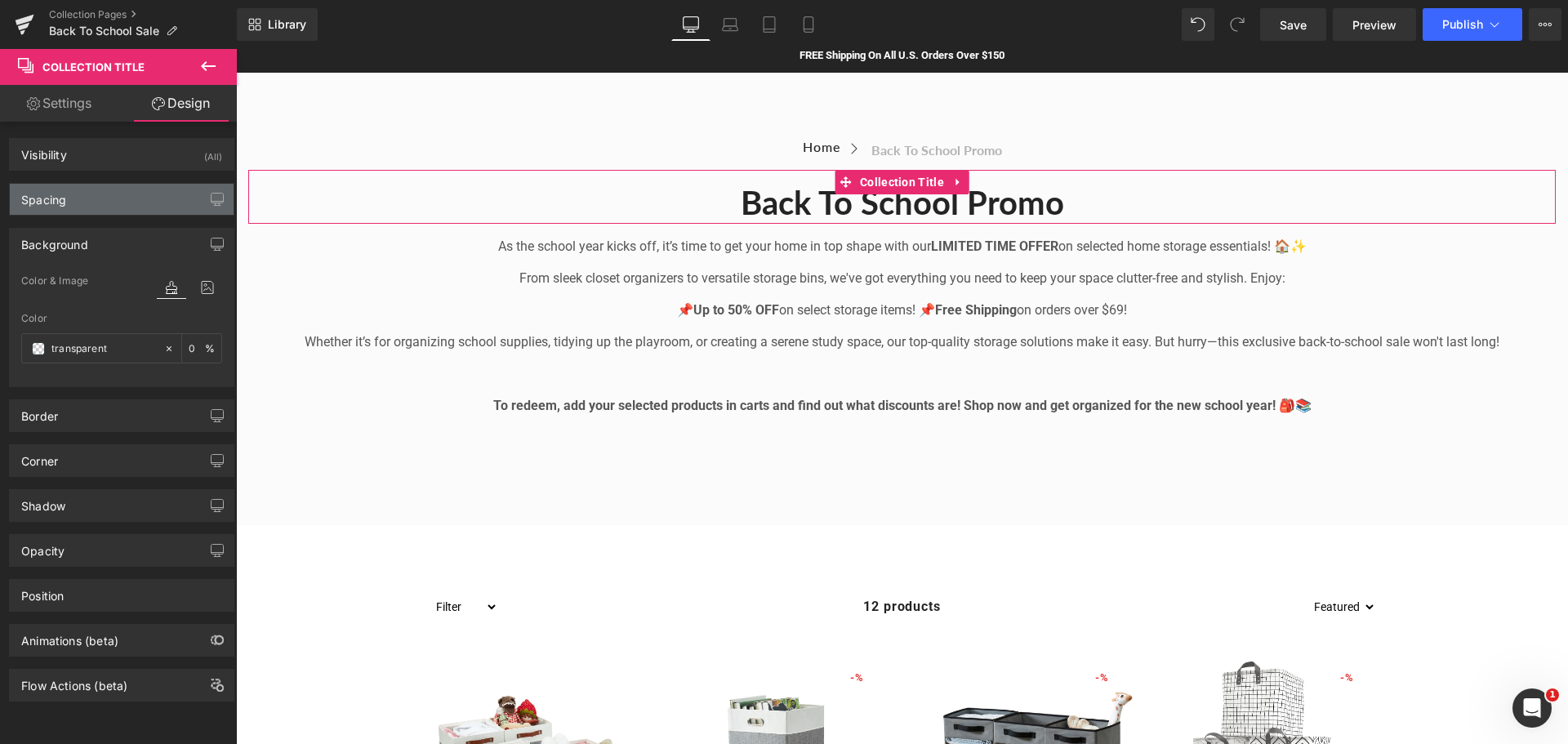
click at [49, 194] on div "Spacing" at bounding box center [43, 195] width 45 height 23
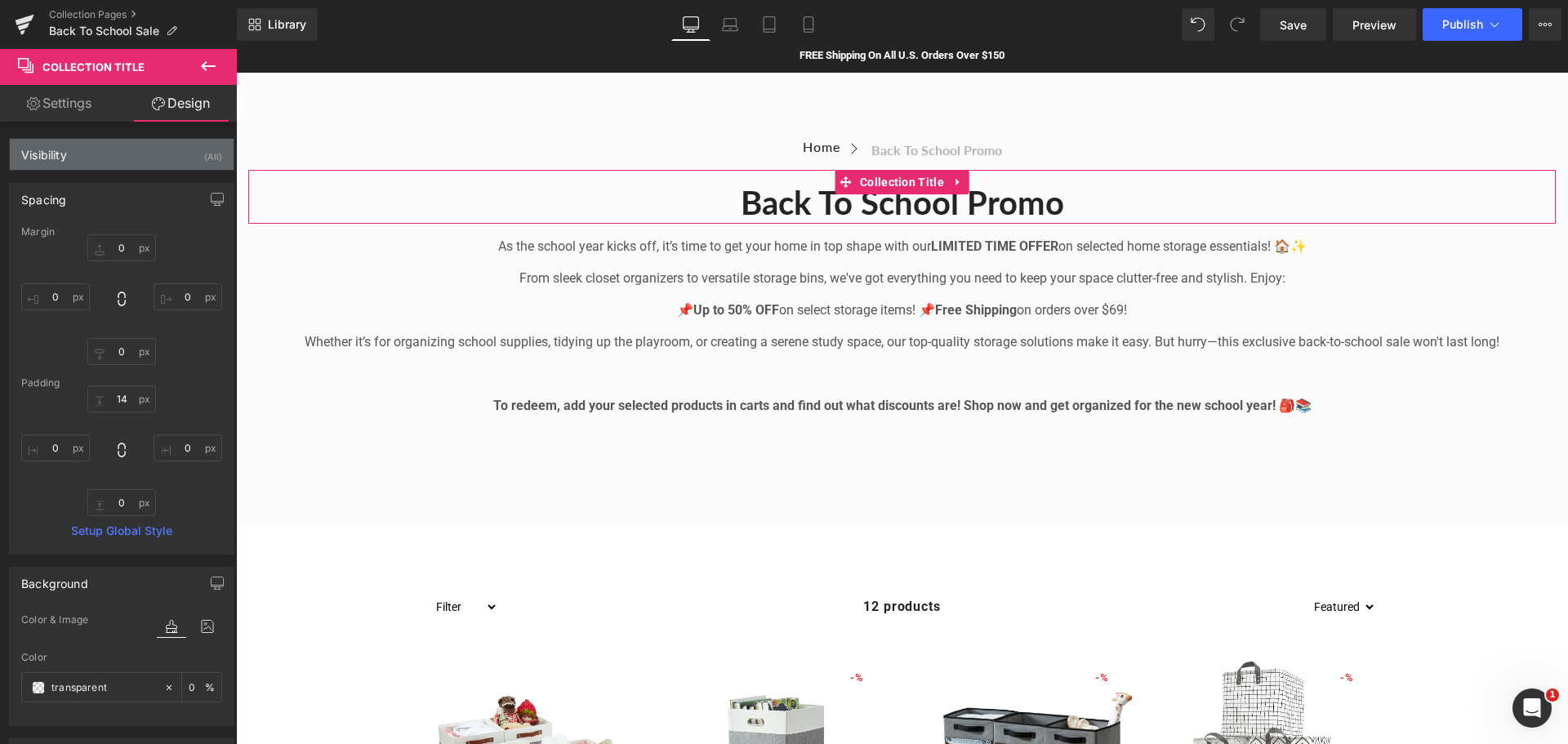
click at [44, 161] on div "Visibility" at bounding box center [44, 150] width 45 height 23
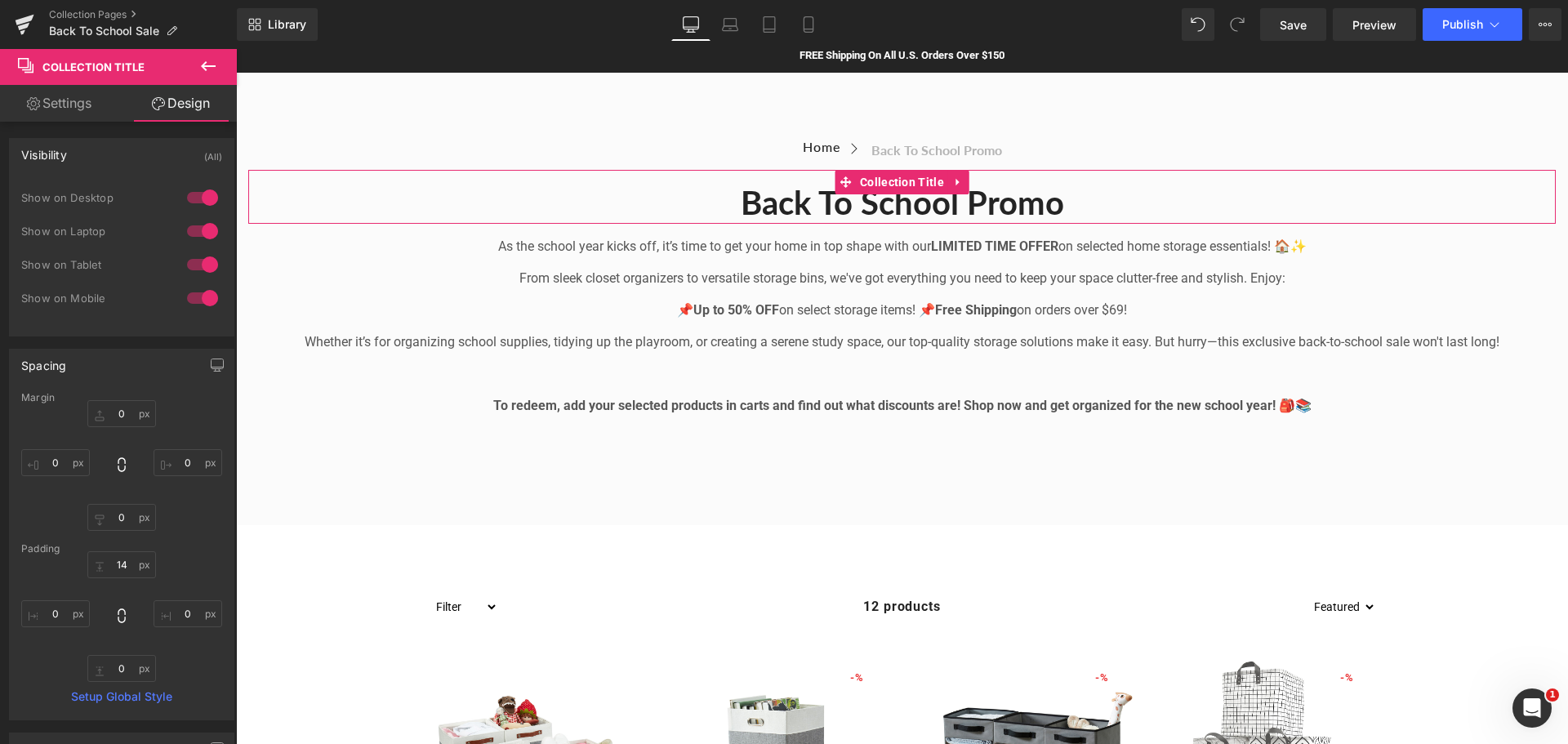
click at [48, 156] on div "Visibility" at bounding box center [44, 150] width 45 height 23
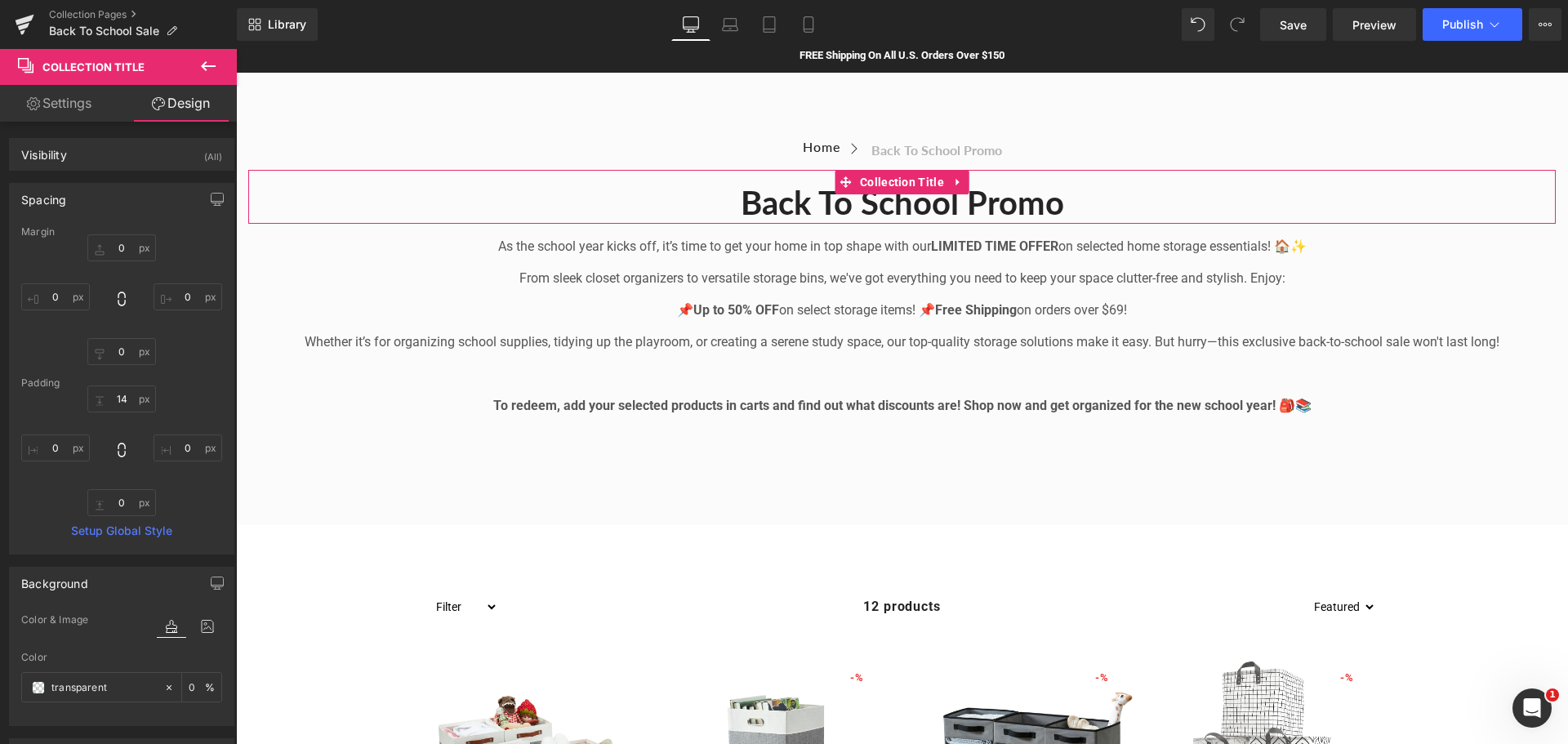
click at [44, 203] on div "Spacing" at bounding box center [43, 195] width 45 height 23
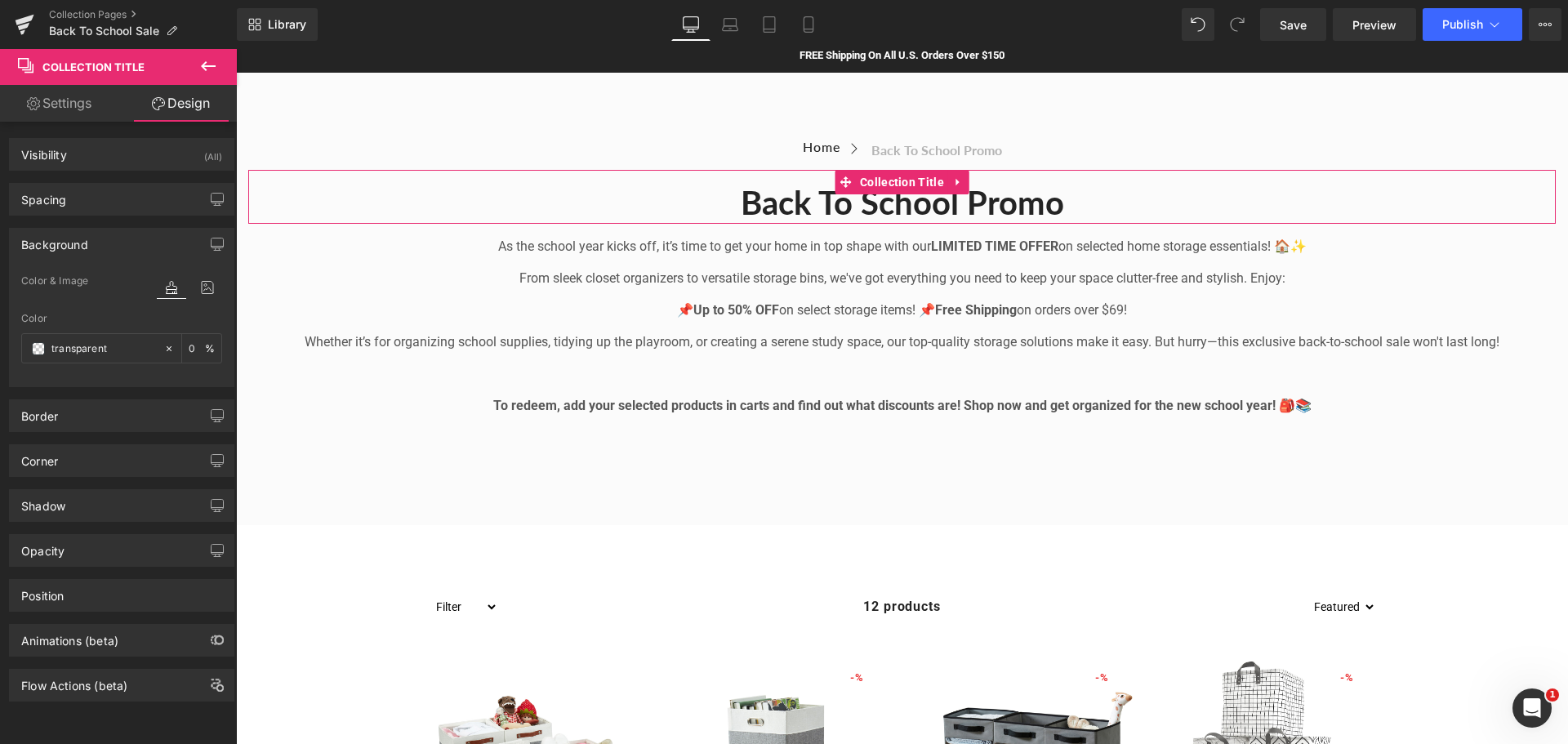
click at [52, 253] on div "Background" at bounding box center [121, 245] width 224 height 31
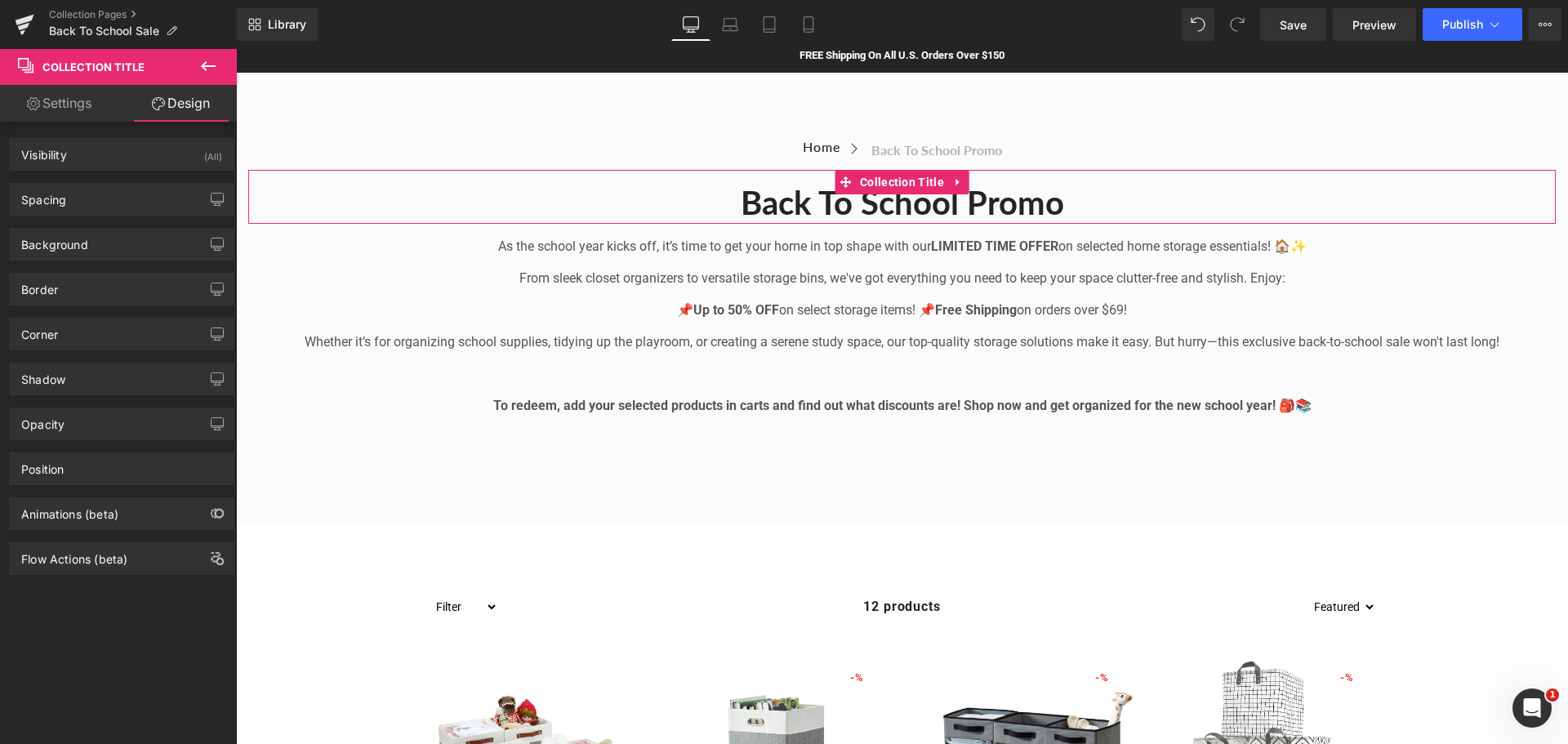
click at [59, 94] on link "Settings" at bounding box center [59, 103] width 119 height 37
type input "100"
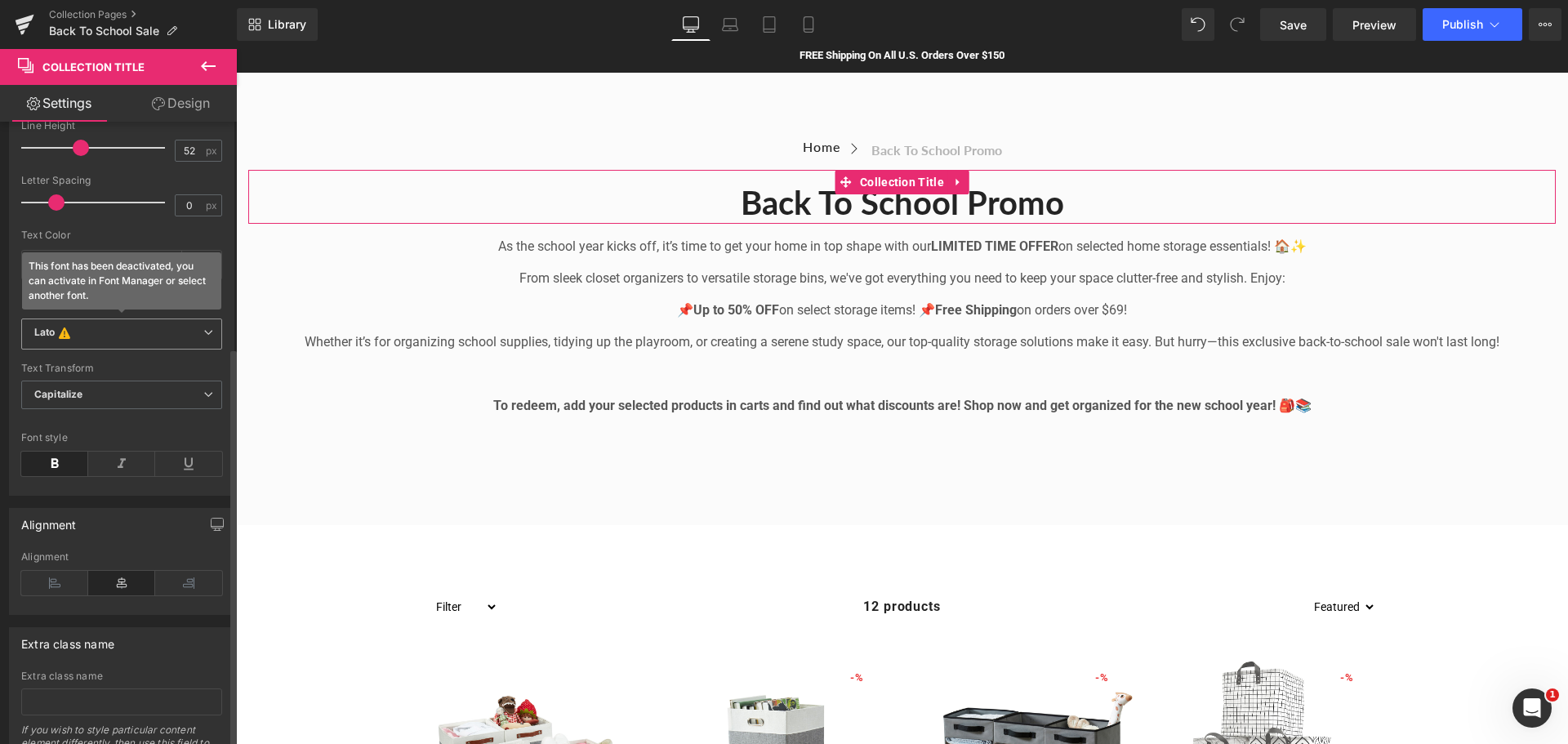
scroll to position [352, 0]
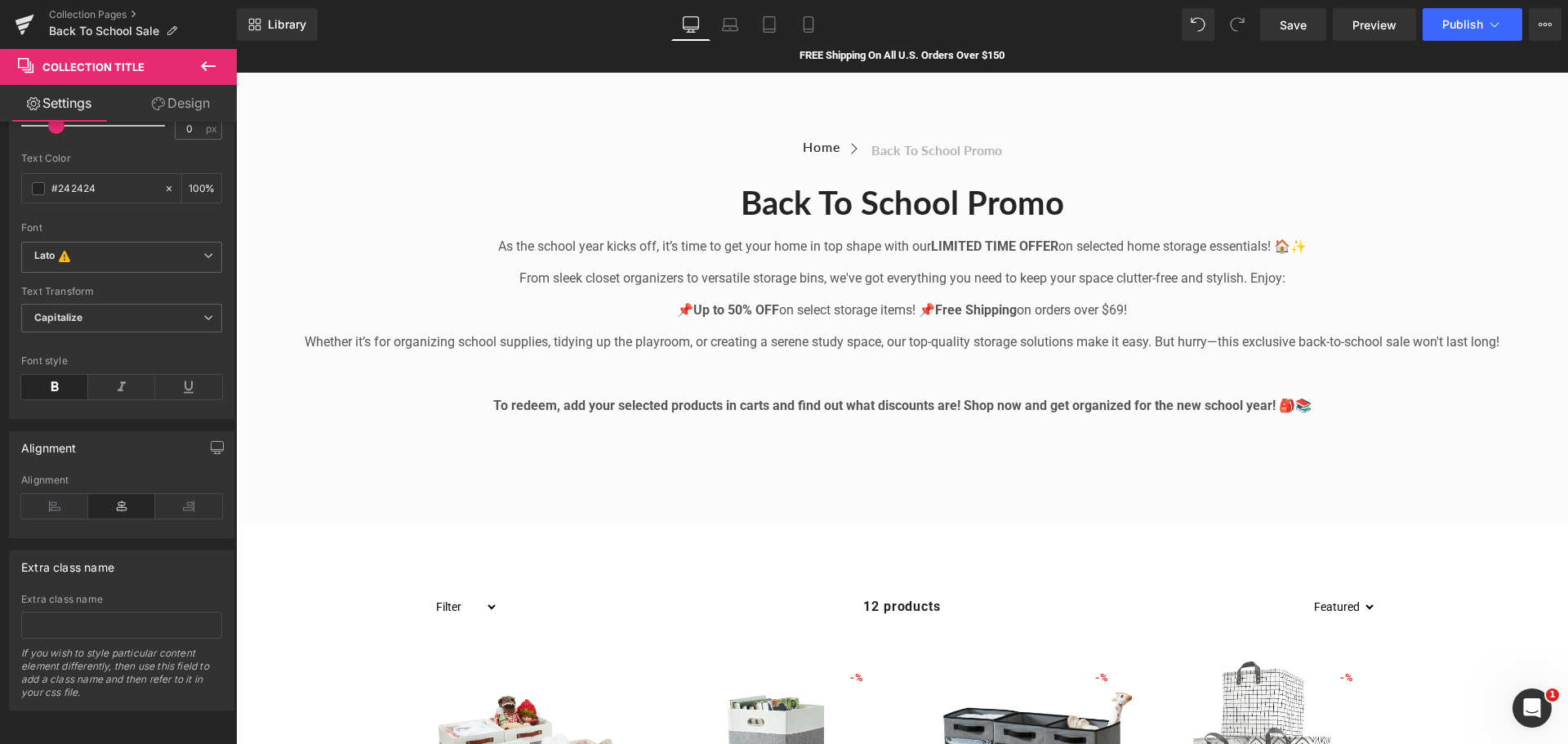
click at [205, 67] on icon at bounding box center [208, 66] width 15 height 10
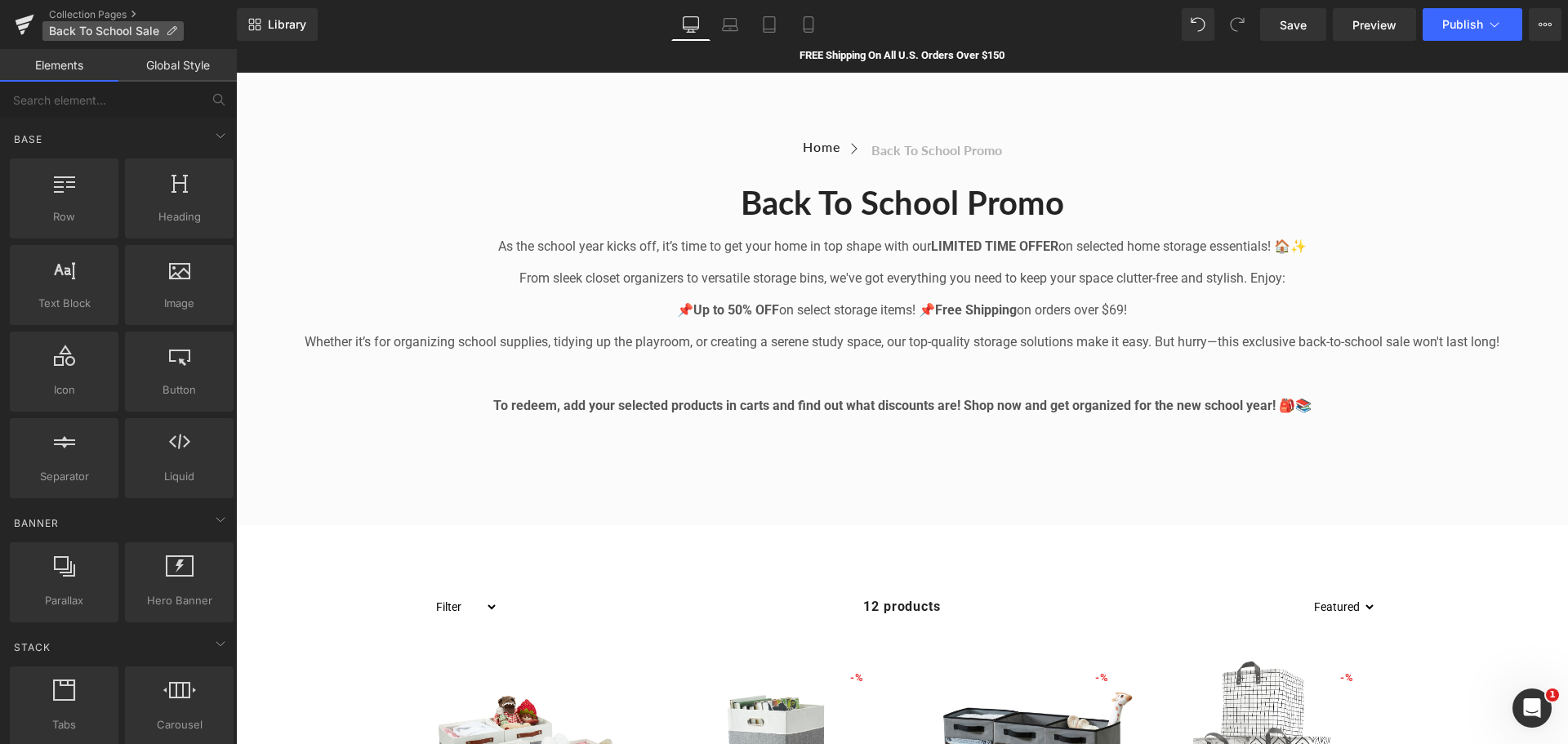
click at [169, 31] on icon at bounding box center [171, 31] width 11 height 11
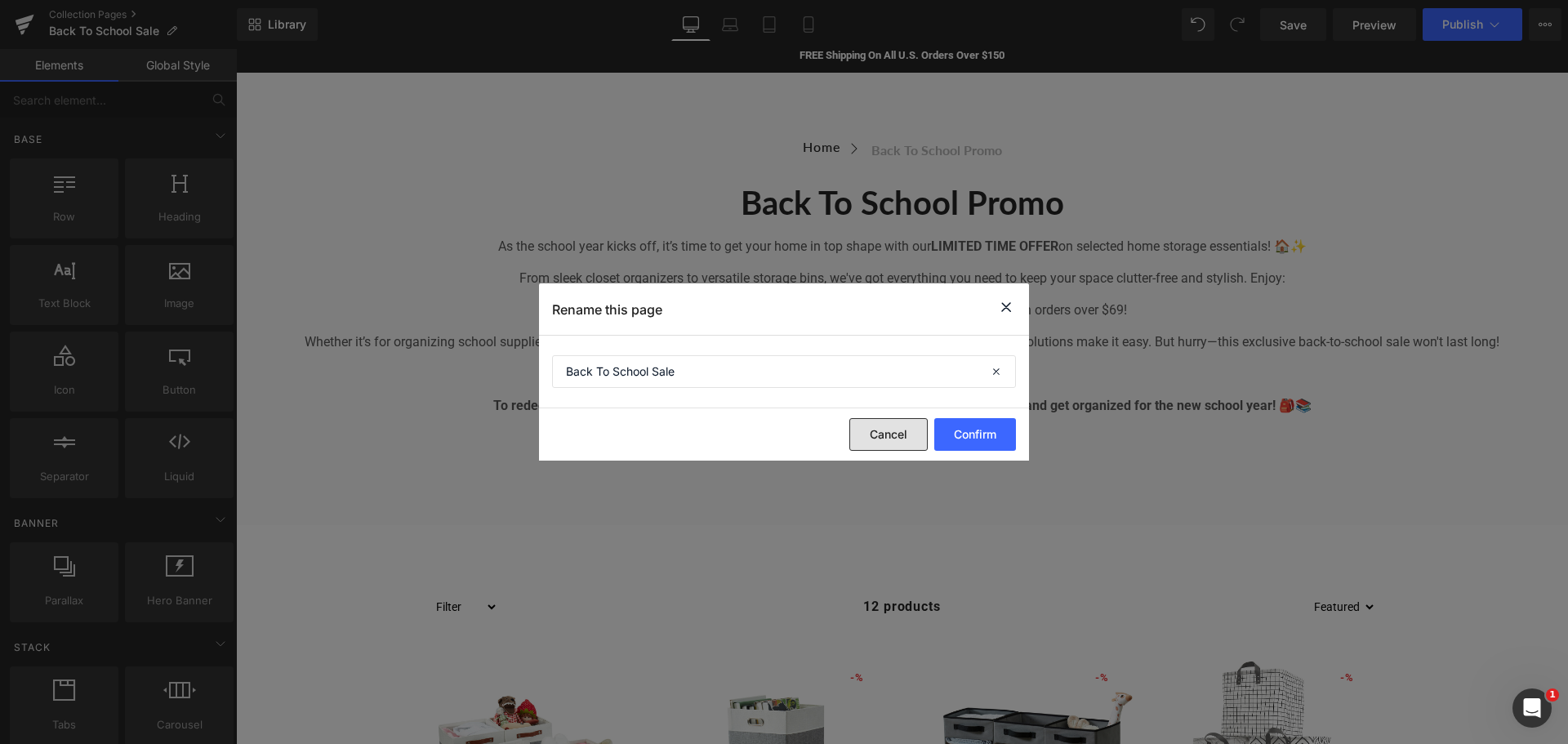
drag, startPoint x: 884, startPoint y: 438, endPoint x: 641, endPoint y: 381, distance: 249.6
click at [884, 438] on button "Cancel" at bounding box center [889, 434] width 79 height 32
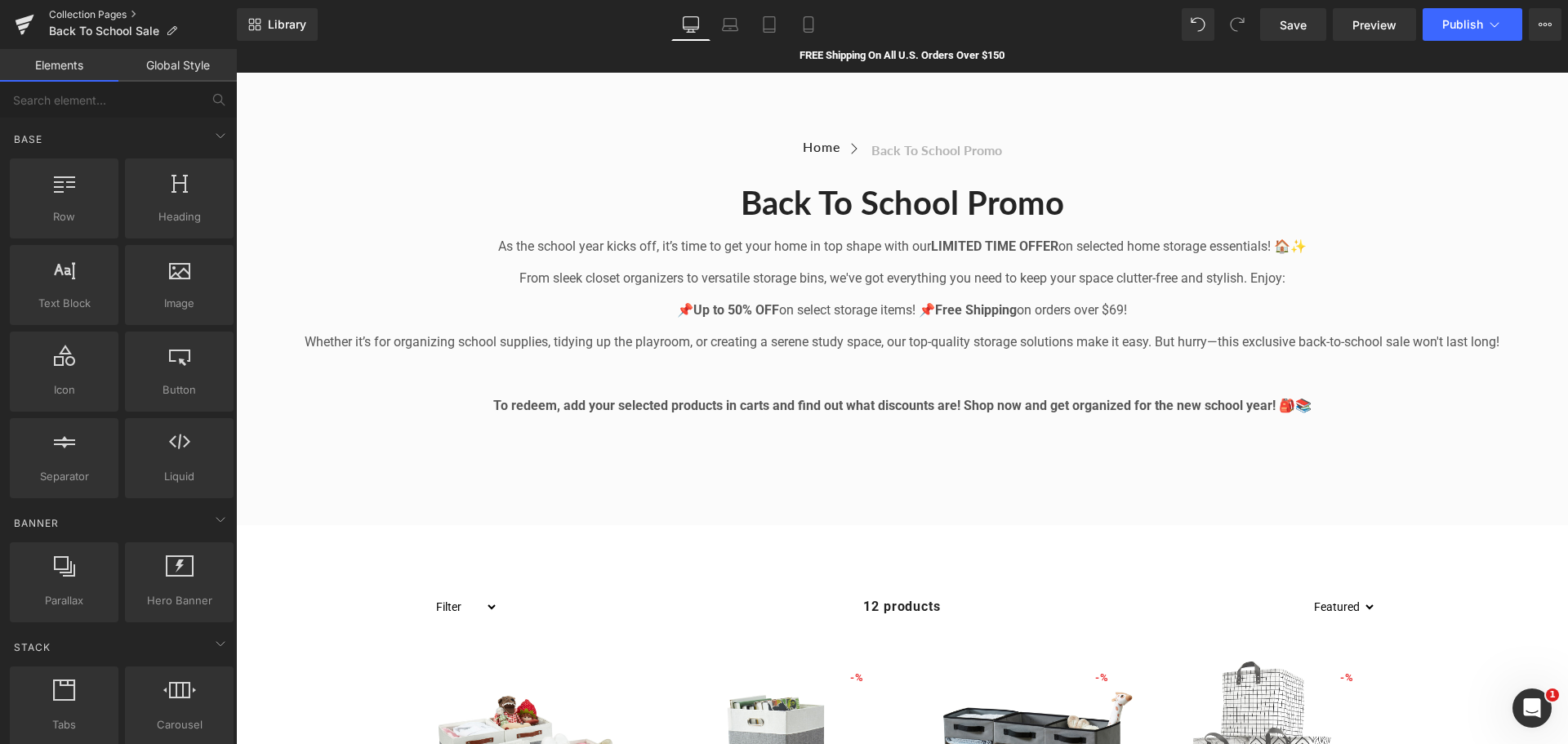
click at [120, 17] on link "Collection Pages" at bounding box center [142, 14] width 188 height 13
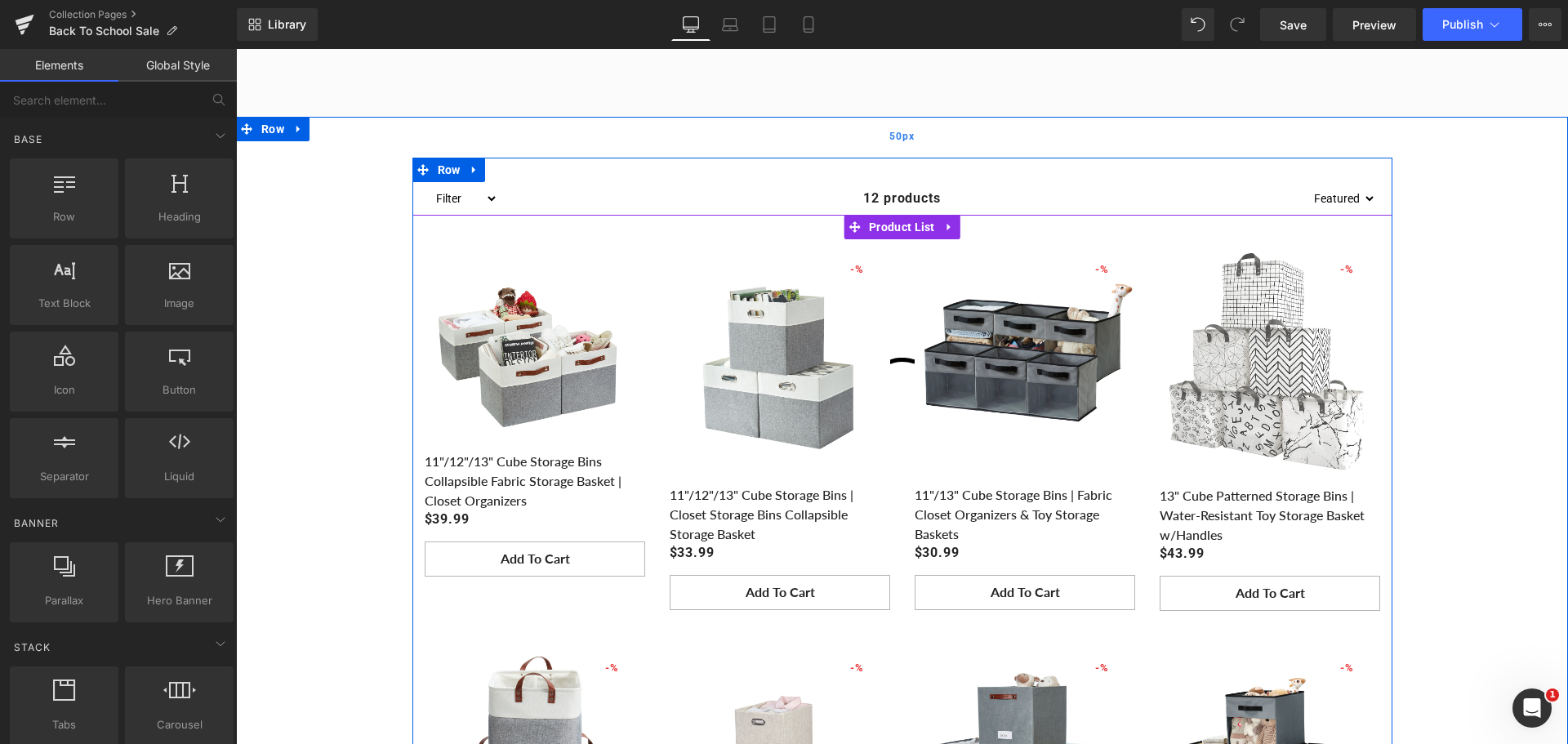
scroll to position [245, 0]
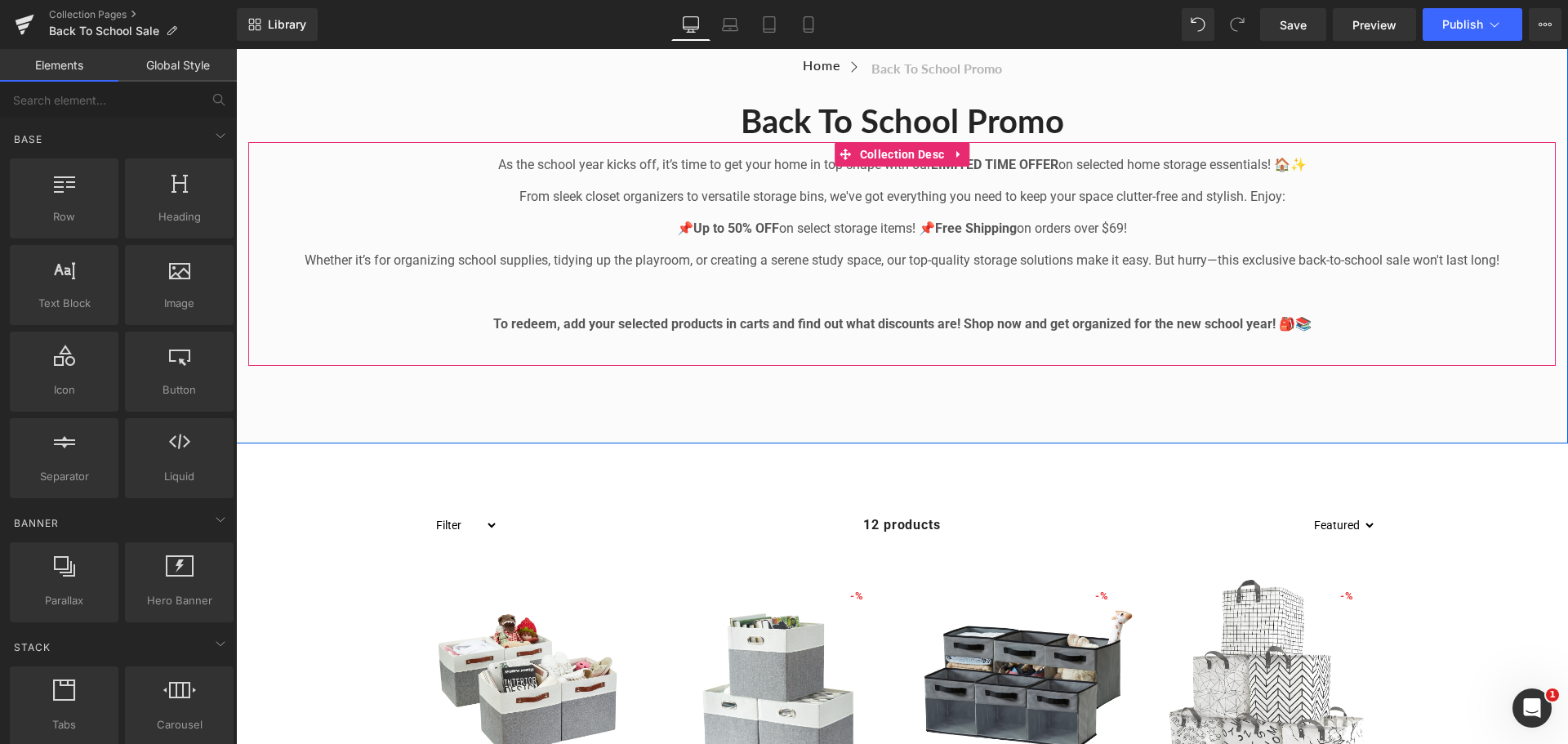
click at [893, 233] on p "📌 Up to 50% OFF on select storage items! 📌 Free Shipping on orders over $69!" at bounding box center [902, 228] width 1308 height 19
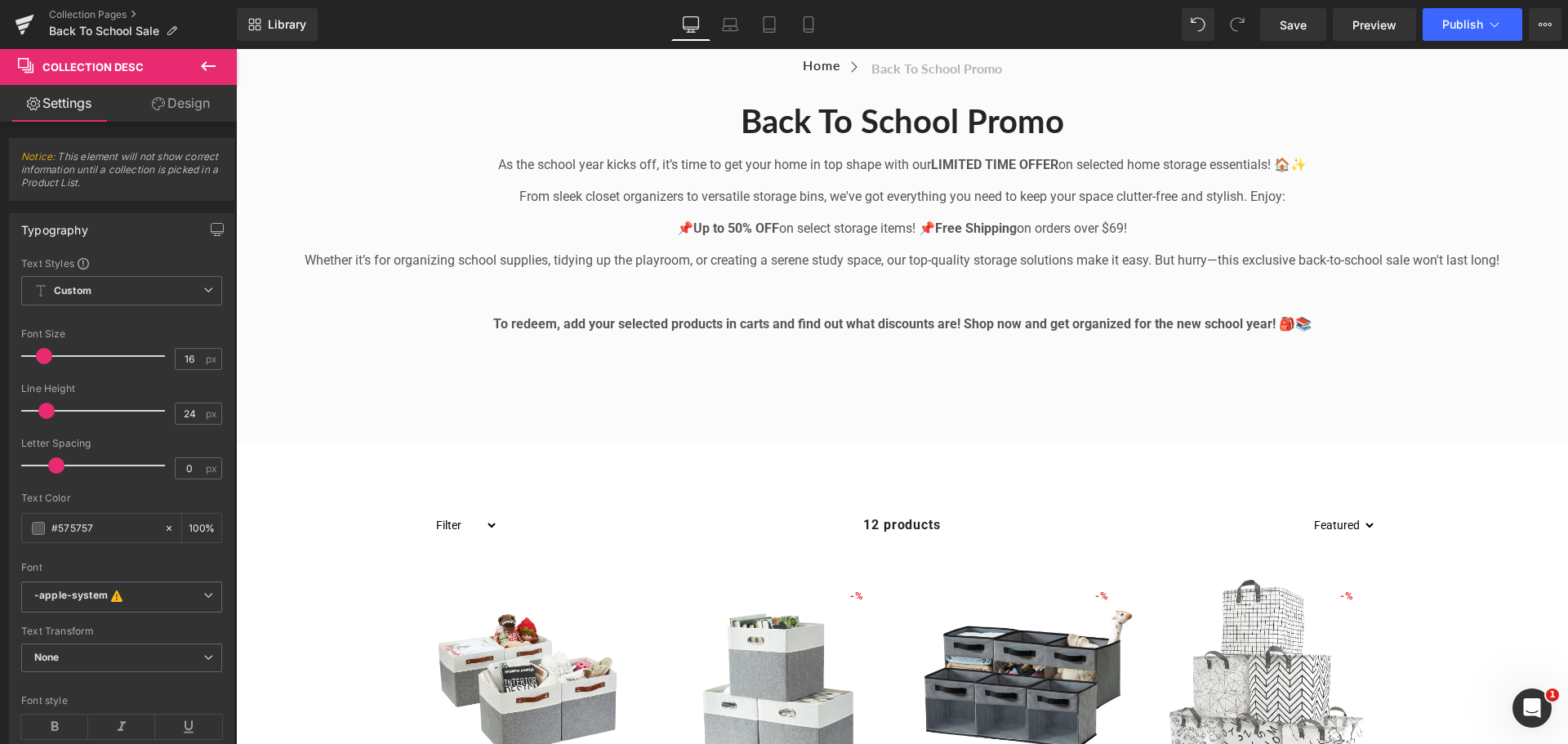
click at [204, 62] on icon at bounding box center [208, 66] width 19 height 19
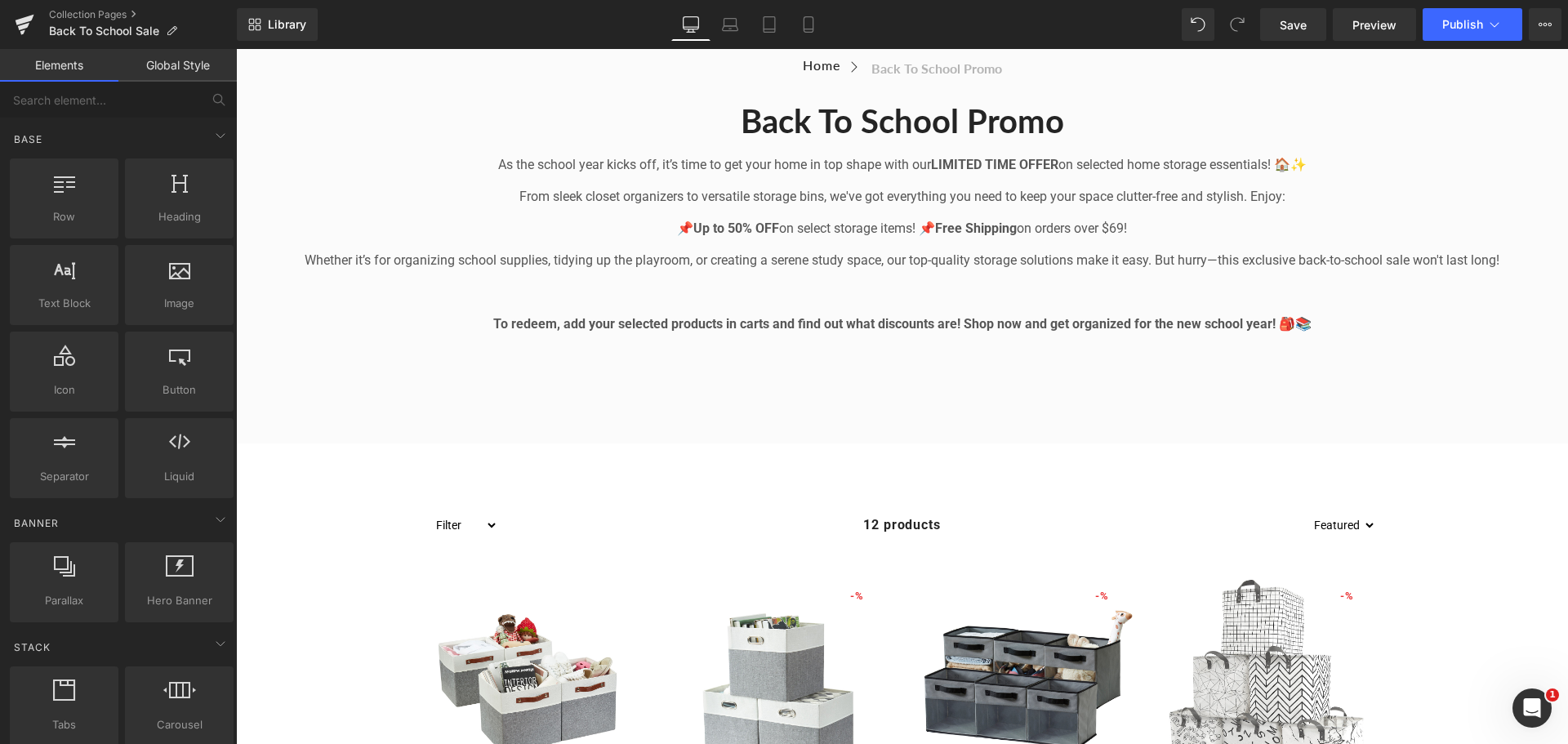
click at [38, 61] on link "Elements" at bounding box center [59, 65] width 119 height 32
click at [52, 62] on link "Elements" at bounding box center [59, 65] width 119 height 32
click at [64, 61] on link "Elements" at bounding box center [59, 65] width 119 height 32
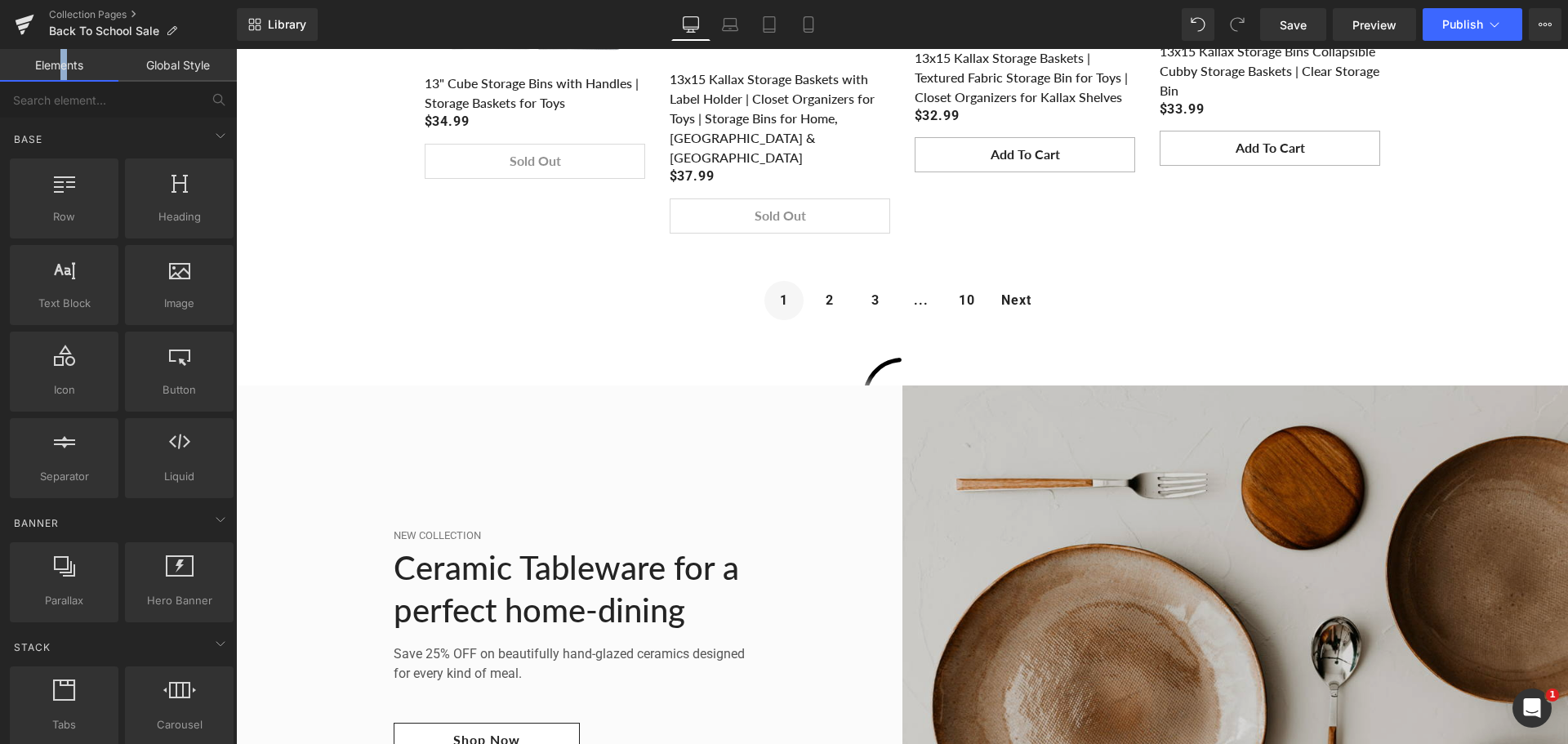
scroll to position [1226, 0]
